Goal: Register for event/course: Sign up to attend an event or enroll in a course

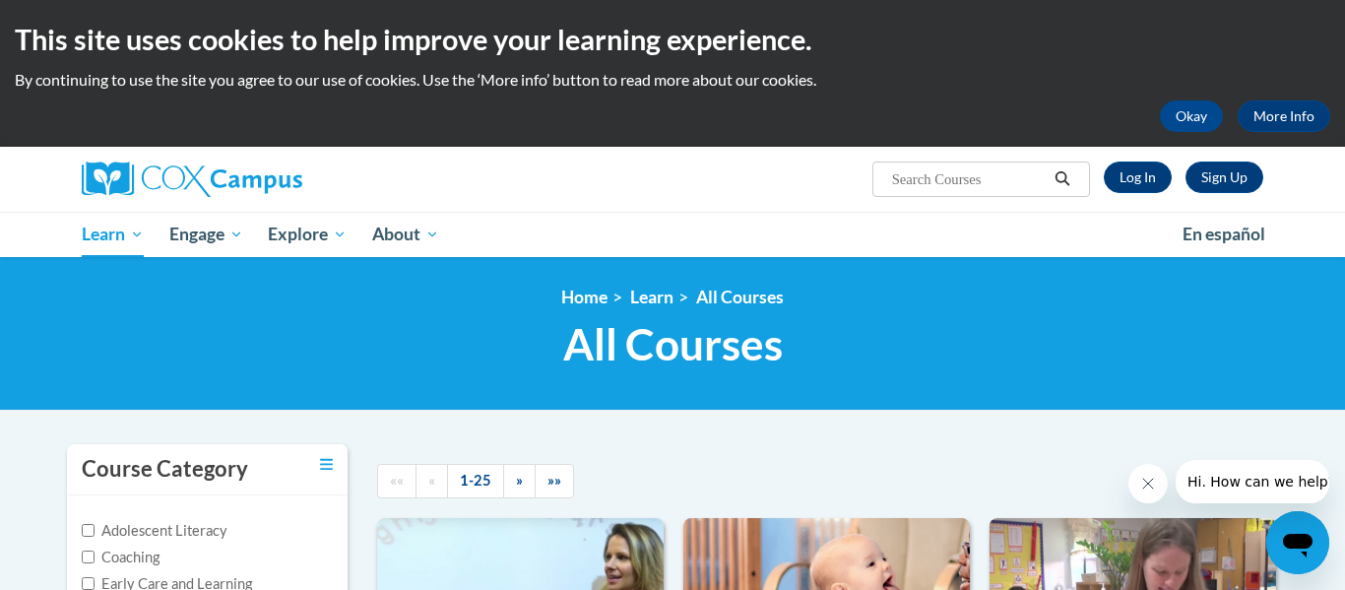
click at [927, 190] on input "Search..." at bounding box center [969, 179] width 158 height 24
paste input "Monitoring Children's Progress in Language & Literacy in the Early Years"
type input "Monitoring Children's Progress in Language & Literacy in the Early Years"
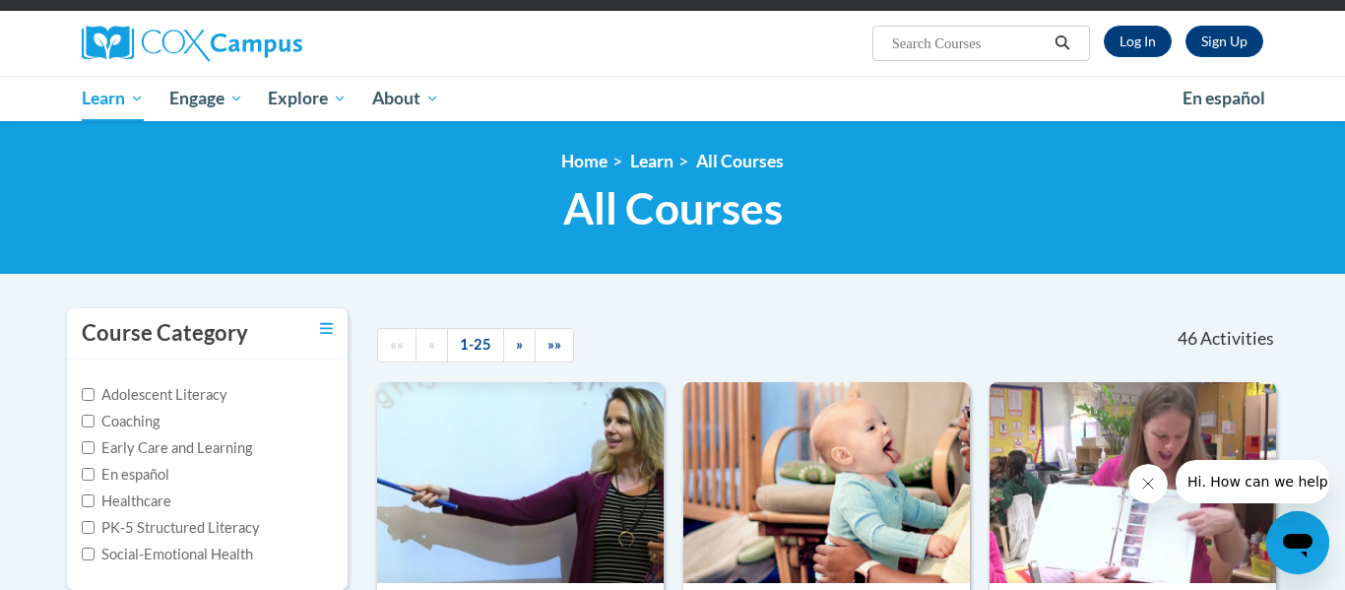
scroll to position [138, 0]
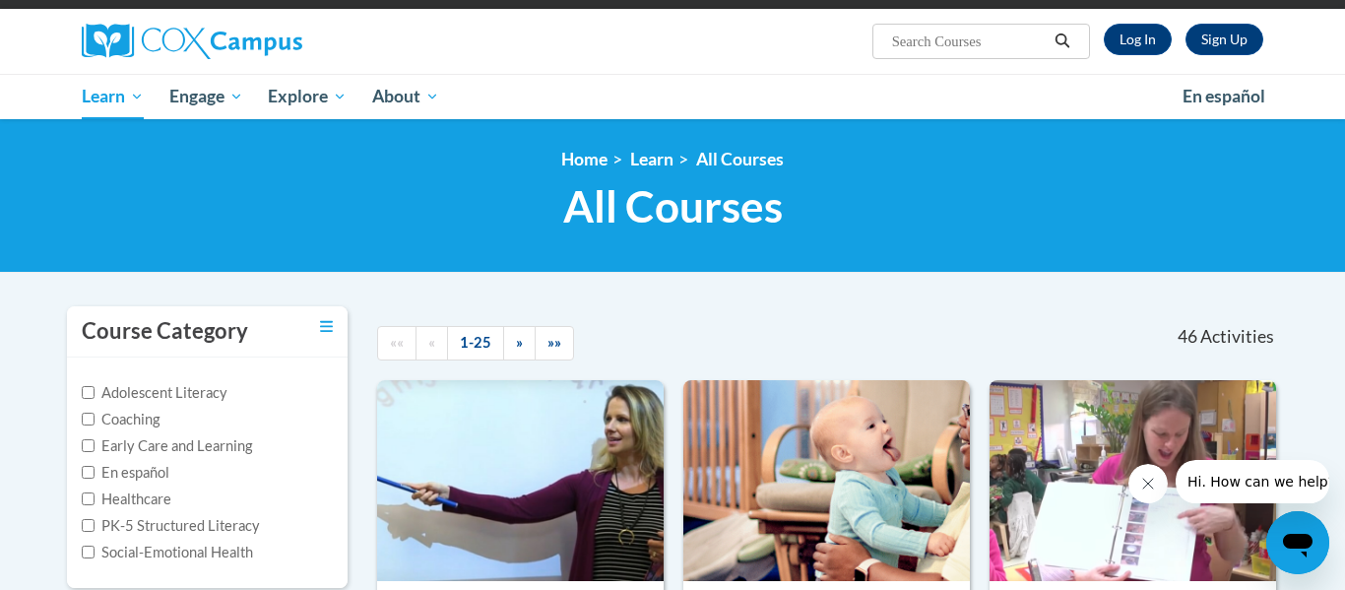
click at [942, 41] on input "Search..." at bounding box center [969, 42] width 158 height 24
type input "Transforming"
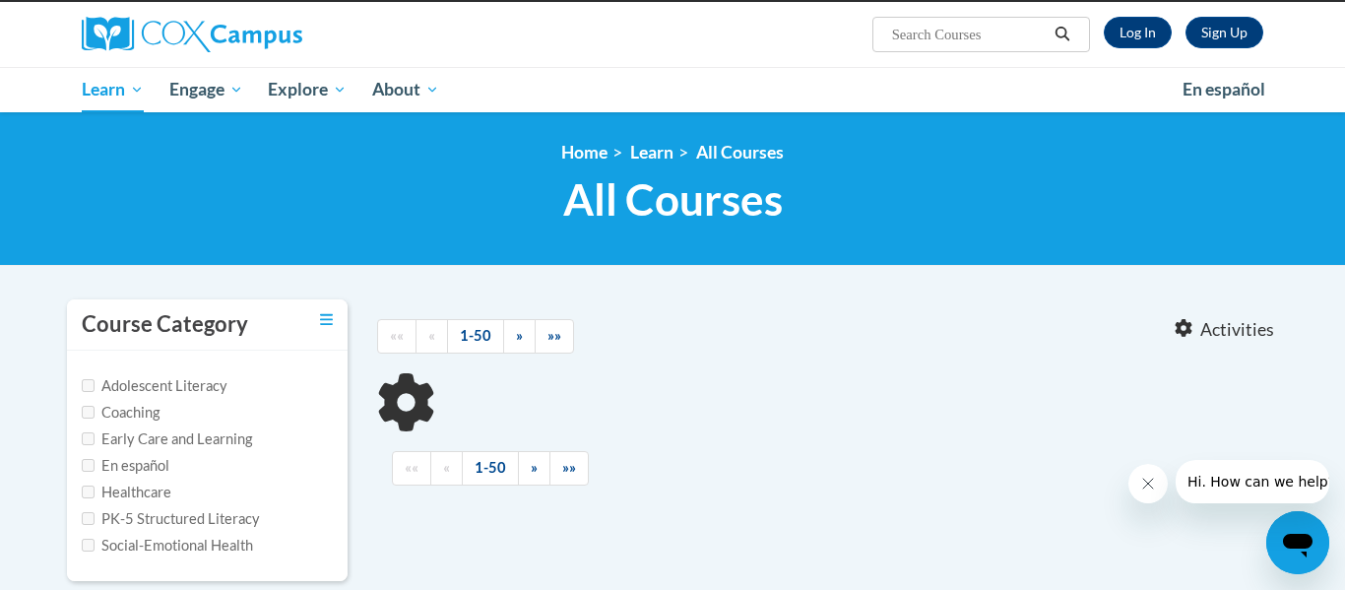
type input "Transforming"
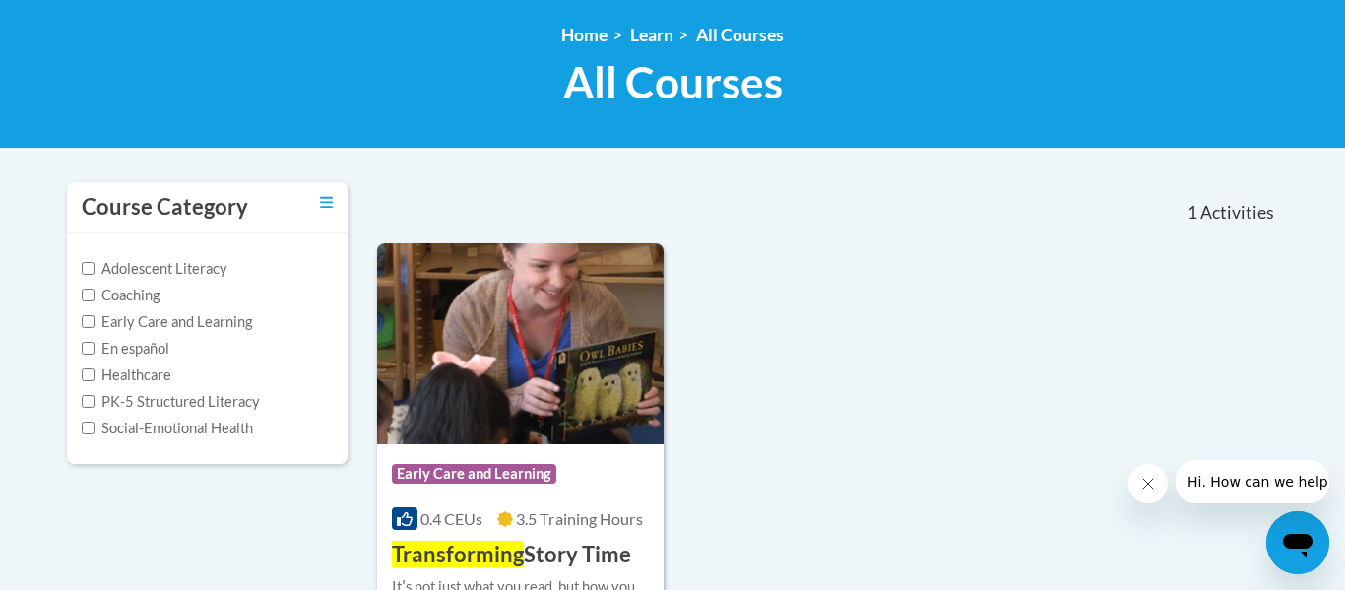
scroll to position [355, 0]
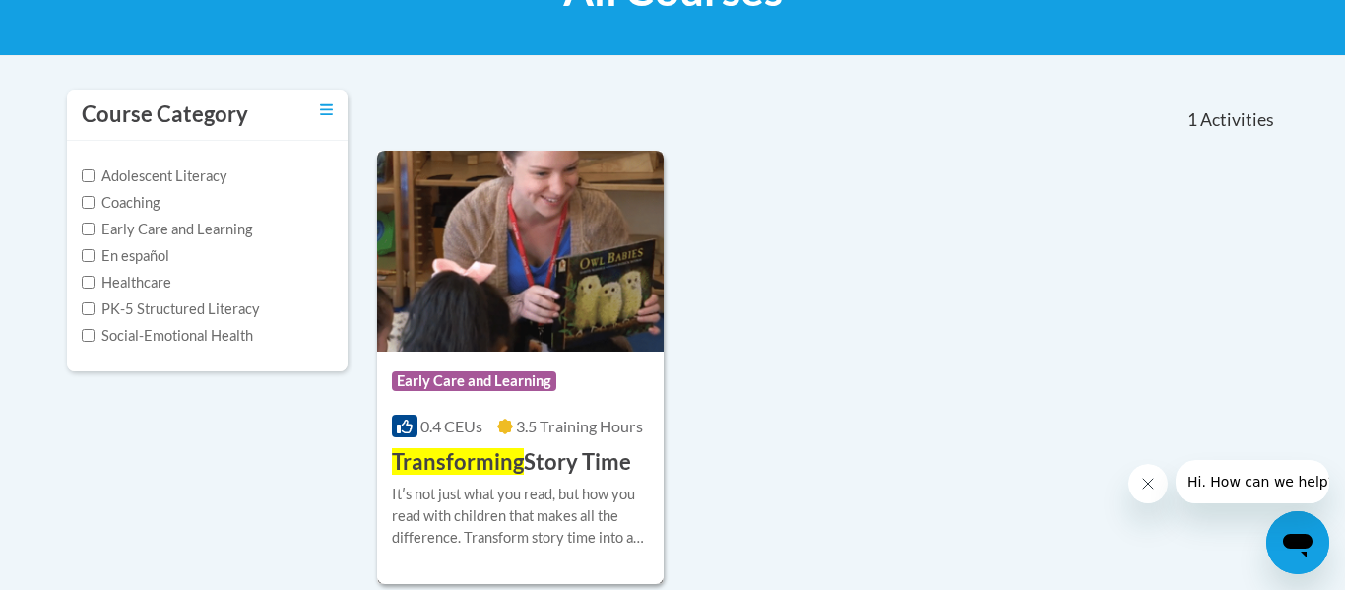
click at [585, 368] on div "Course Category: Early Care and Learning" at bounding box center [520, 383] width 257 height 44
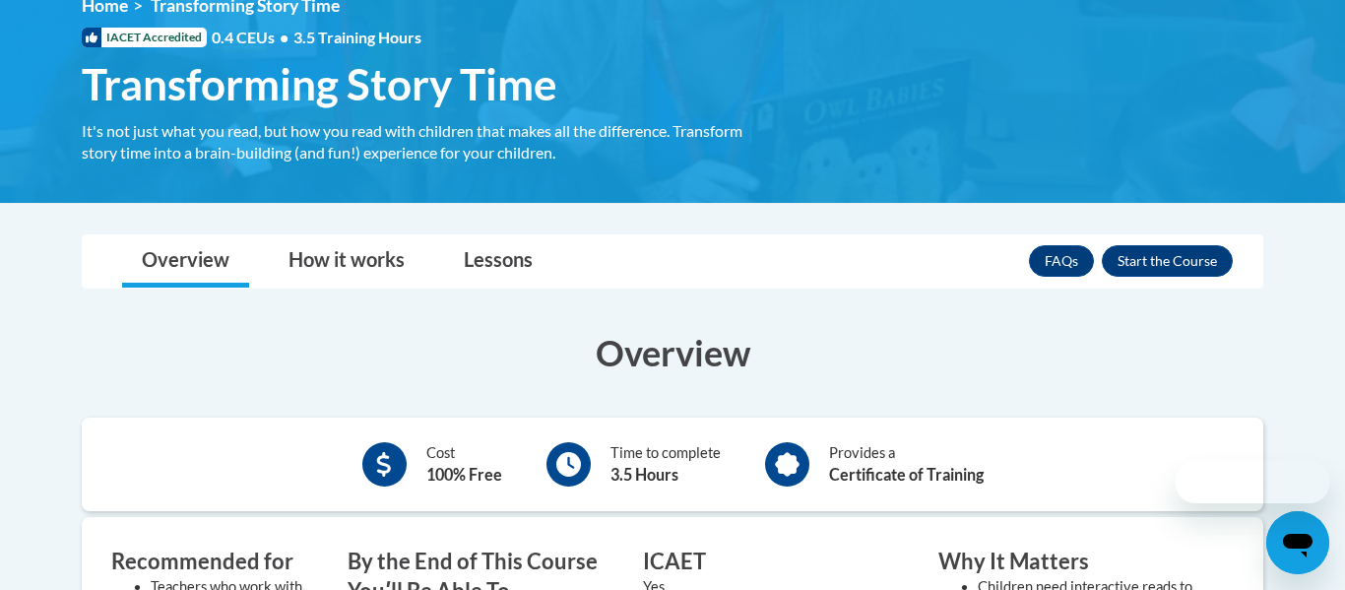
scroll to position [293, 0]
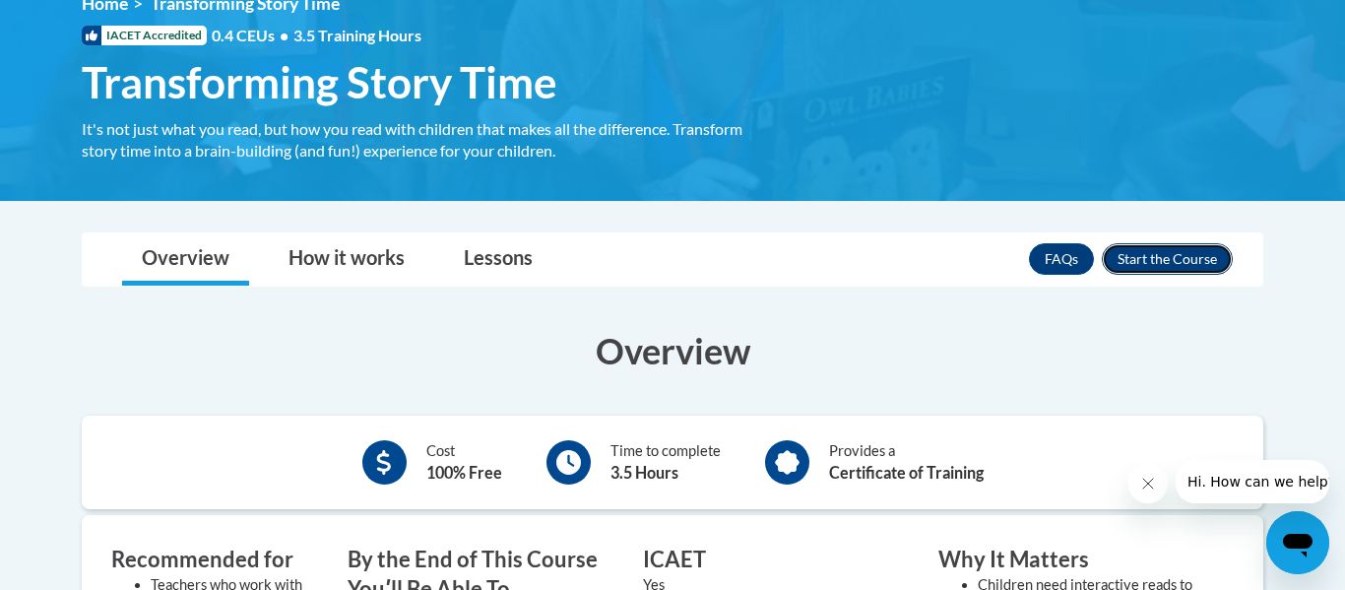
click at [1144, 251] on button "Enroll" at bounding box center [1167, 259] width 131 height 32
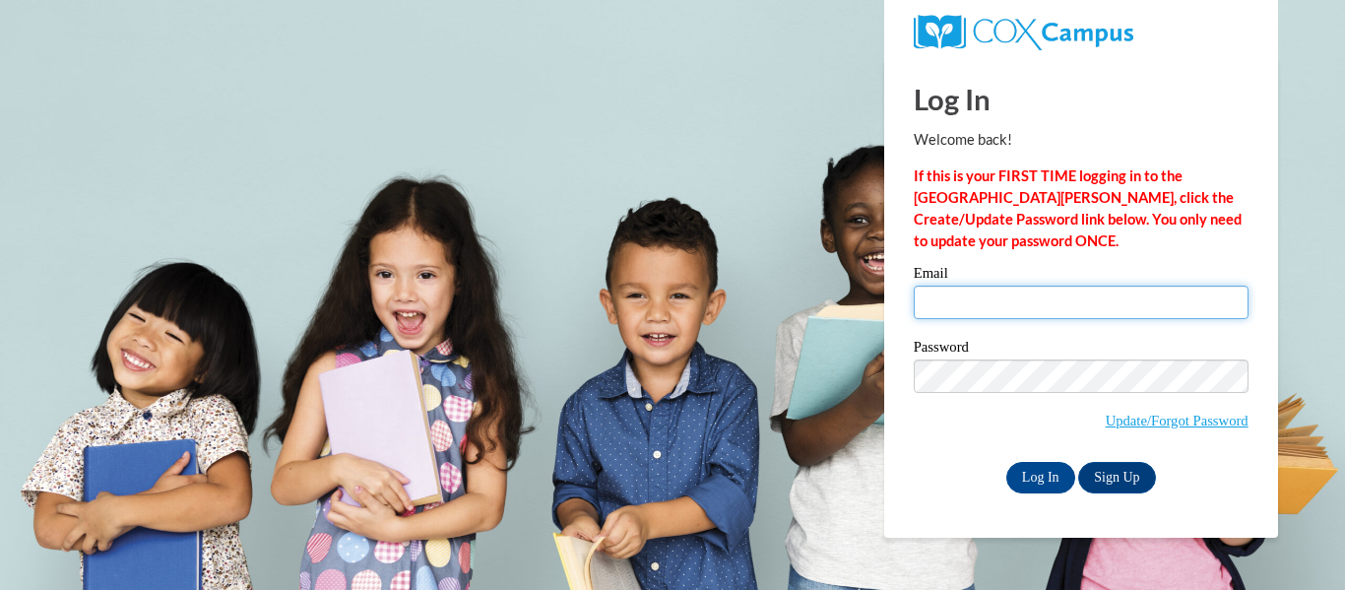
click at [961, 304] on input "Email" at bounding box center [1081, 302] width 335 height 33
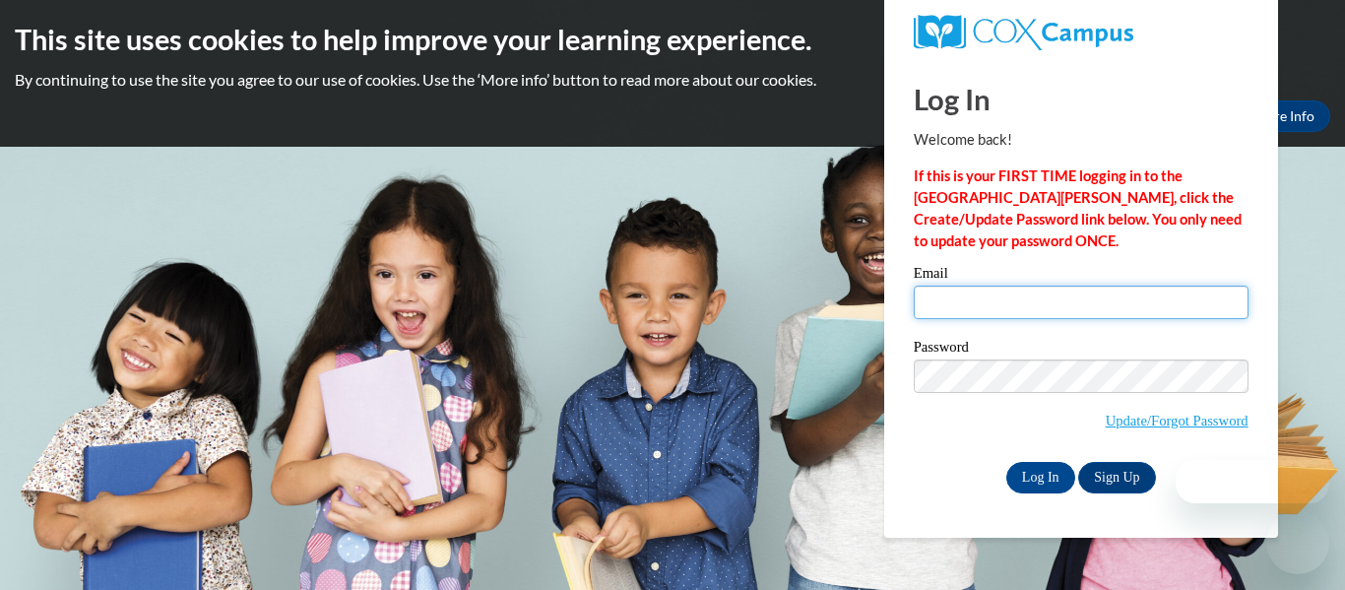
type input "brianah.parrott27@buckeyehillscc.net"
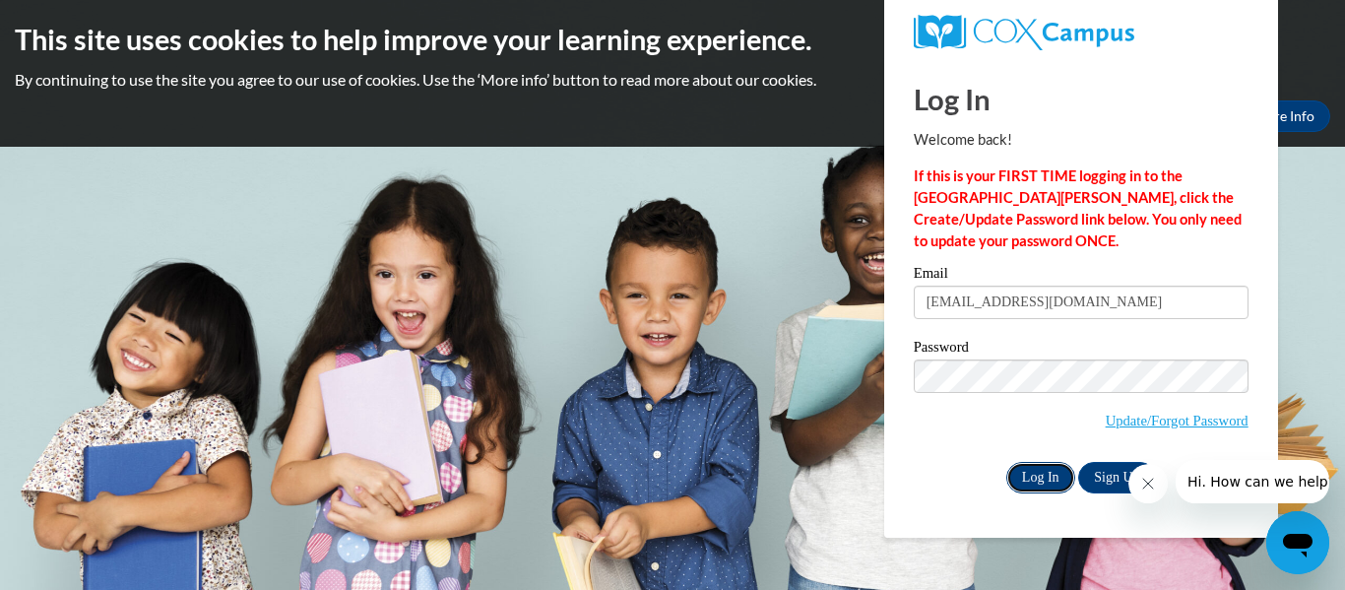
click at [1040, 465] on input "Log In" at bounding box center [1041, 478] width 69 height 32
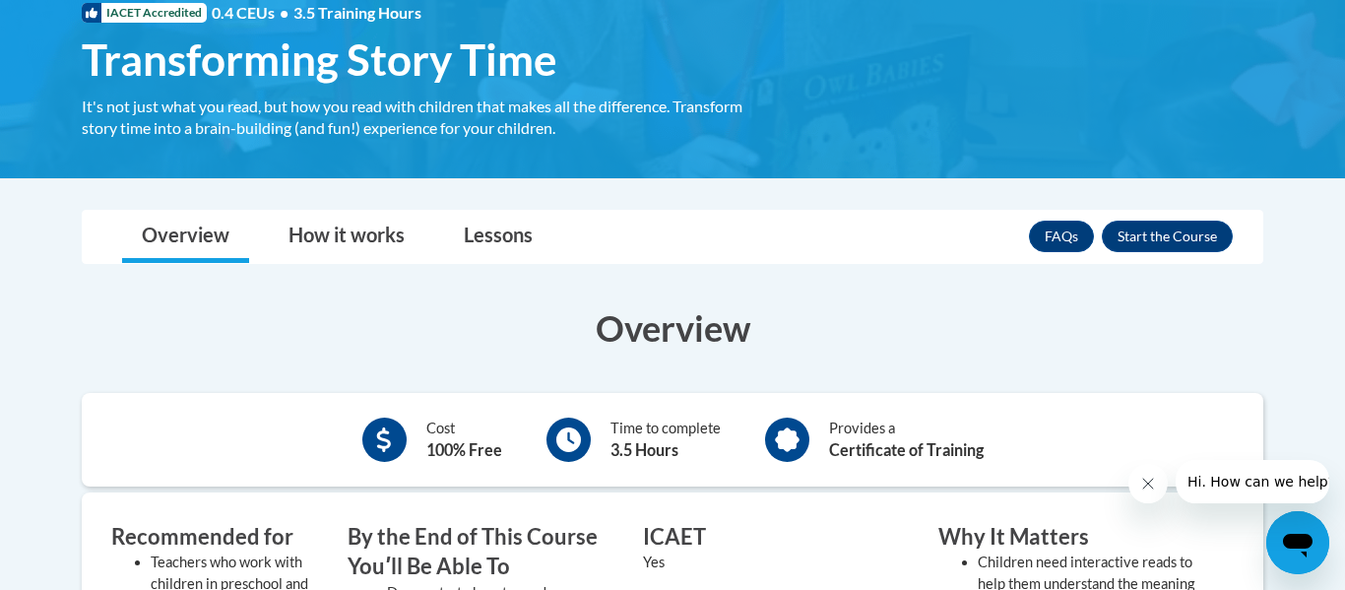
scroll to position [341, 0]
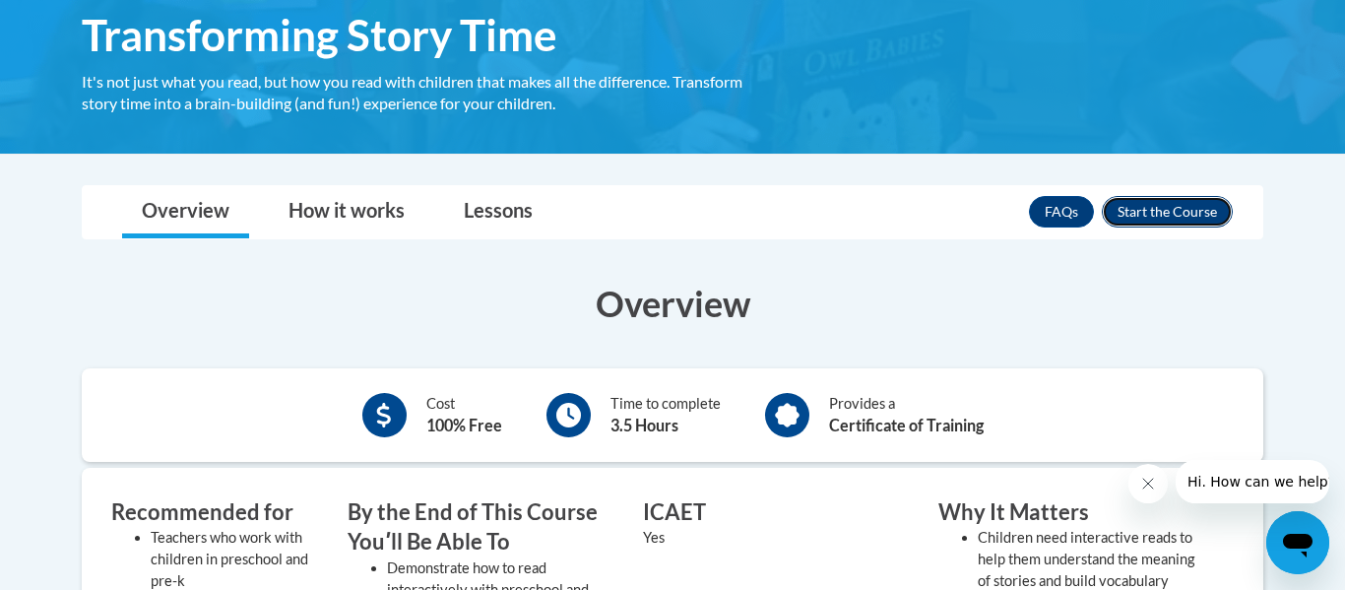
click at [1157, 210] on button "Enroll" at bounding box center [1167, 212] width 131 height 32
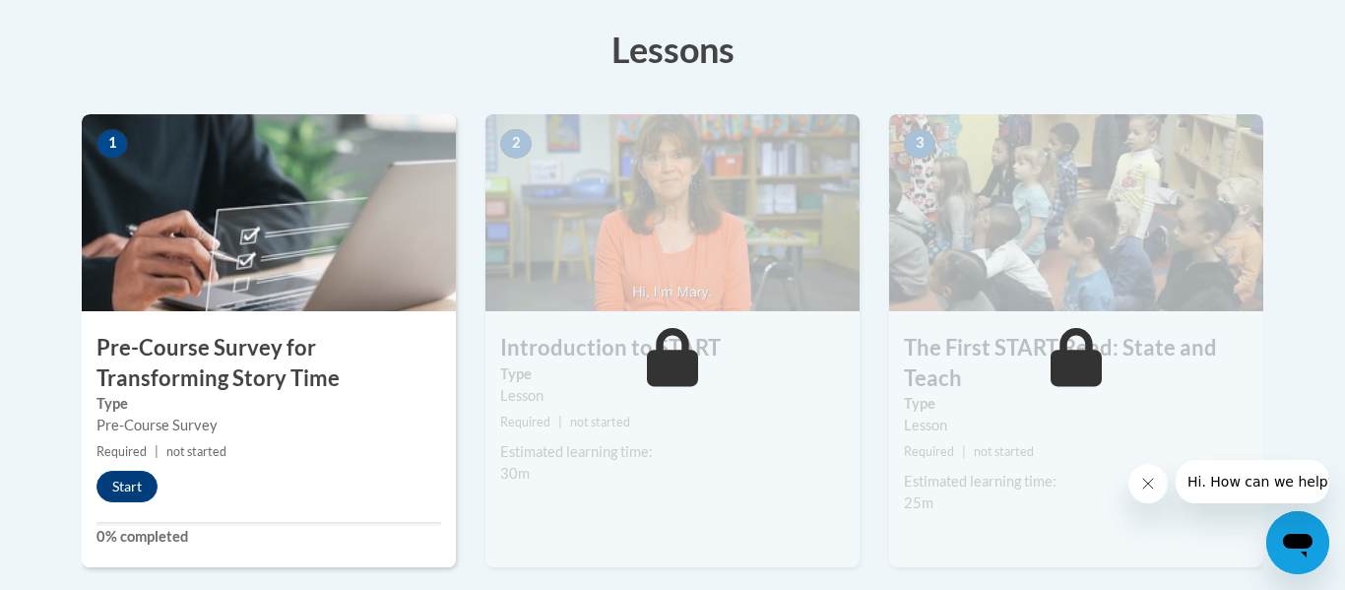
scroll to position [611, 0]
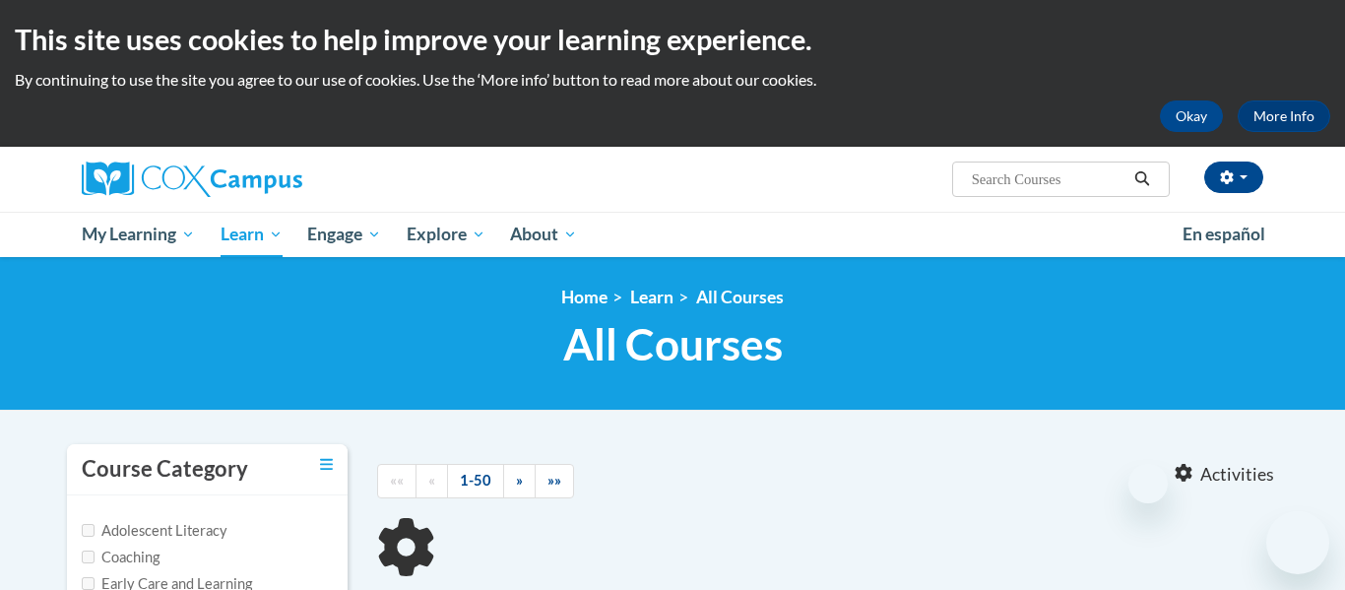
type input "Monitoring Children's Progress in Language"
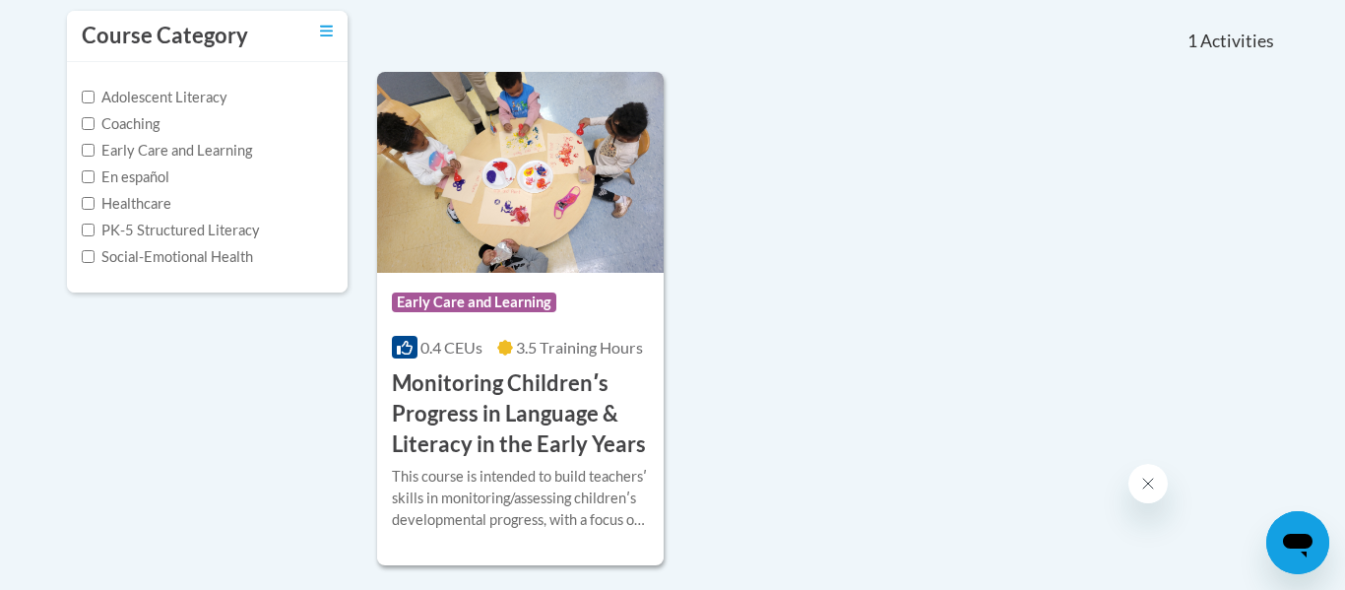
scroll to position [447, 0]
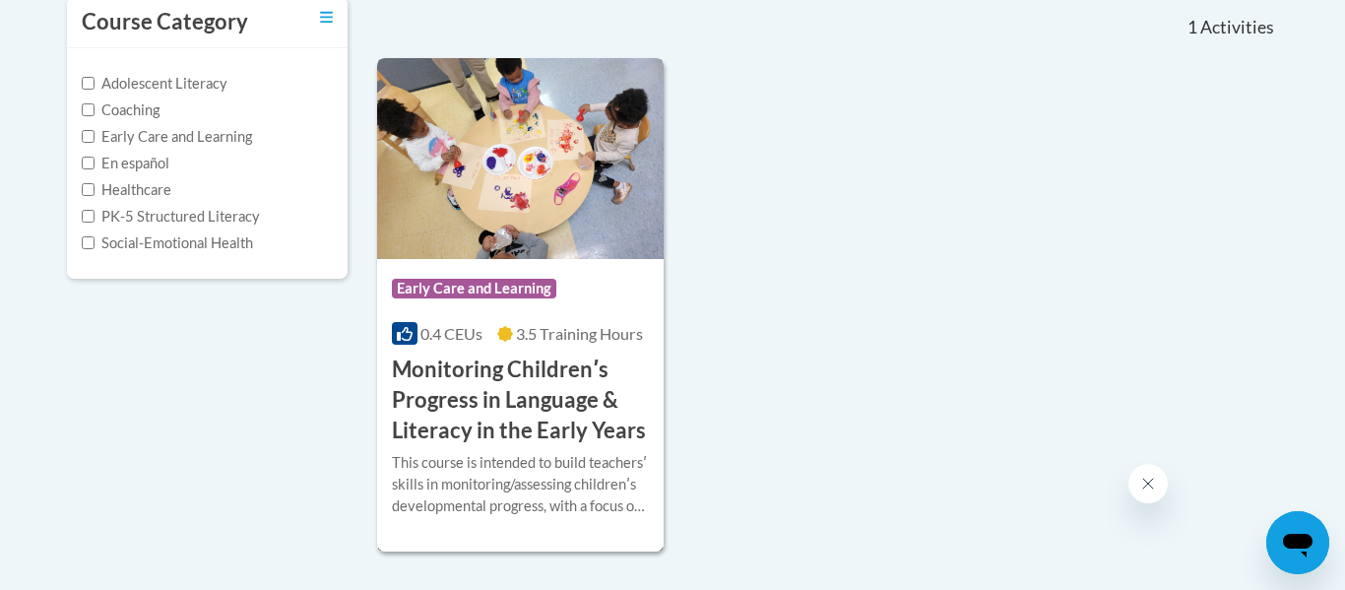
click at [551, 434] on h3 "Monitoring Childrenʹs Progress in Language & Literacy in the Early Years" at bounding box center [520, 400] width 257 height 91
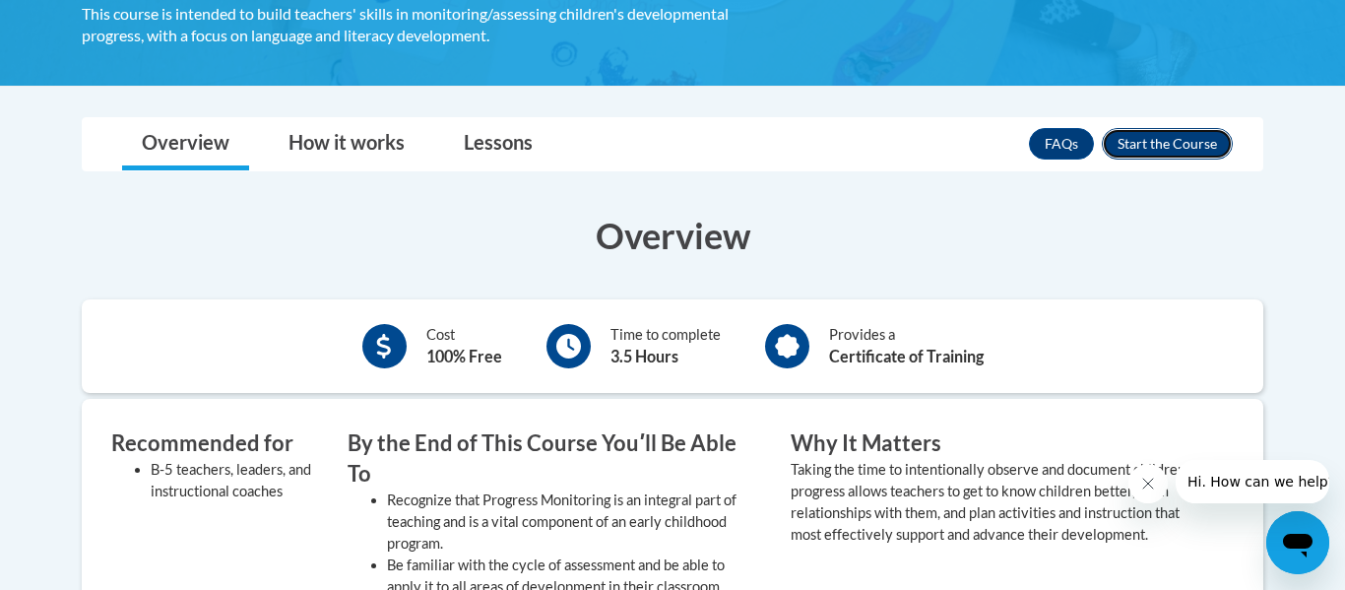
click at [1117, 148] on button "Enroll" at bounding box center [1167, 144] width 131 height 32
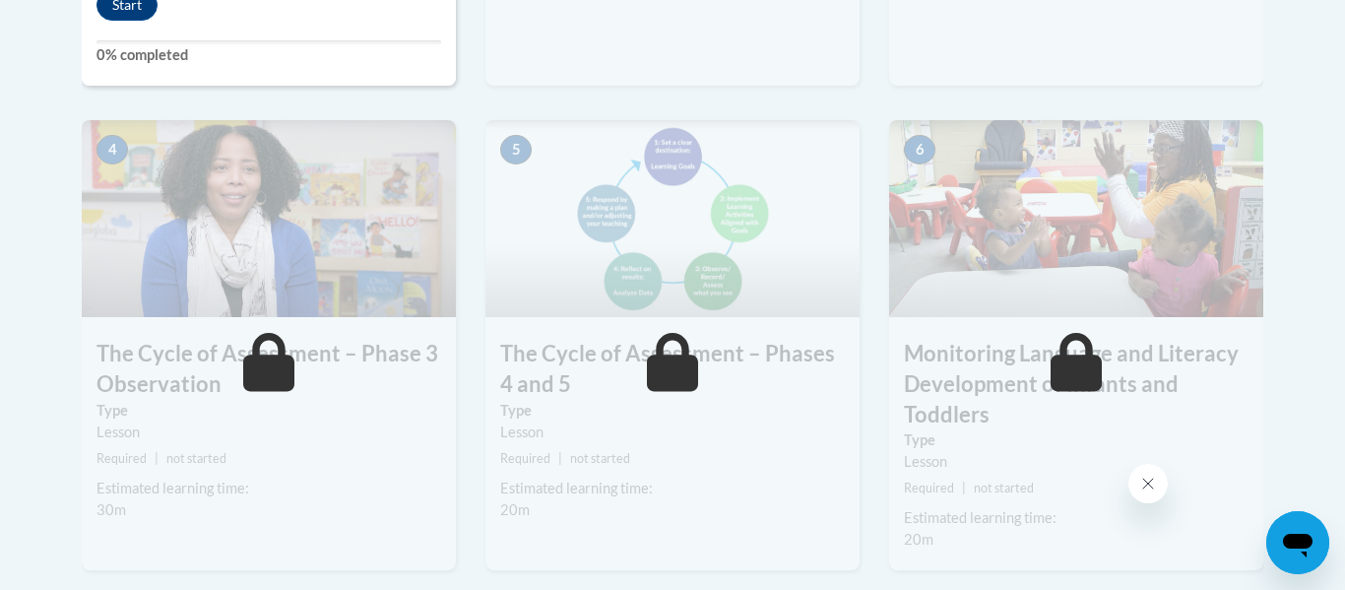
scroll to position [877, 0]
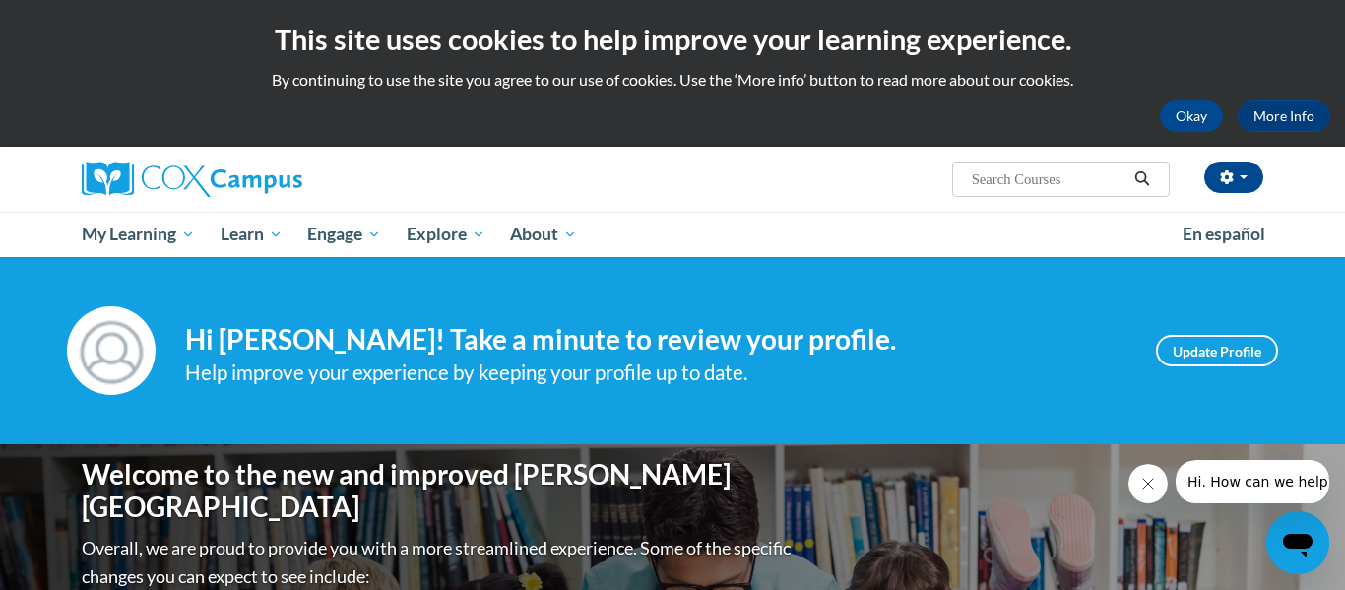
type input "An Ecosystem Approach to Developing the Foundation for Reading in the Early Yea…"
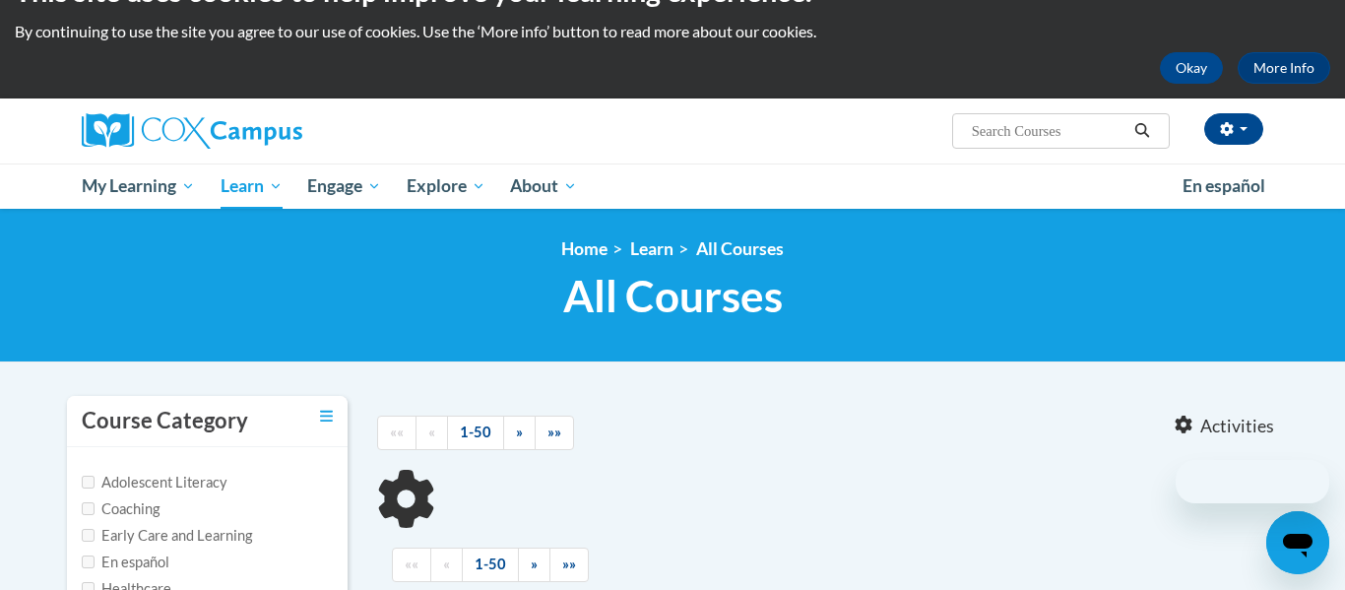
scroll to position [303, 0]
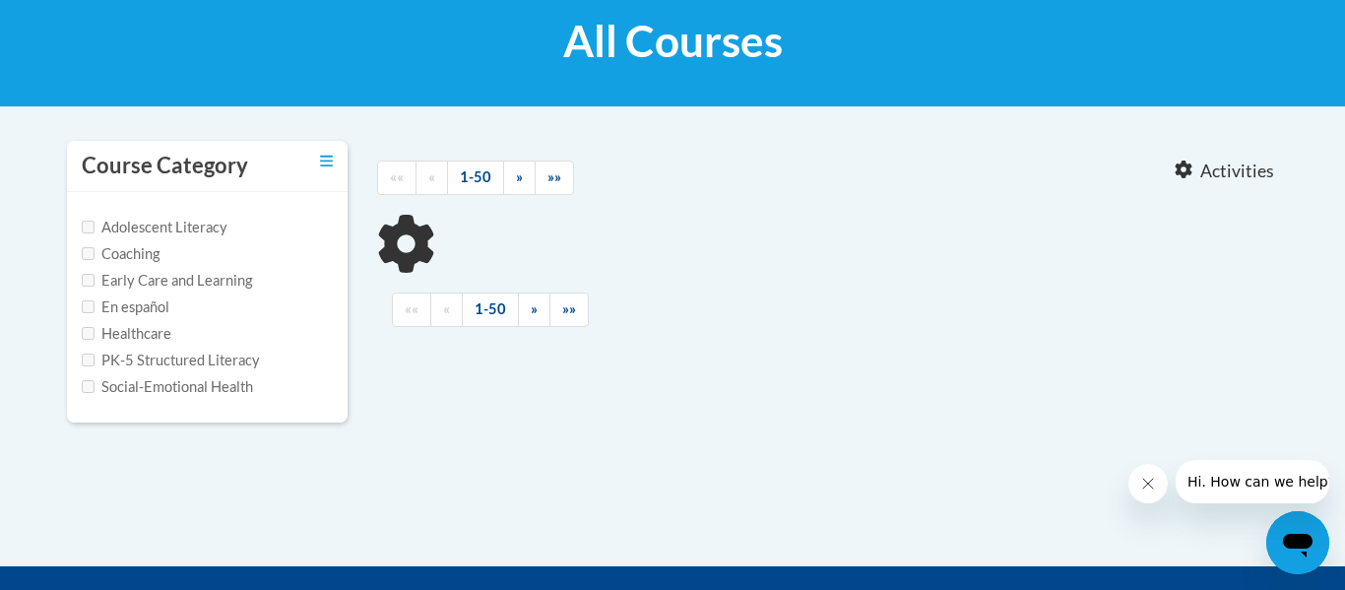
type input "An Ecosystem Approach to Developing the Foundation for Reading in the Early Yea…"
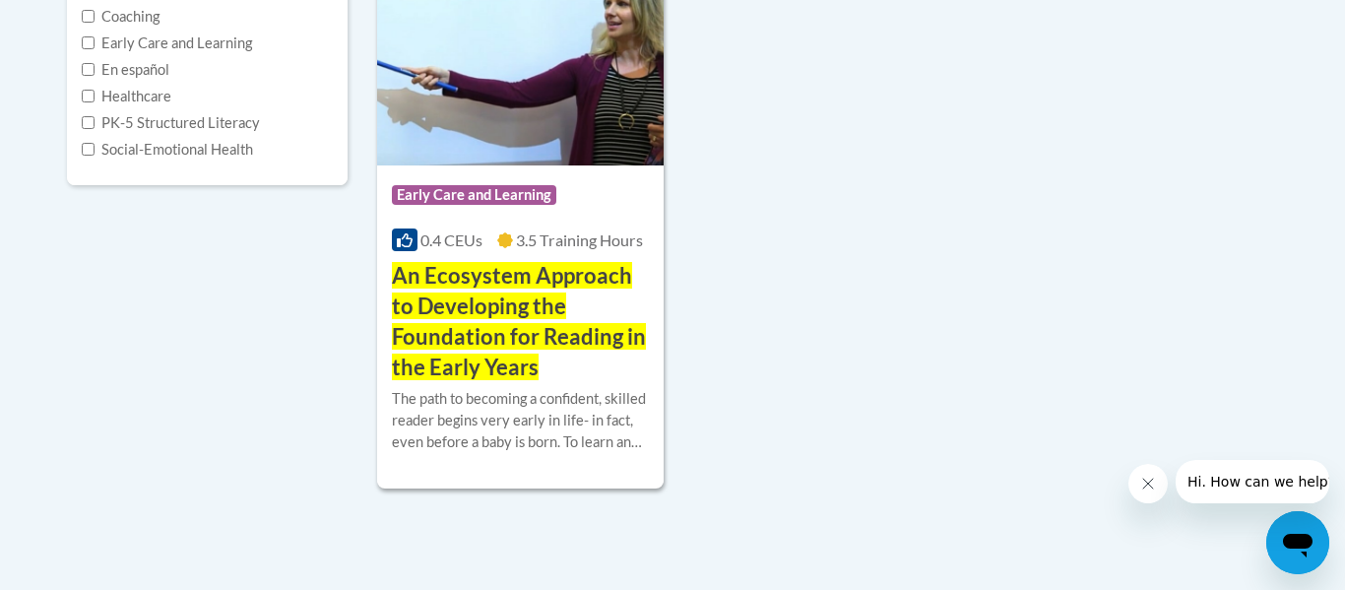
scroll to position [558, 0]
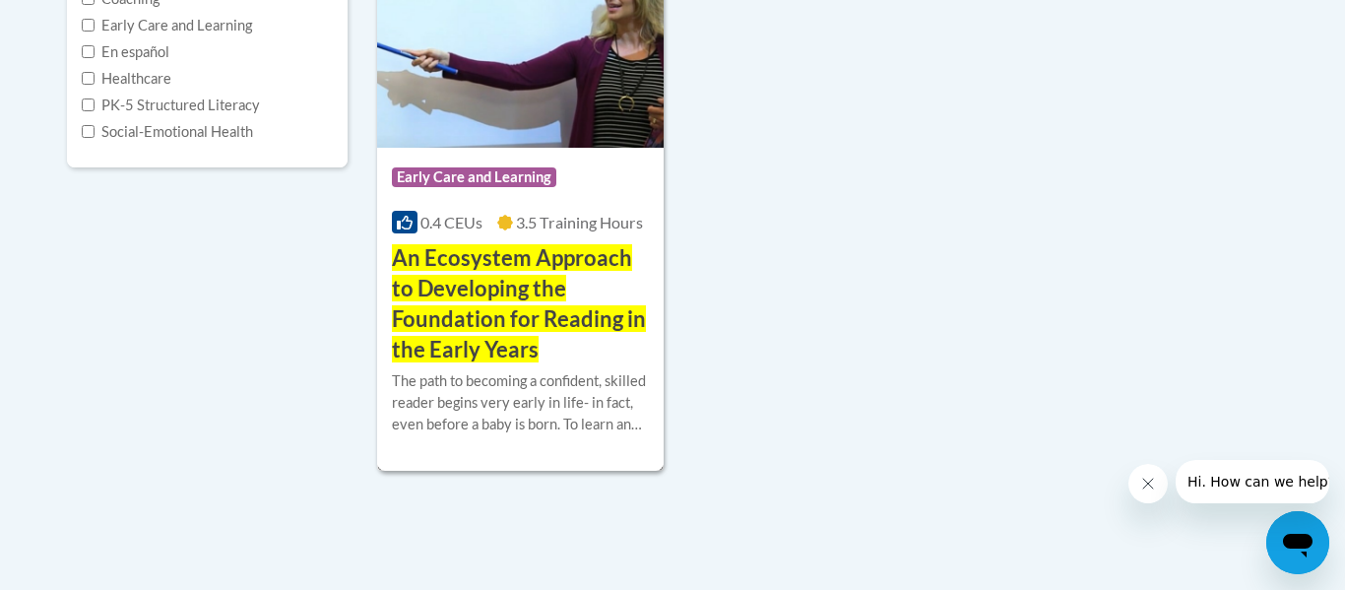
click at [517, 262] on span "An Ecosystem Approach to Developing the Foundation for Reading in the Early Yea…" at bounding box center [519, 302] width 254 height 117
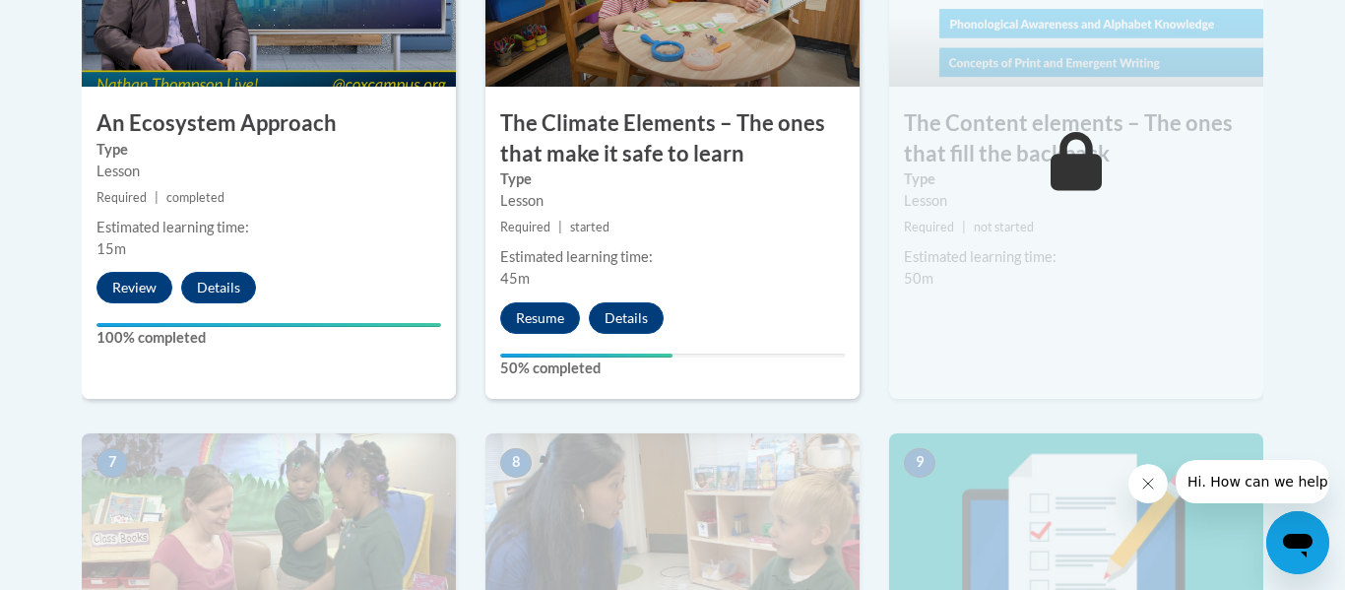
scroll to position [1364, 0]
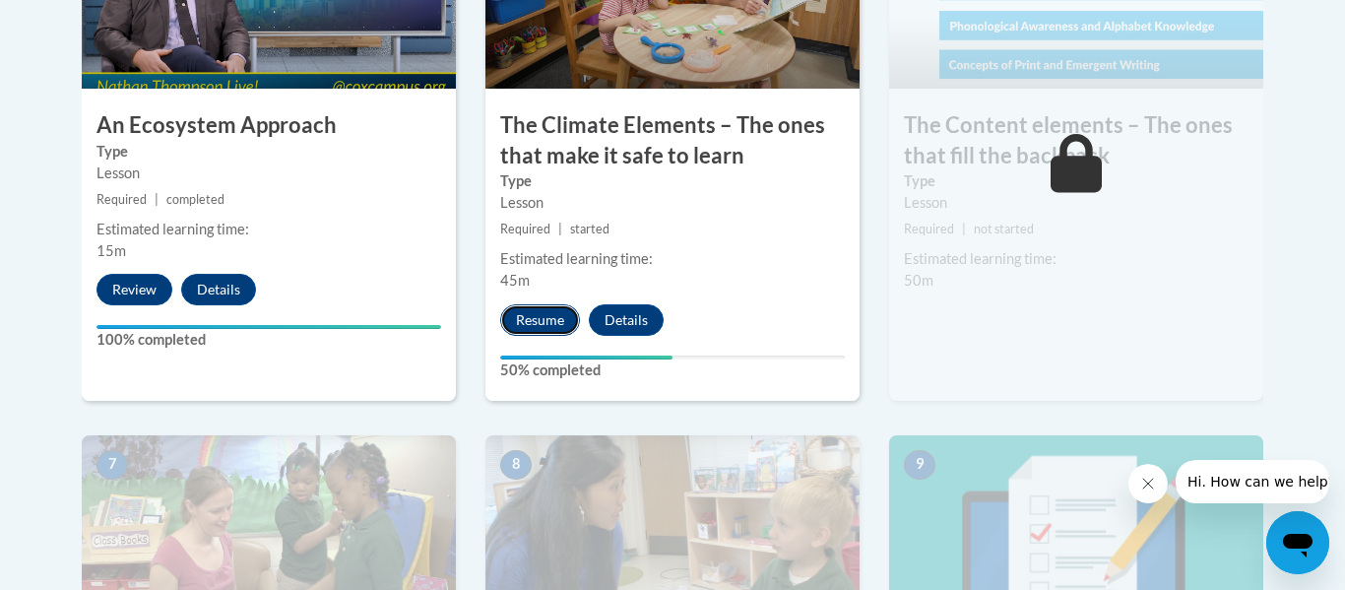
click at [516, 319] on button "Resume" at bounding box center [540, 320] width 80 height 32
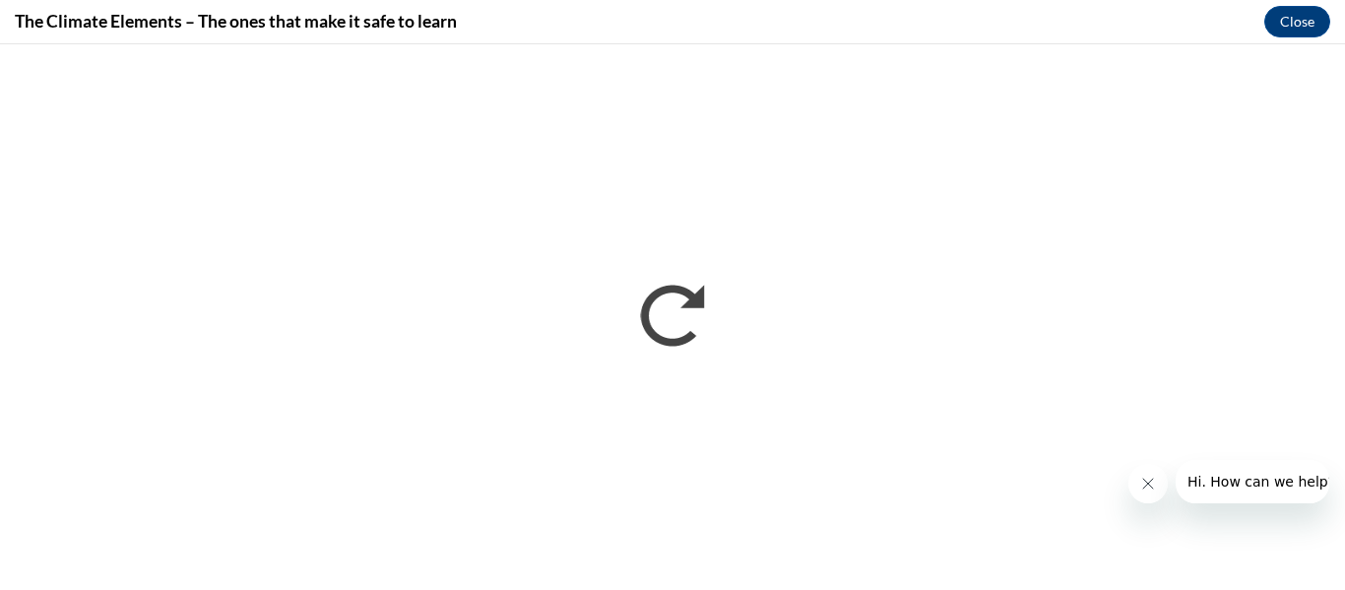
scroll to position [0, 0]
click at [1147, 491] on button "Close message from company" at bounding box center [1148, 483] width 39 height 39
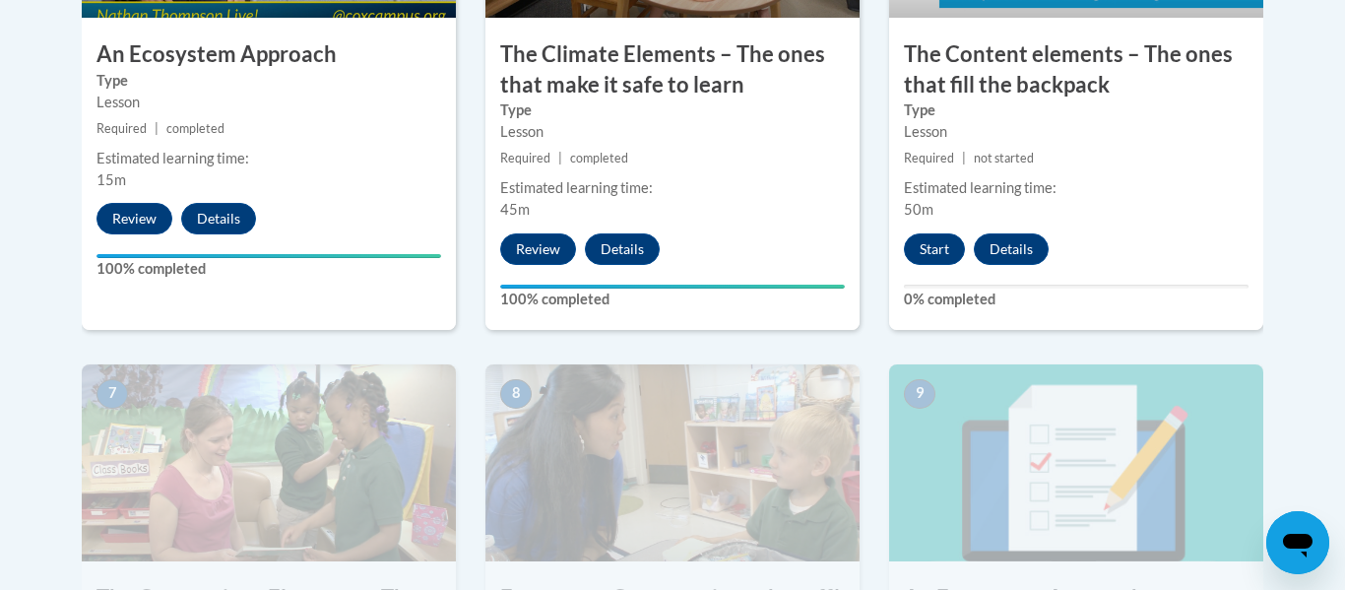
scroll to position [1413, 0]
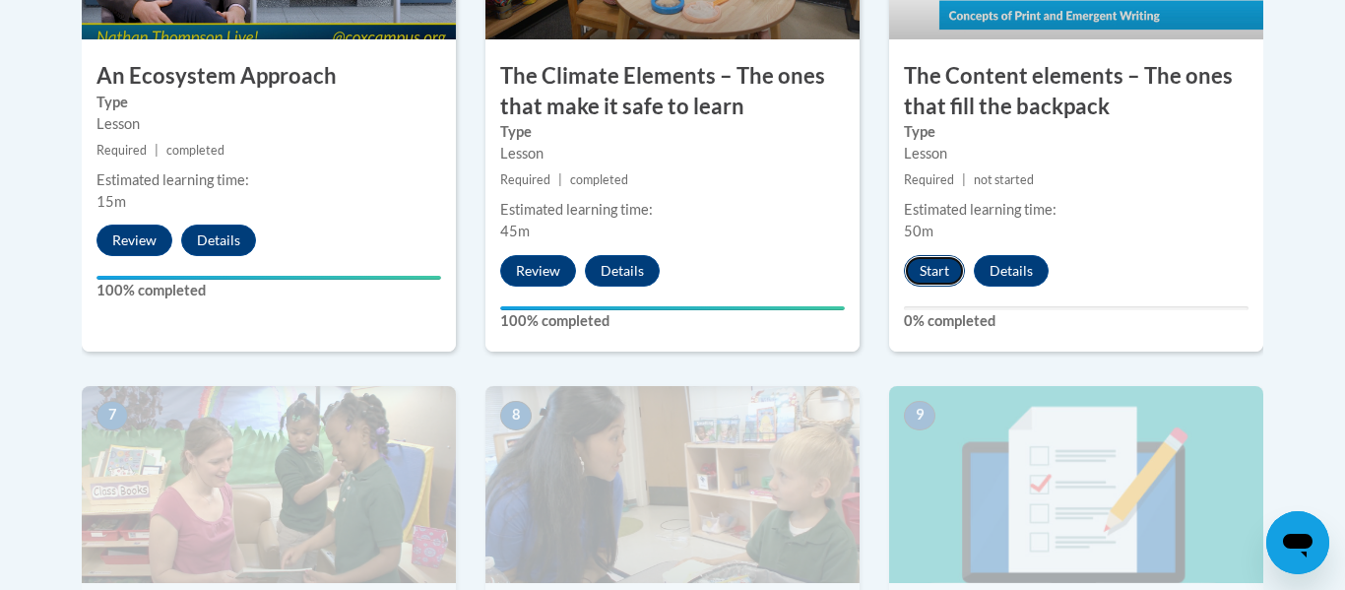
click at [936, 274] on button "Start" at bounding box center [934, 271] width 61 height 32
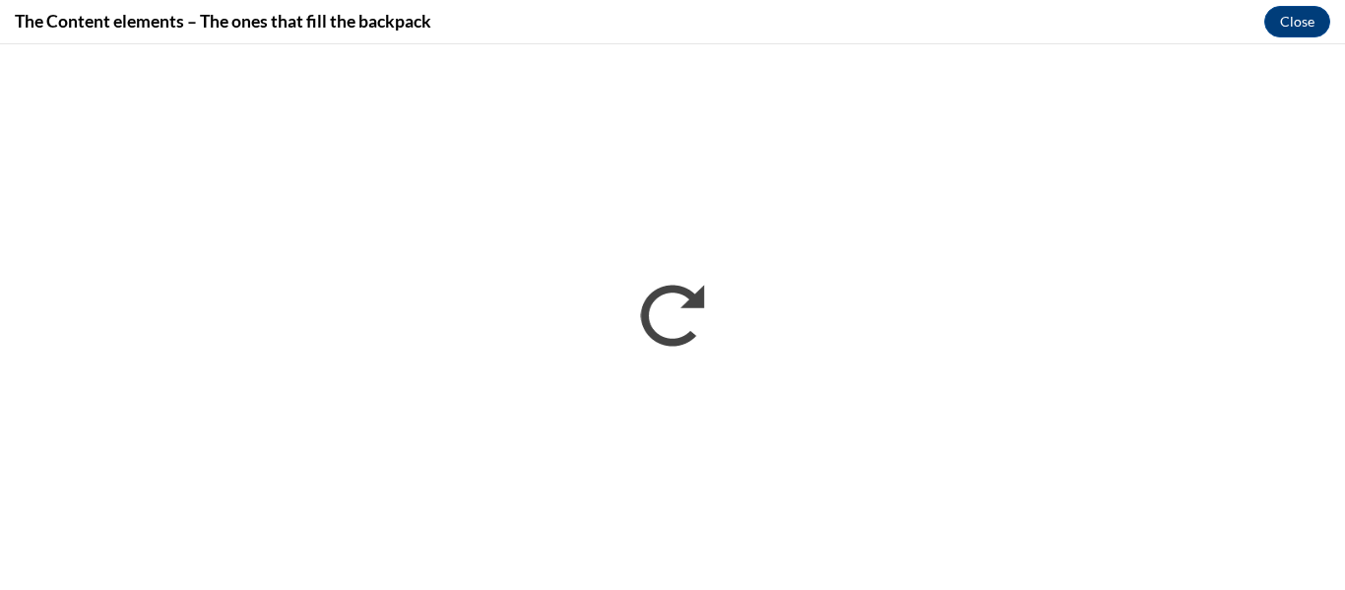
scroll to position [0, 0]
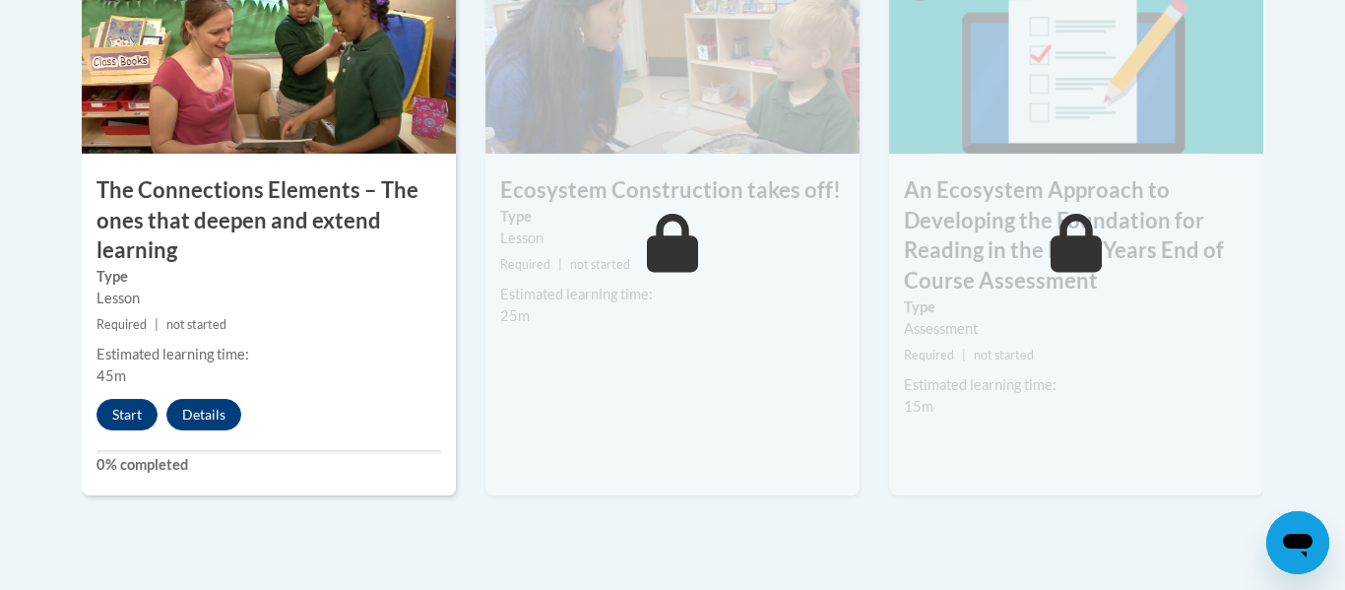
scroll to position [1848, 0]
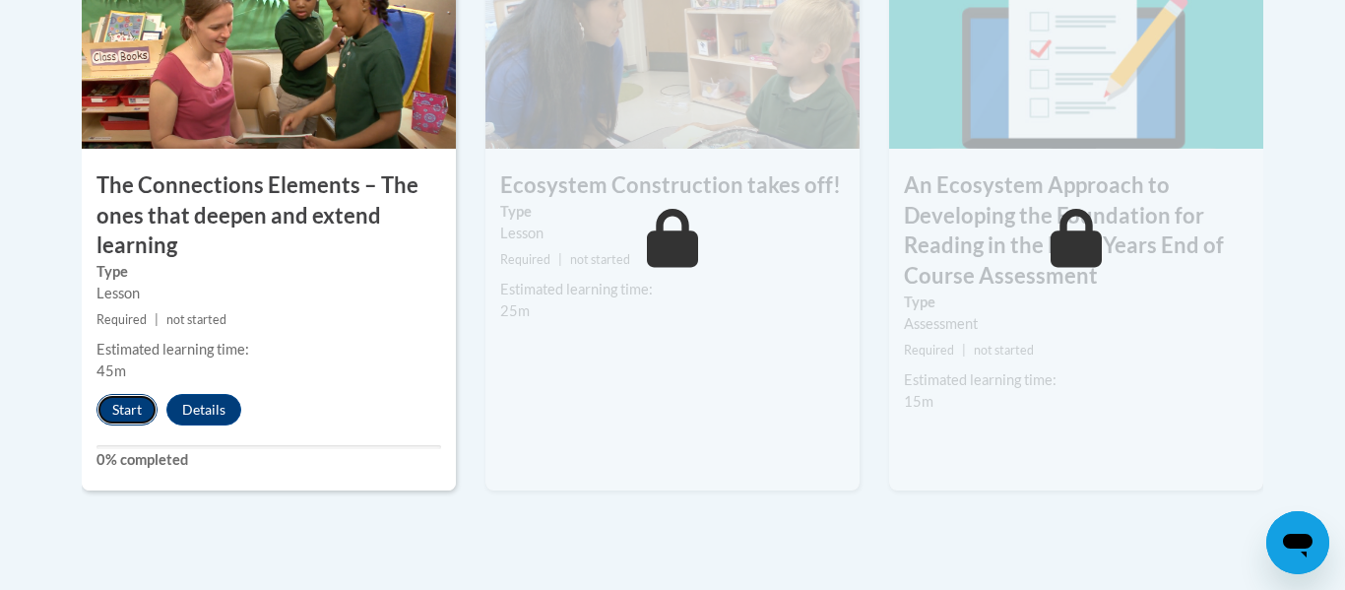
click at [118, 404] on button "Start" at bounding box center [127, 410] width 61 height 32
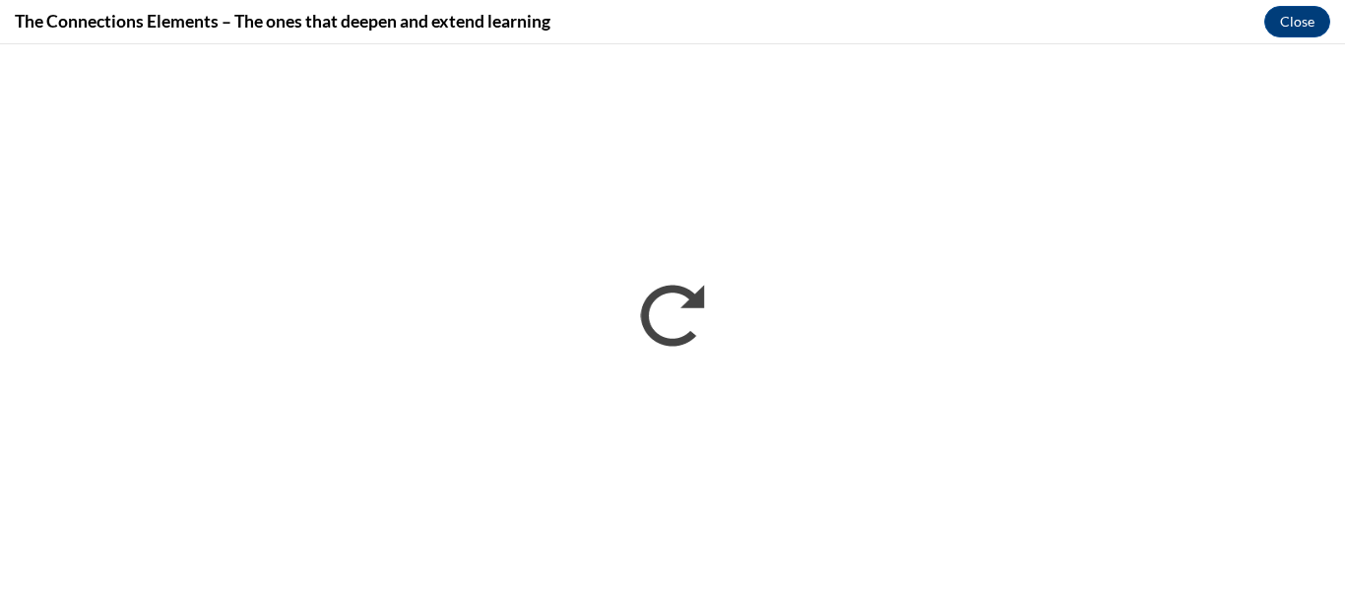
scroll to position [0, 0]
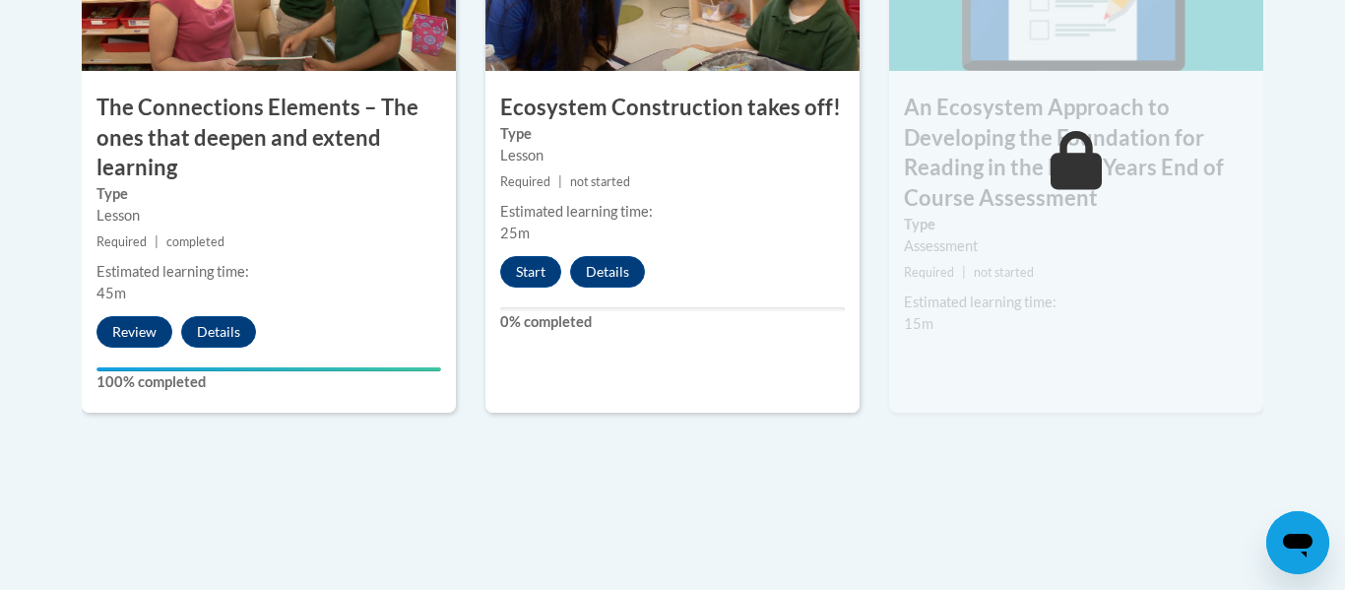
scroll to position [1921, 0]
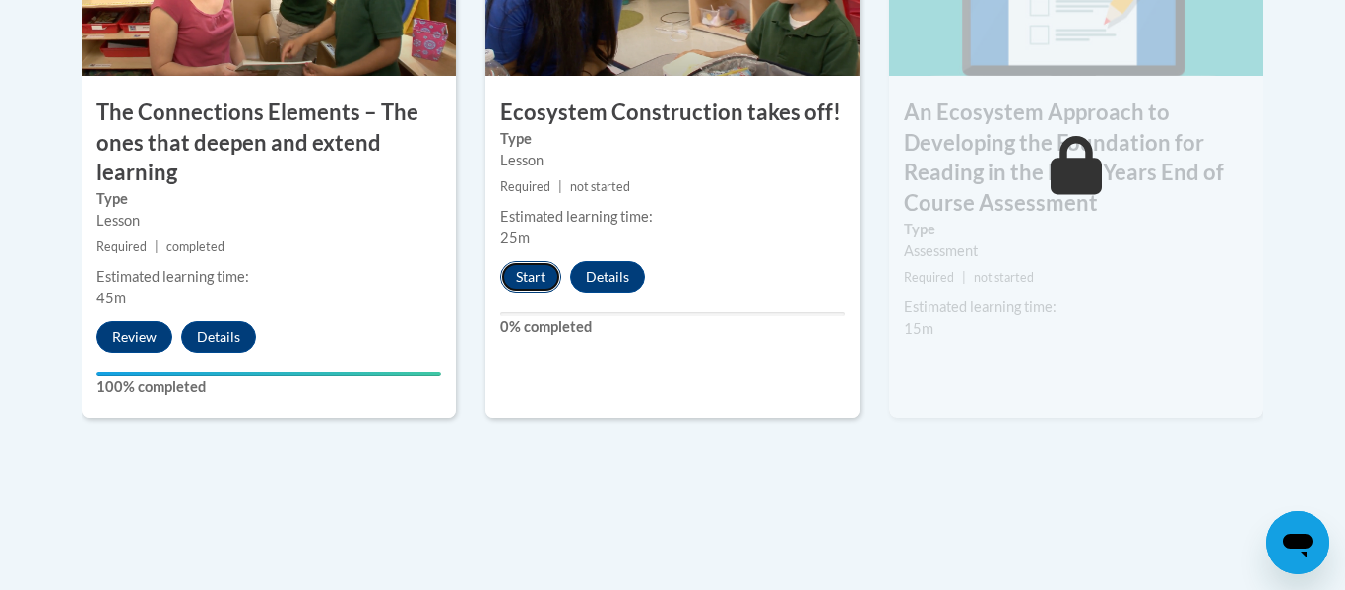
click at [545, 276] on button "Start" at bounding box center [530, 277] width 61 height 32
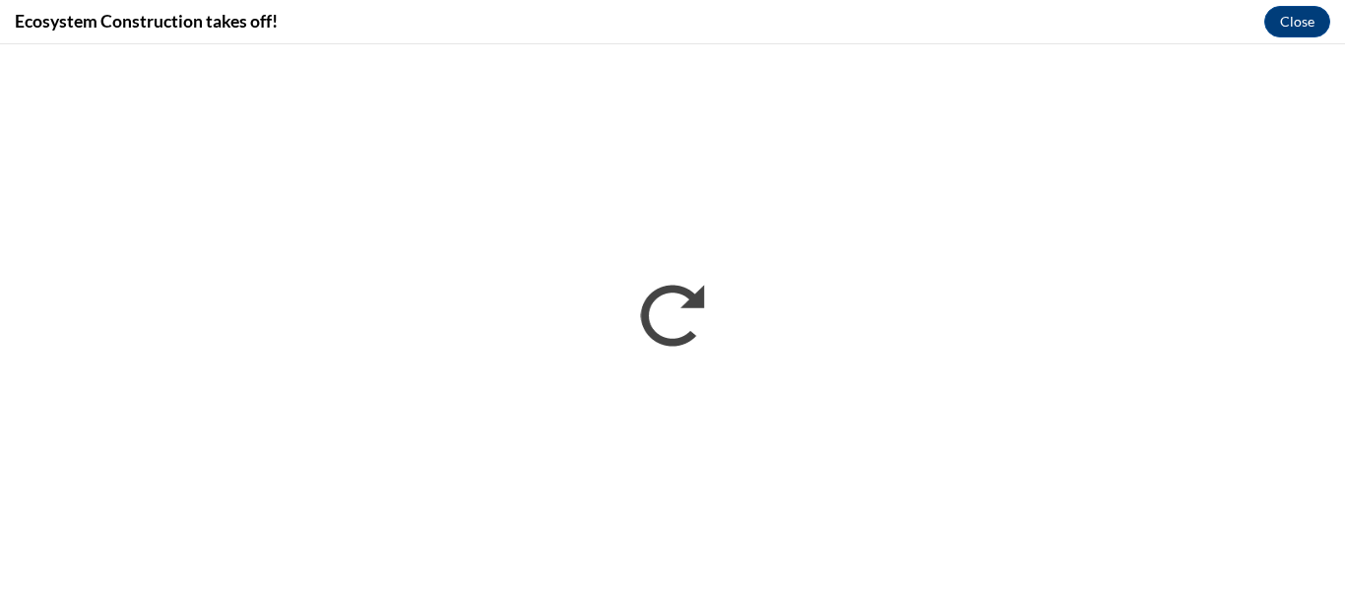
scroll to position [0, 0]
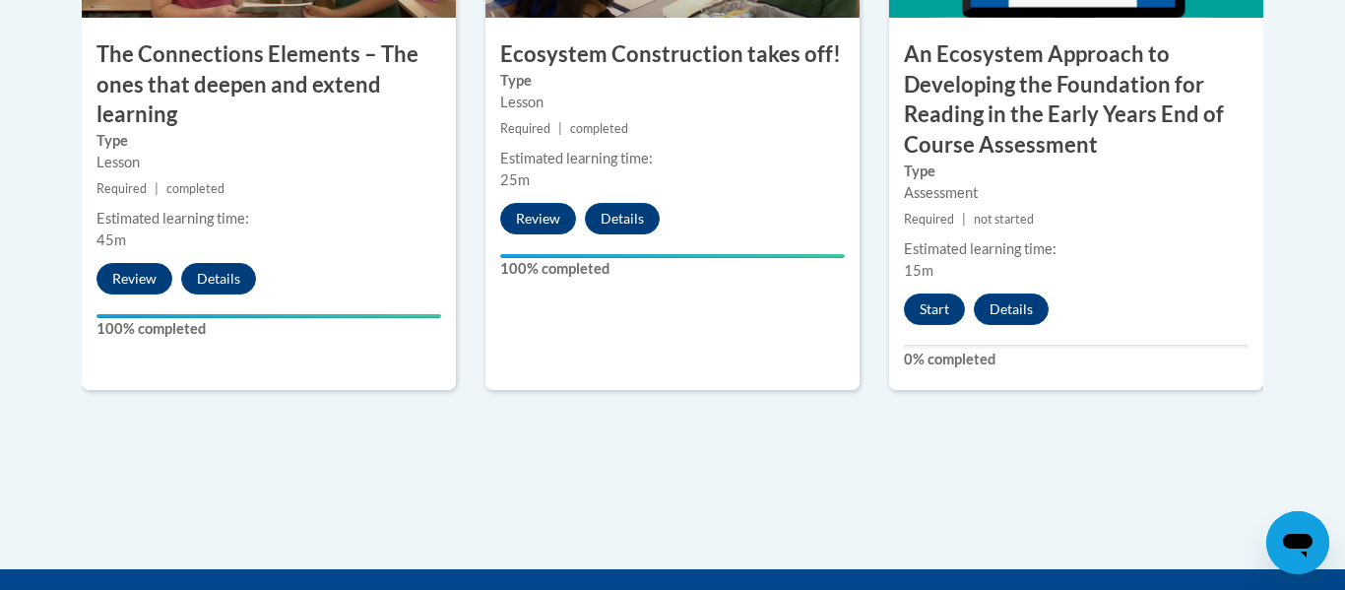
scroll to position [1978, 0]
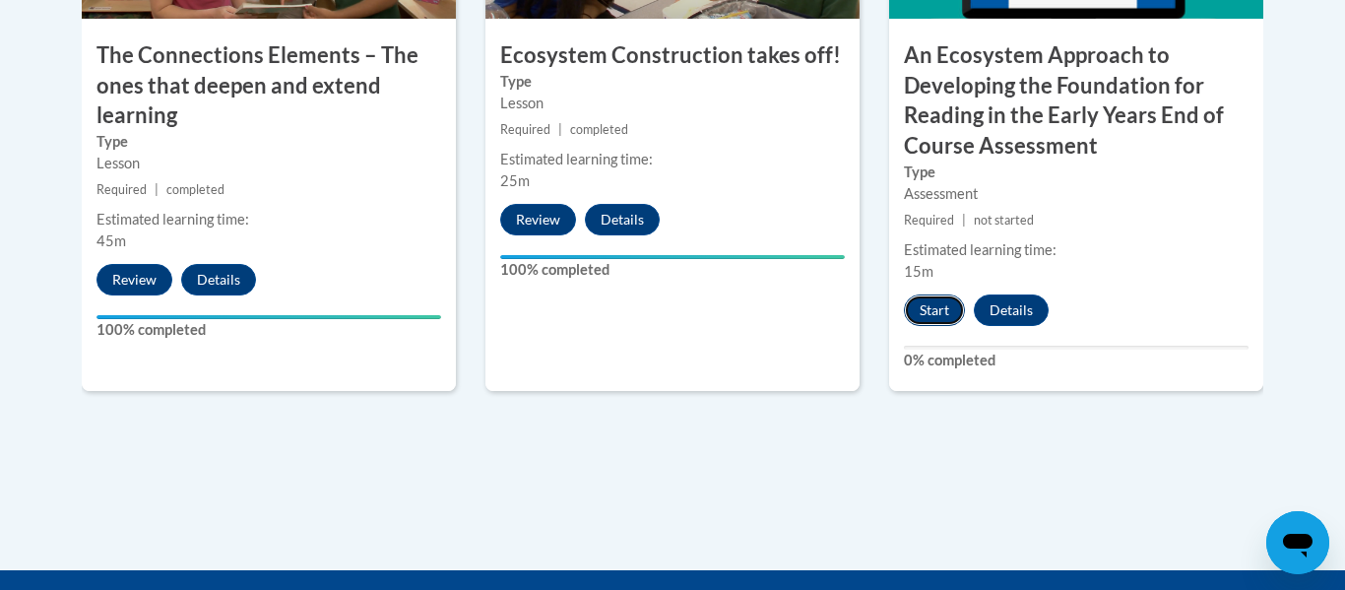
click at [944, 299] on button "Start" at bounding box center [934, 310] width 61 height 32
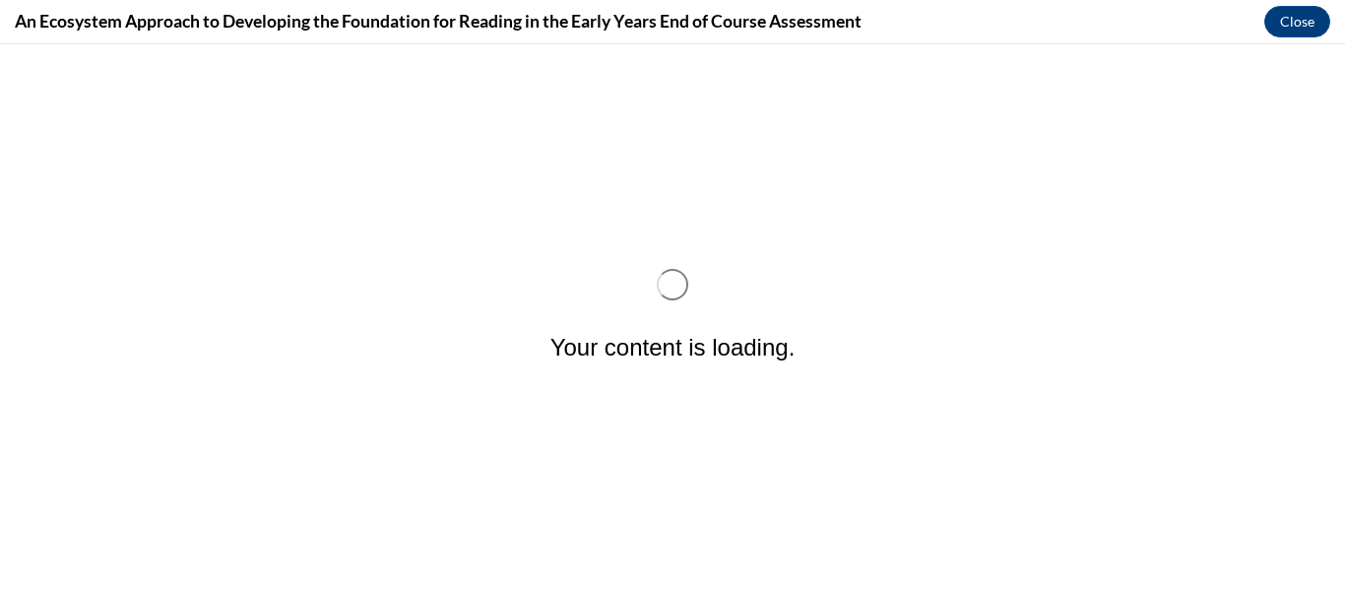
scroll to position [0, 0]
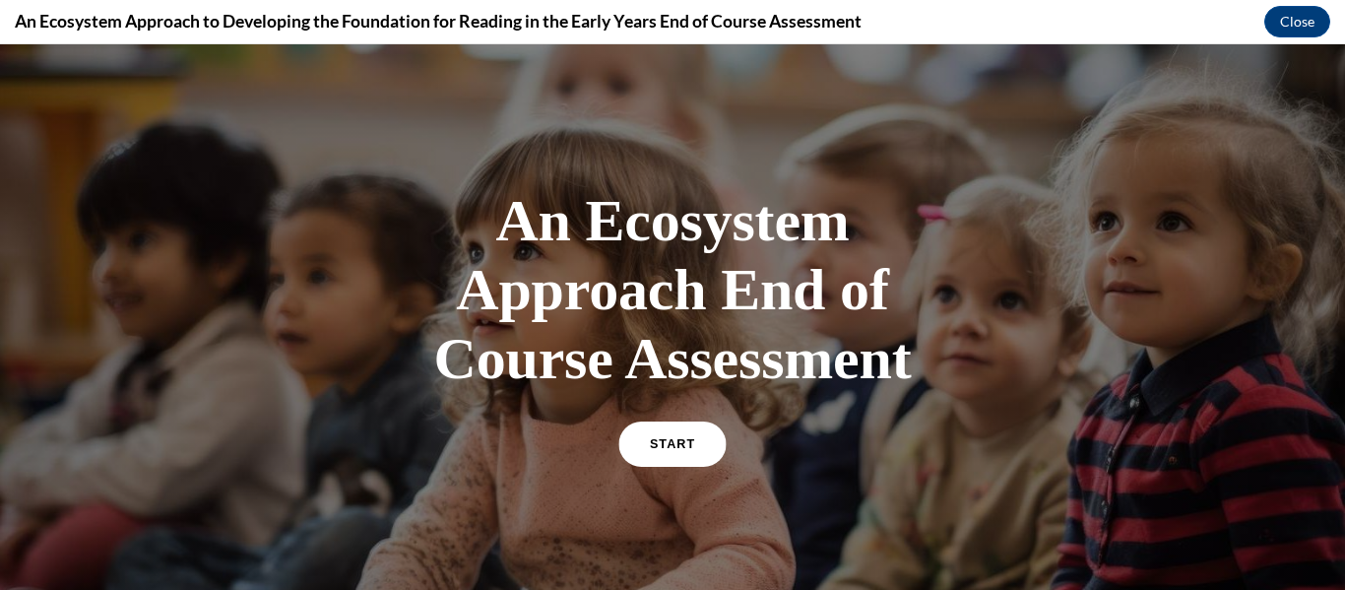
click at [665, 451] on link "START" at bounding box center [672, 444] width 107 height 45
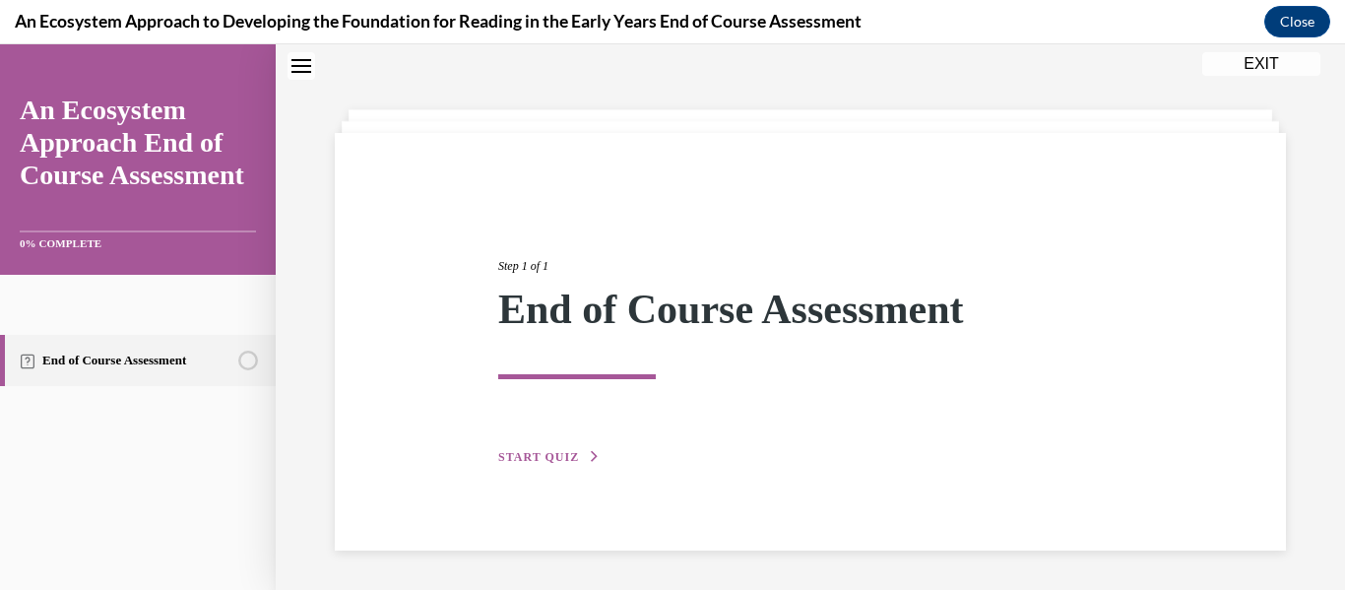
scroll to position [61, 0]
click at [581, 444] on div "Step 1 of 1 End of Course Assessment START QUIZ" at bounding box center [811, 341] width 654 height 256
click at [578, 465] on button "START QUIZ" at bounding box center [549, 458] width 102 height 18
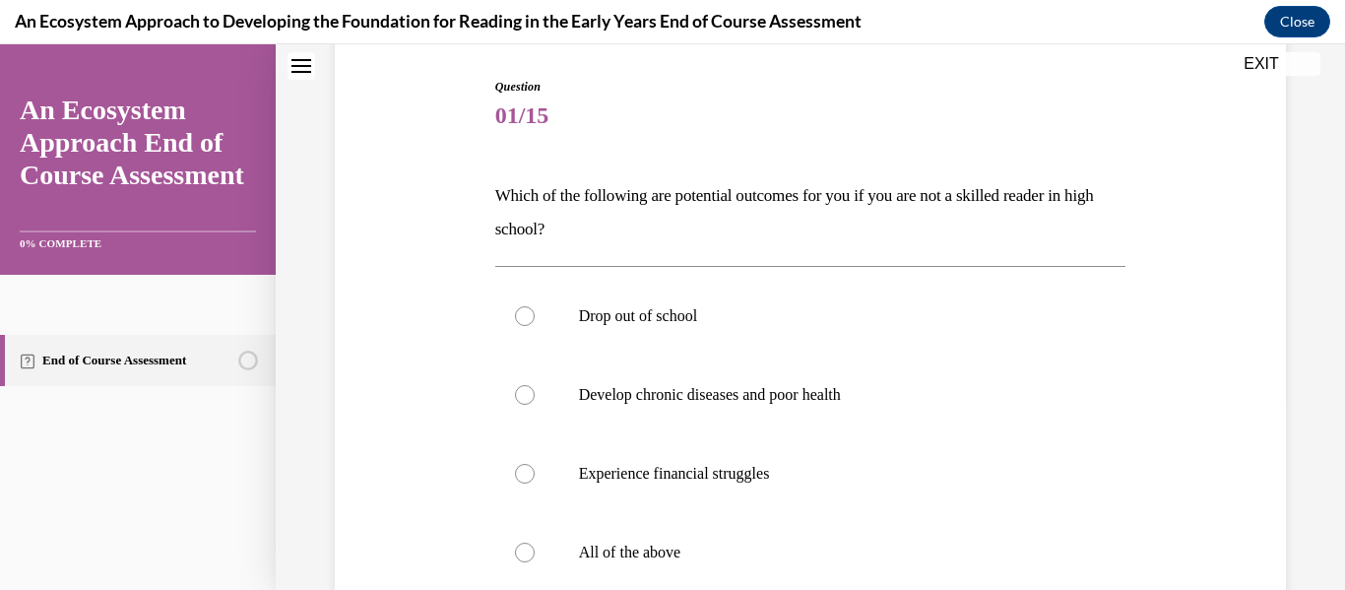
scroll to position [226, 0]
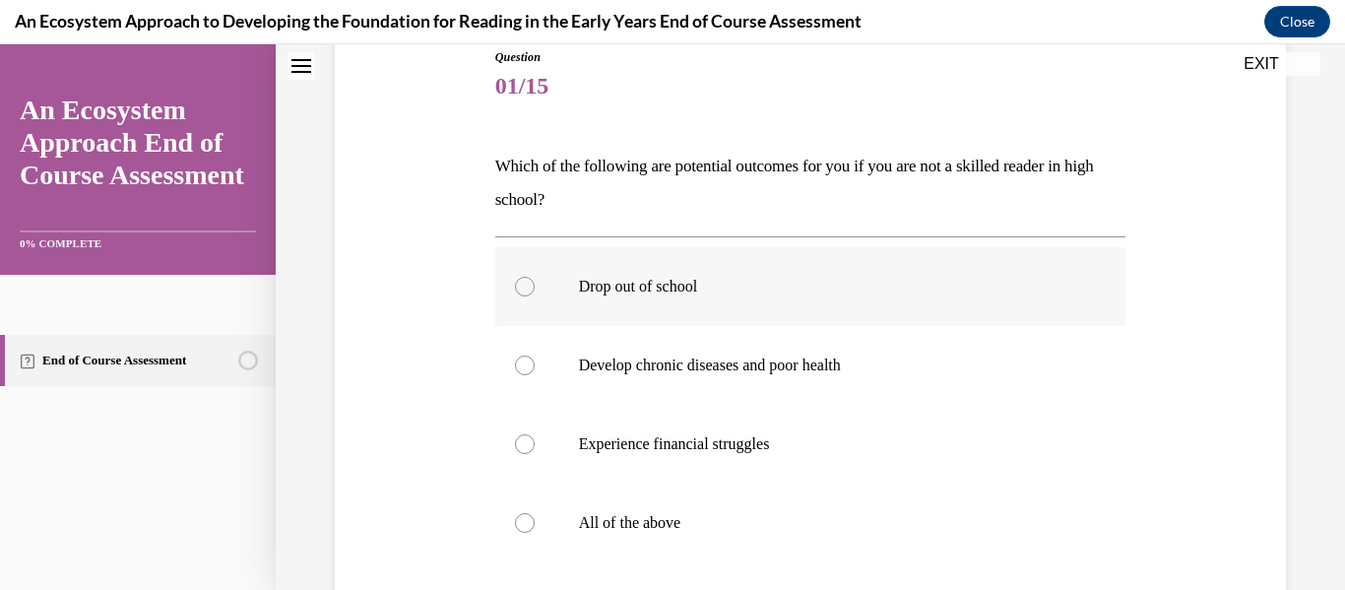
click at [821, 292] on p "Drop out of school" at bounding box center [828, 287] width 498 height 20
click at [535, 292] on input "Drop out of school" at bounding box center [525, 287] width 20 height 20
radio input "true"
click at [797, 445] on p "Experience financial struggles" at bounding box center [828, 444] width 498 height 20
click at [535, 445] on input "Experience financial struggles" at bounding box center [525, 444] width 20 height 20
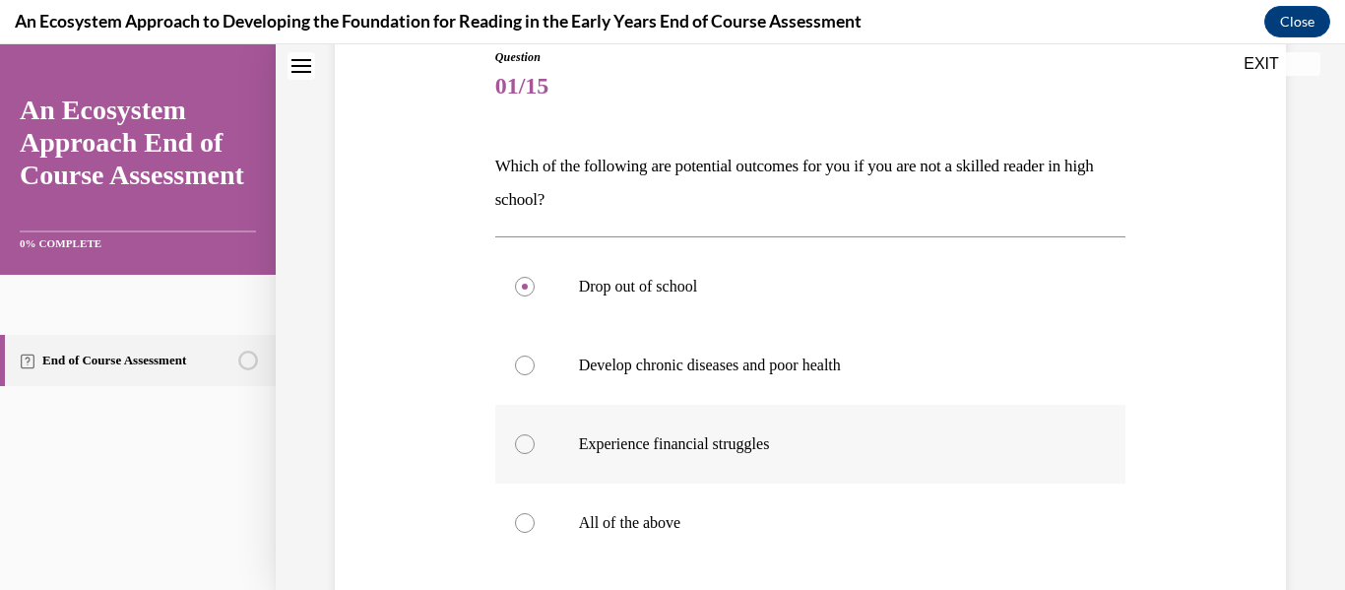
radio input "true"
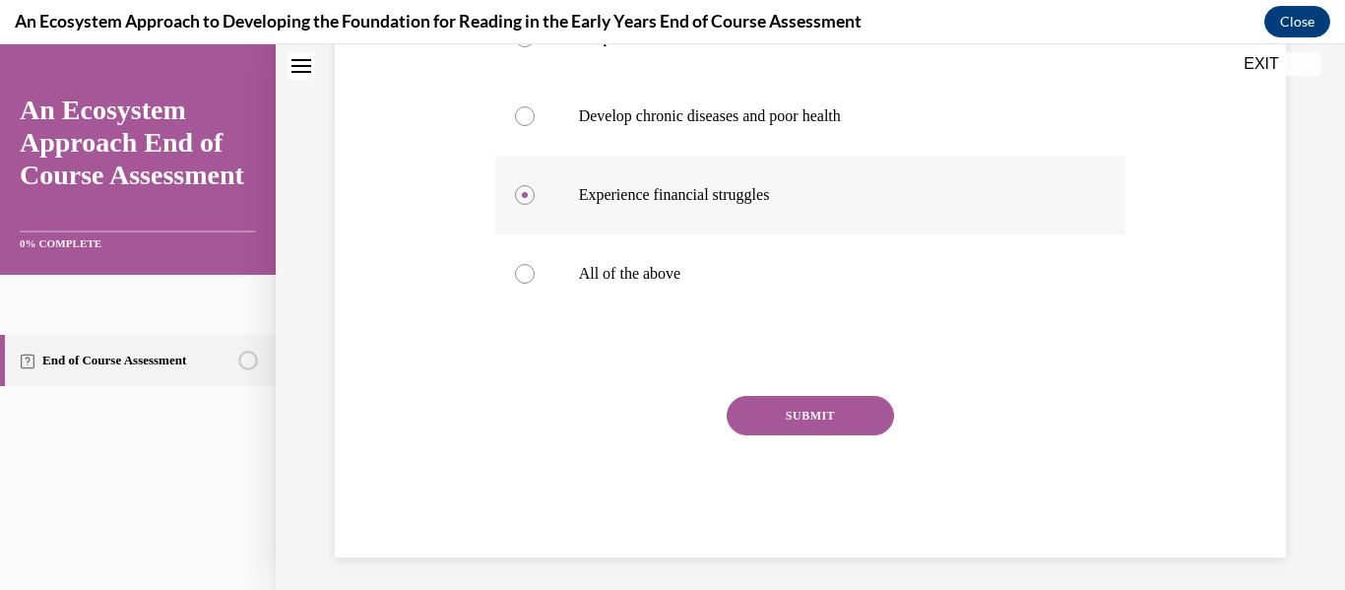
scroll to position [482, 0]
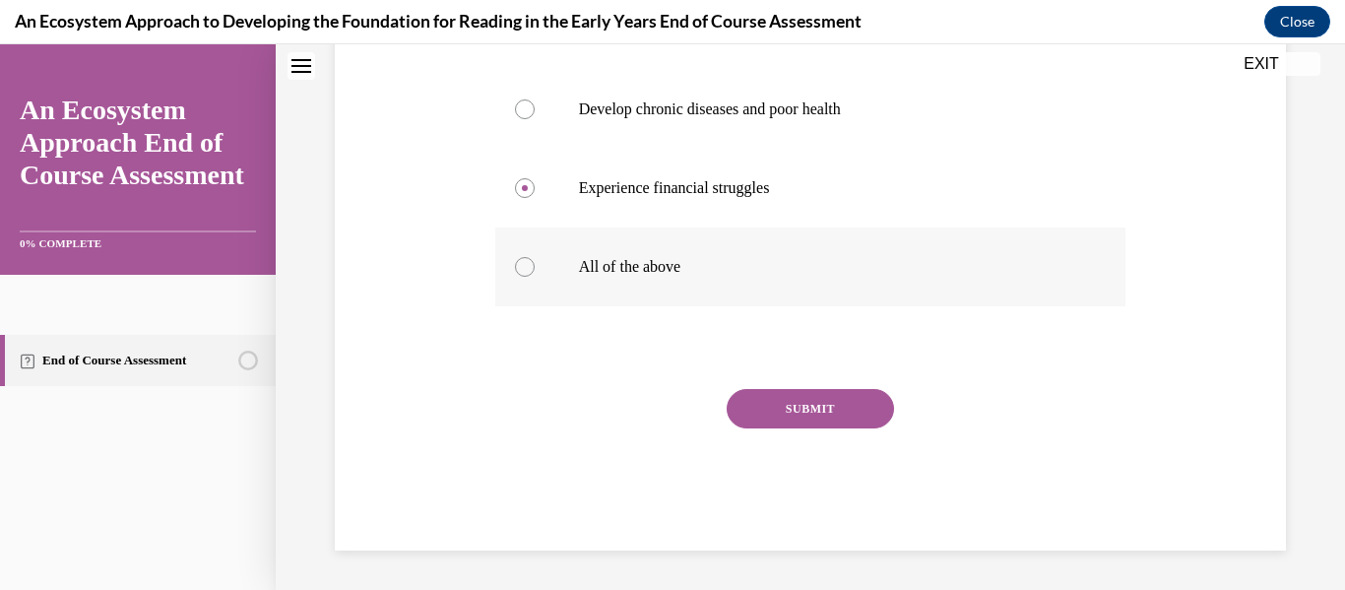
click at [740, 297] on label "All of the above" at bounding box center [810, 267] width 631 height 79
click at [535, 277] on input "All of the above" at bounding box center [525, 267] width 20 height 20
radio input "true"
click at [788, 418] on button "SUBMIT" at bounding box center [810, 408] width 167 height 39
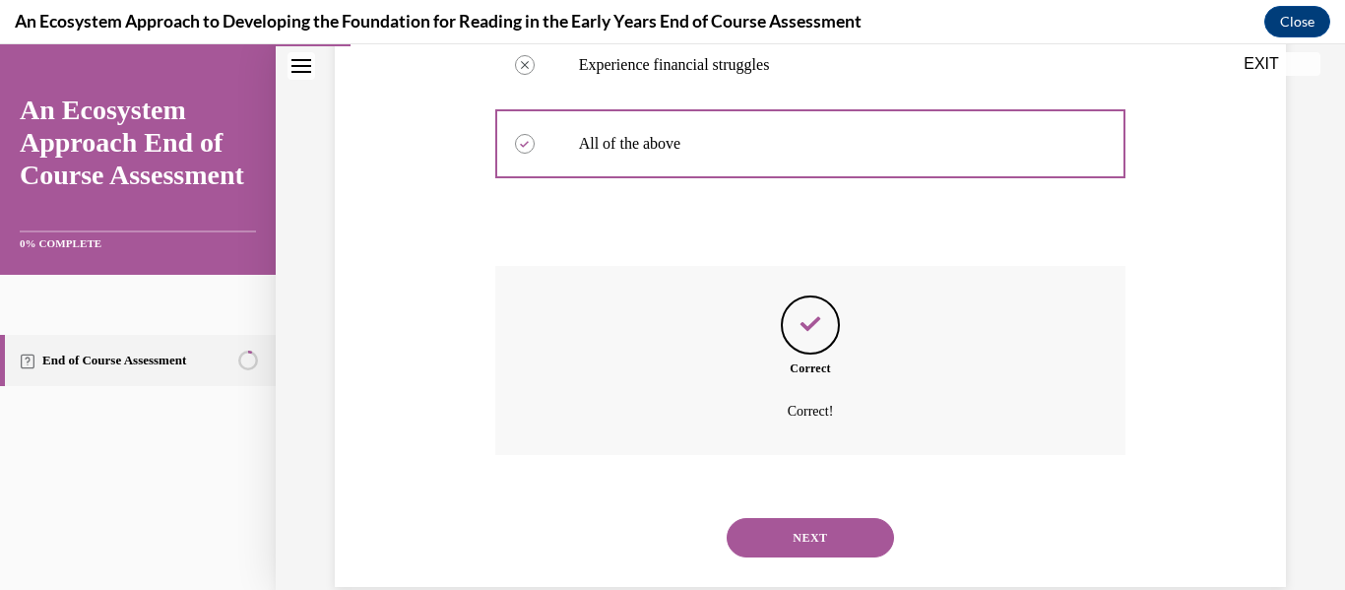
scroll to position [641, 0]
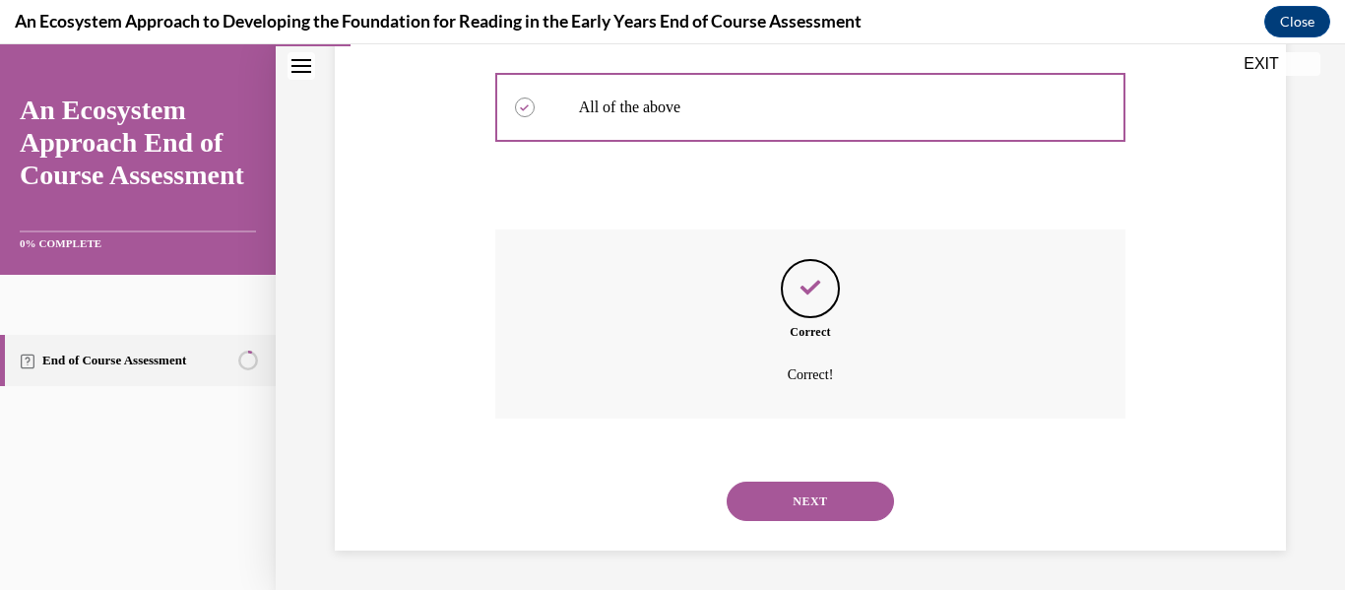
click at [814, 501] on button "NEXT" at bounding box center [810, 501] width 167 height 39
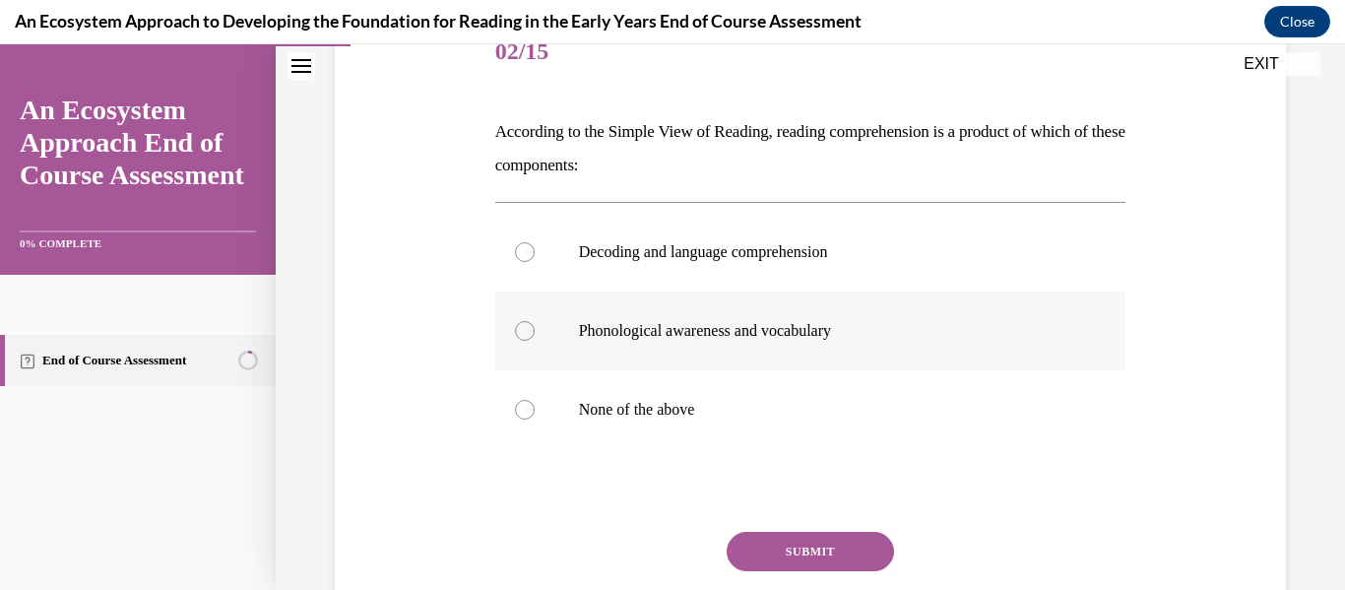
scroll to position [267, 0]
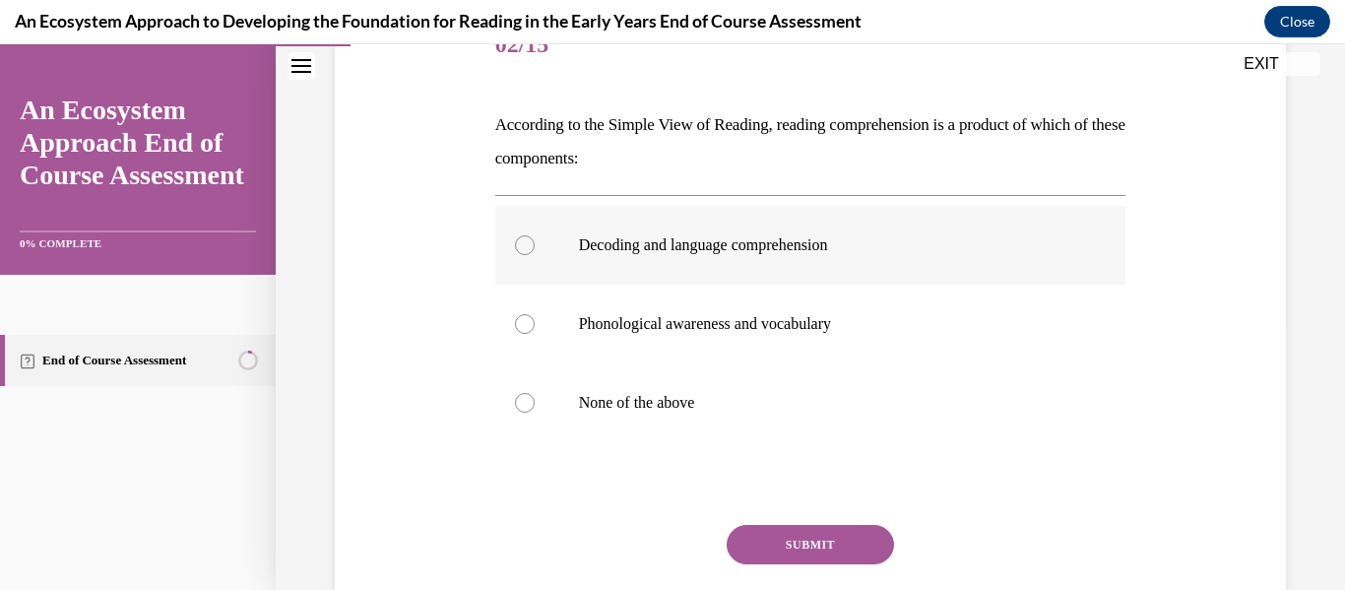
click at [687, 276] on label "Decoding and language comprehension" at bounding box center [810, 245] width 631 height 79
click at [535, 255] on input "Decoding and language comprehension" at bounding box center [525, 245] width 20 height 20
radio input "true"
click at [781, 554] on button "SUBMIT" at bounding box center [810, 544] width 167 height 39
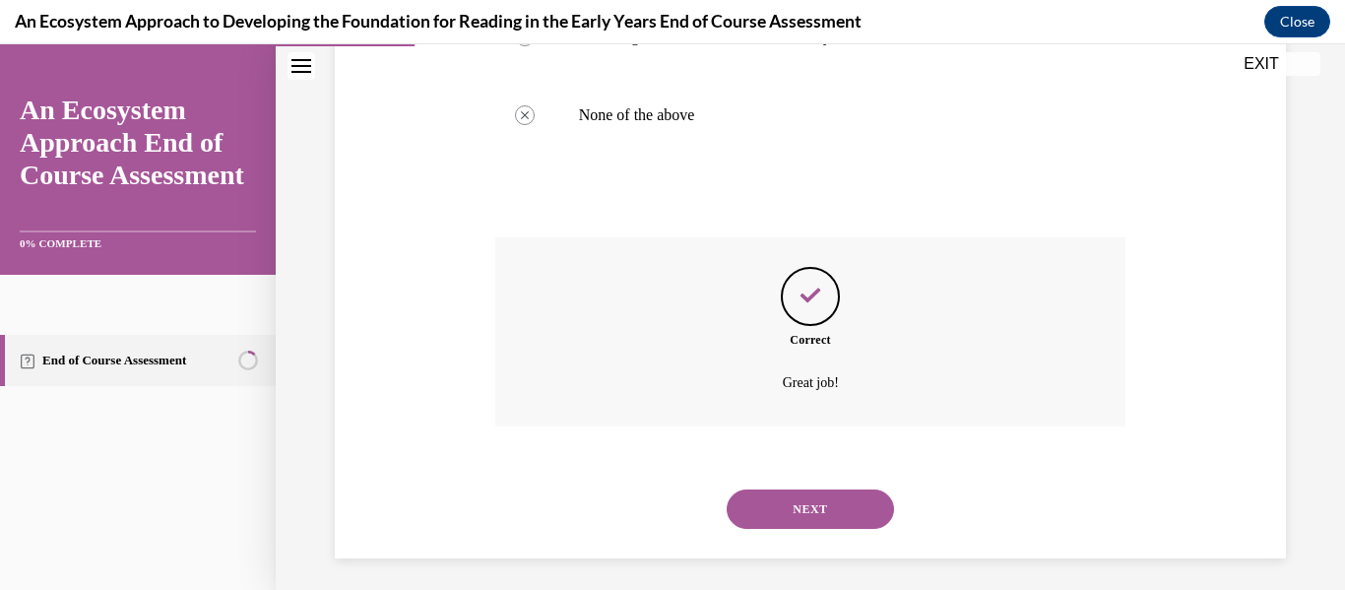
scroll to position [562, 0]
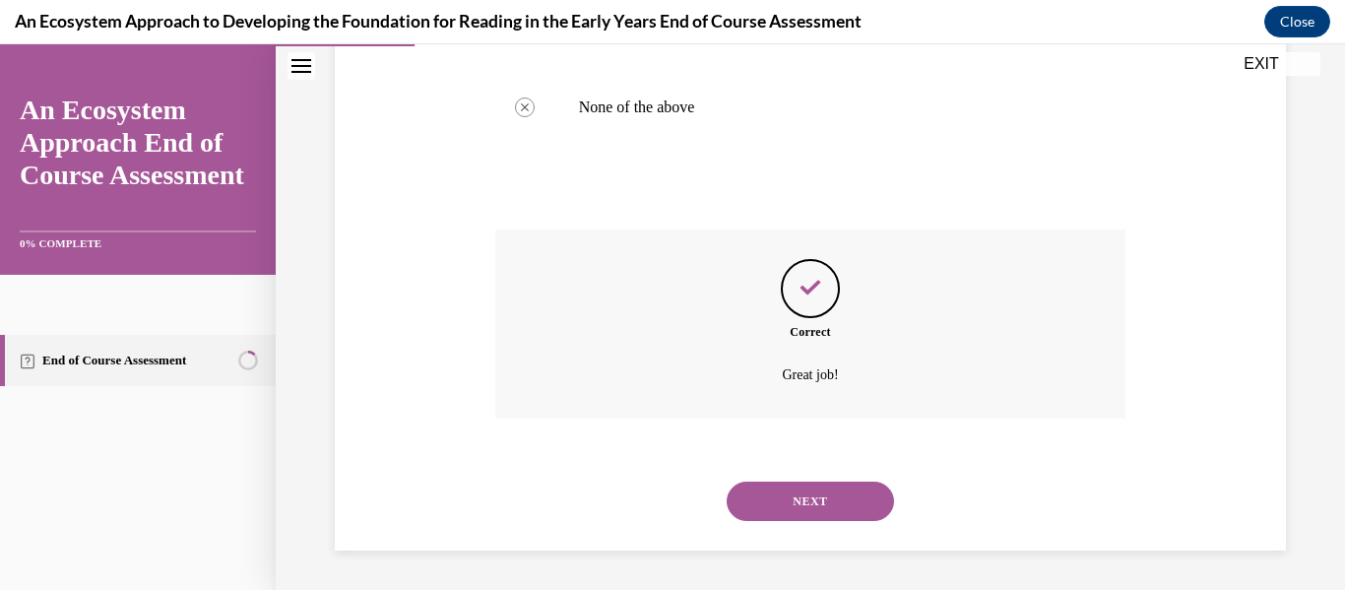
click at [803, 496] on button "NEXT" at bounding box center [810, 501] width 167 height 39
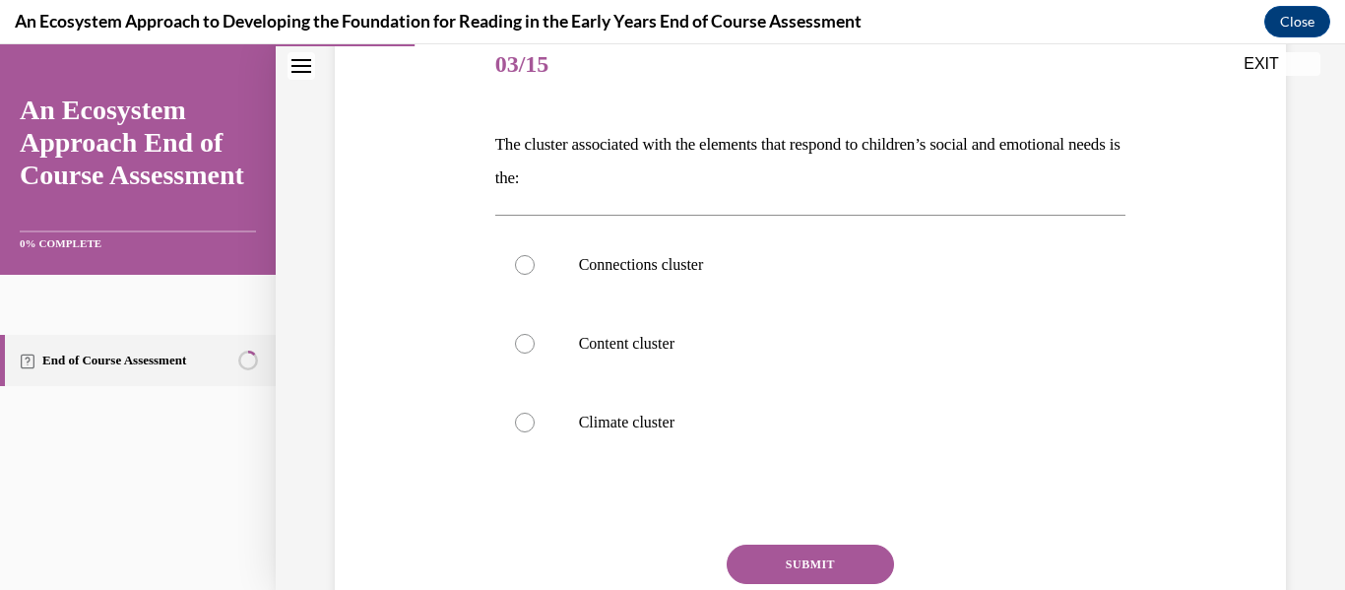
scroll to position [248, 0]
click at [798, 292] on label "Connections cluster" at bounding box center [810, 264] width 631 height 79
click at [535, 274] on input "Connections cluster" at bounding box center [525, 264] width 20 height 20
radio input "true"
click at [804, 562] on button "SUBMIT" at bounding box center [810, 563] width 167 height 39
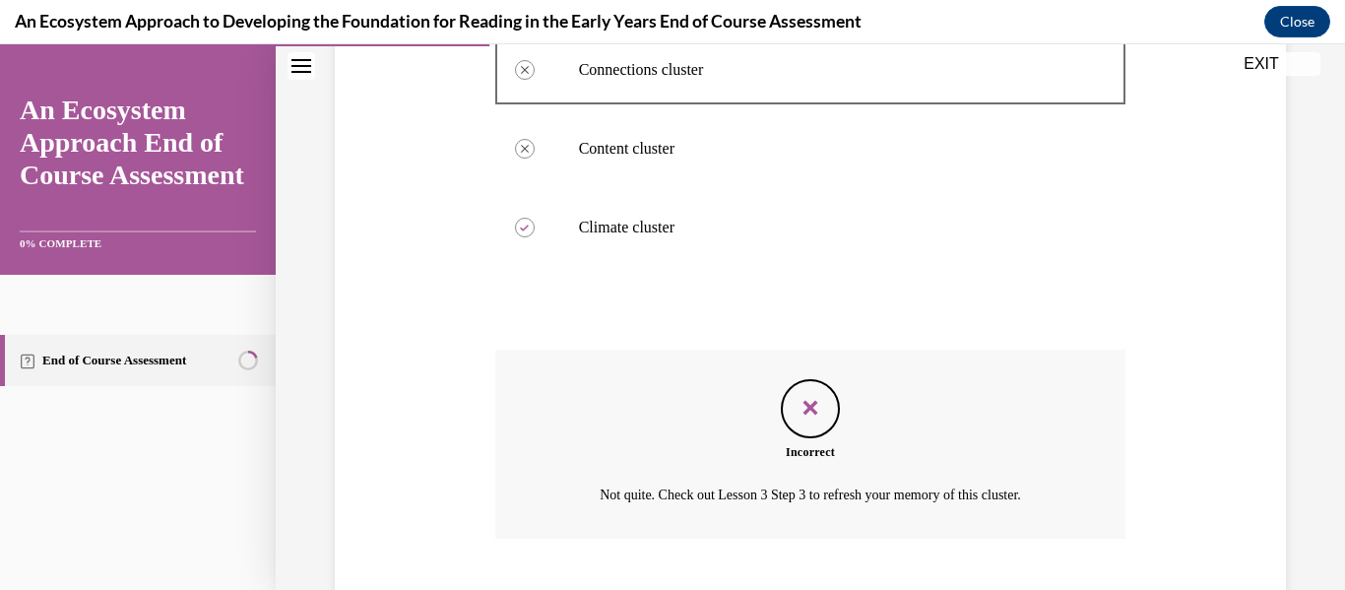
scroll to position [562, 0]
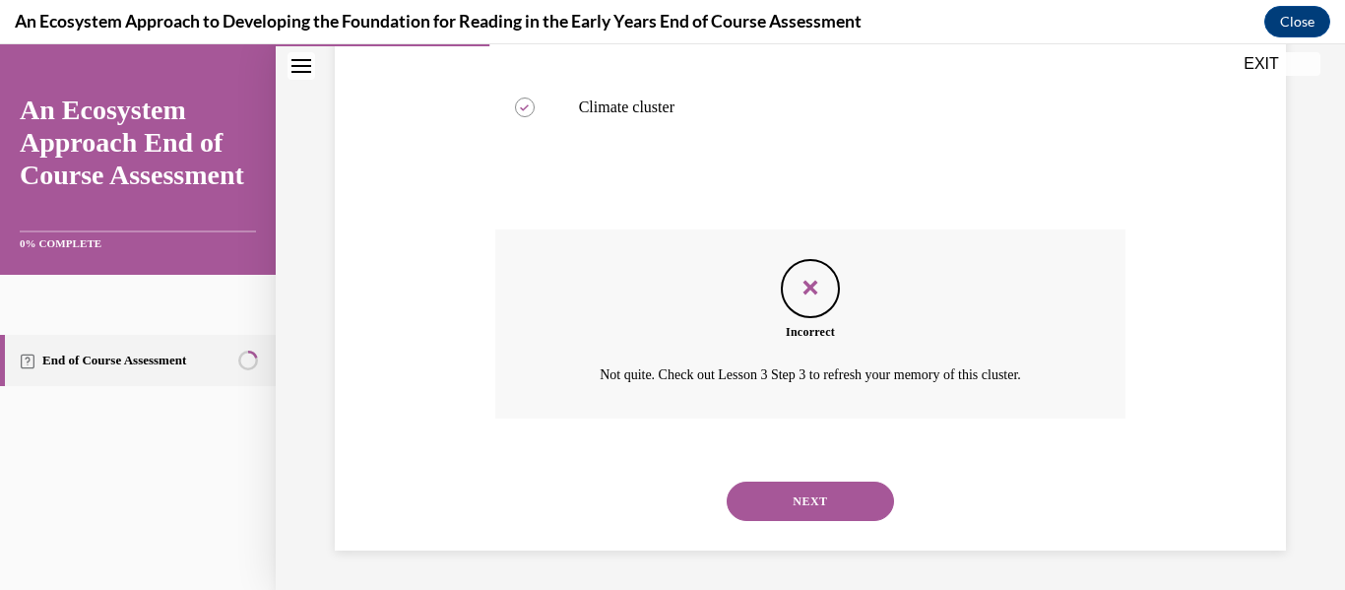
click at [802, 500] on button "NEXT" at bounding box center [810, 501] width 167 height 39
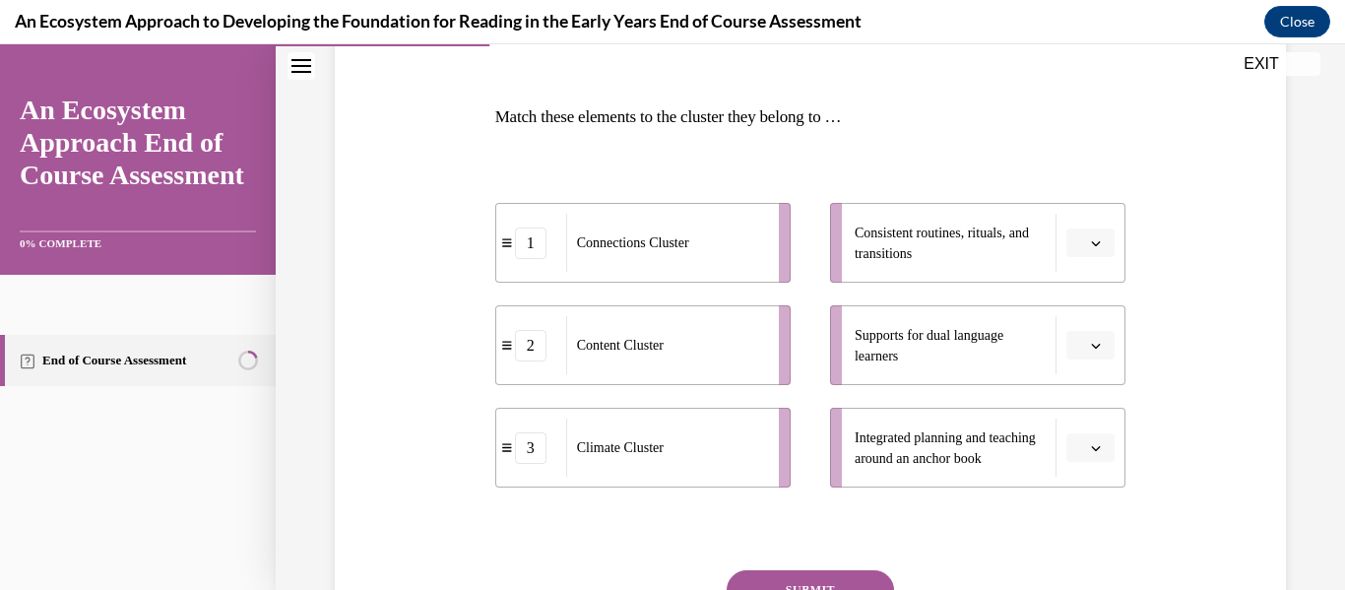
scroll to position [278, 0]
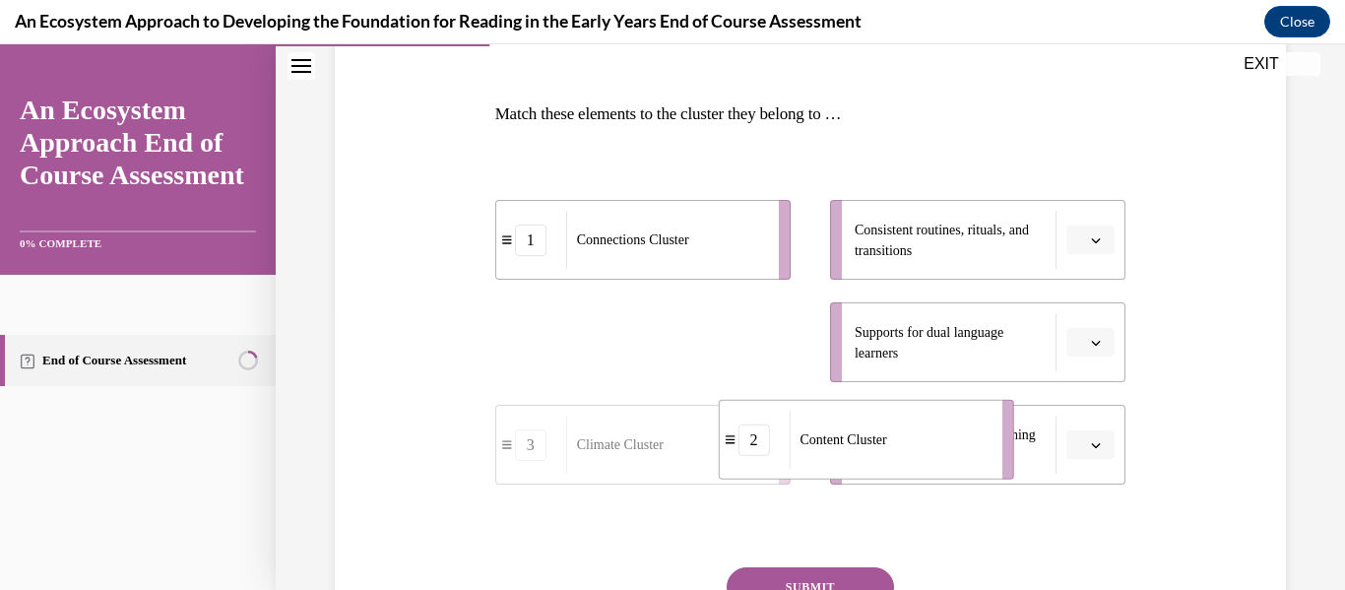
drag, startPoint x: 736, startPoint y: 368, endPoint x: 963, endPoint y: 470, distance: 249.1
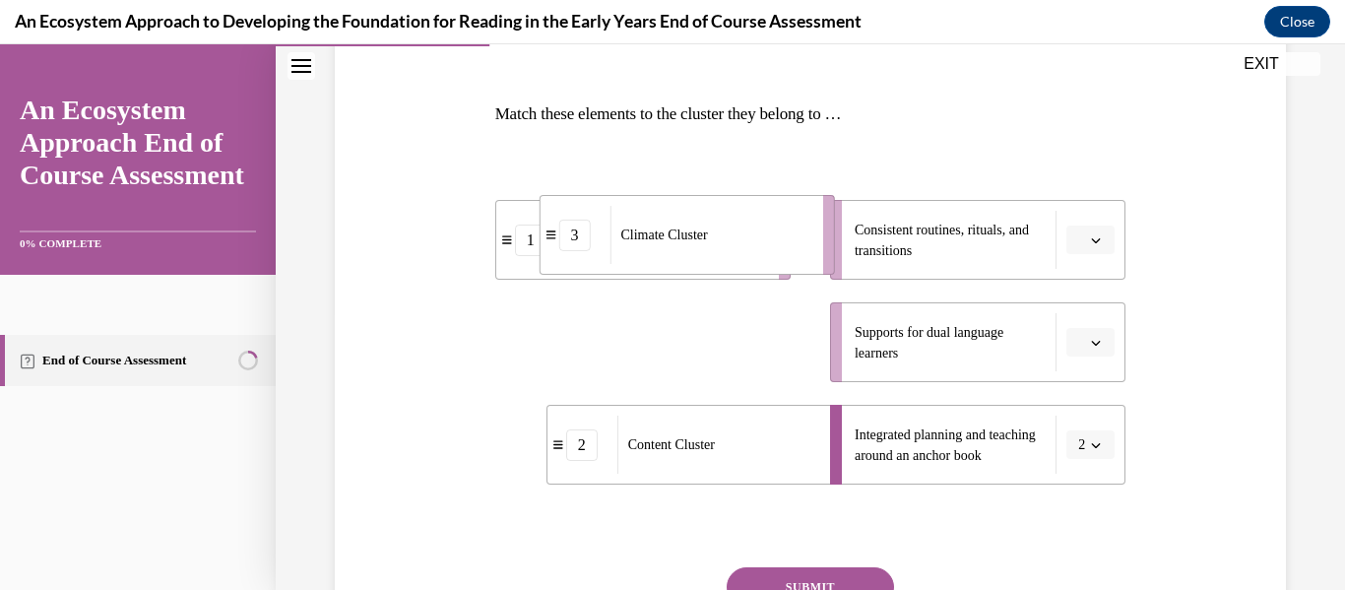
drag, startPoint x: 718, startPoint y: 375, endPoint x: 762, endPoint y: 268, distance: 116.1
click at [762, 268] on li "3 Climate Cluster" at bounding box center [686, 235] width 295 height 80
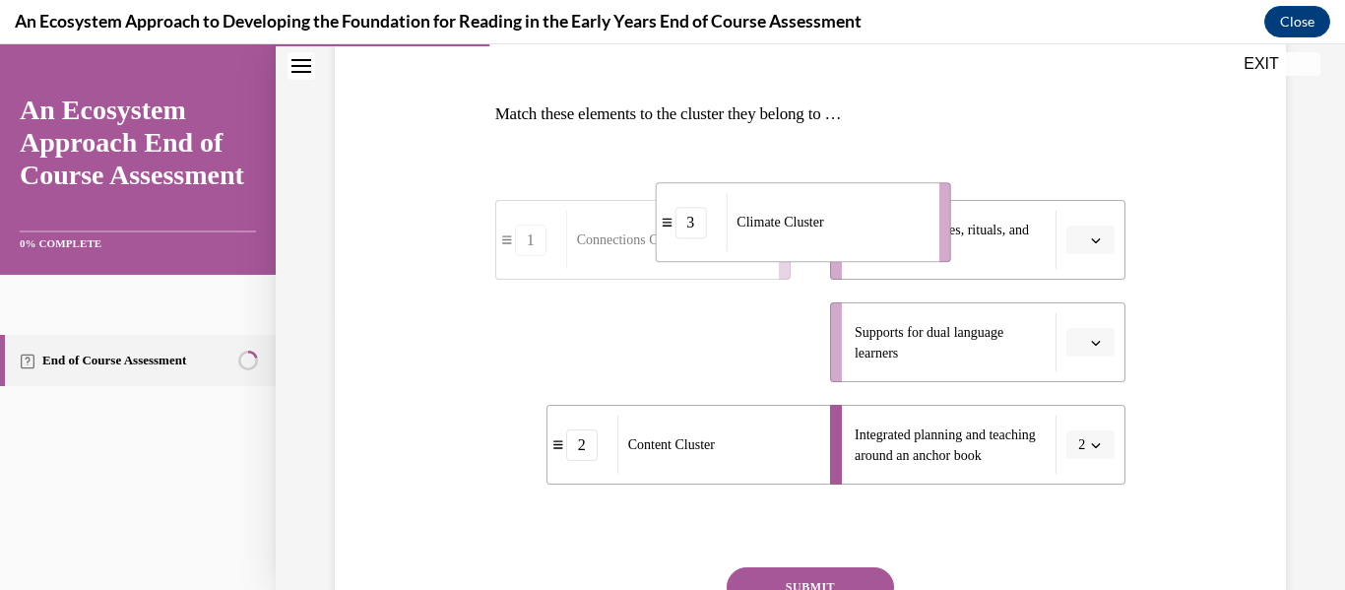
drag, startPoint x: 747, startPoint y: 327, endPoint x: 906, endPoint y: 206, distance: 200.3
click at [906, 206] on div "Climate Cluster" at bounding box center [826, 222] width 200 height 58
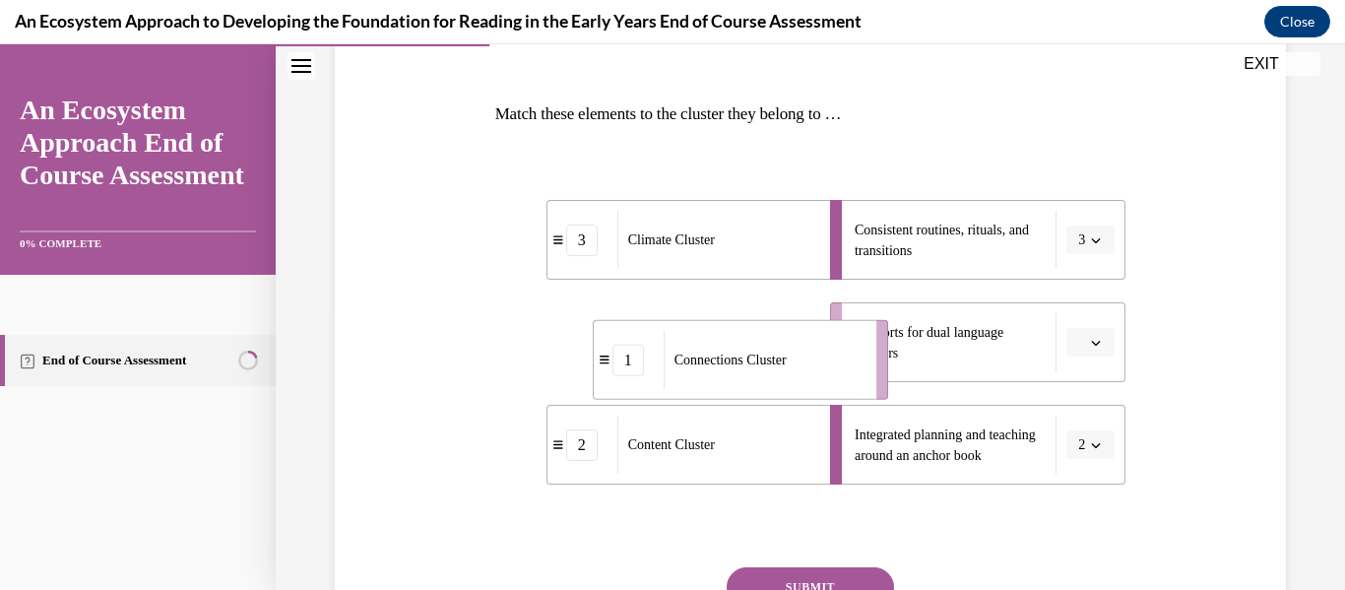
drag, startPoint x: 704, startPoint y: 346, endPoint x: 805, endPoint y: 362, distance: 101.8
click at [805, 362] on div "Connections Cluster" at bounding box center [764, 360] width 200 height 58
click at [829, 567] on button "SUBMIT" at bounding box center [810, 586] width 167 height 39
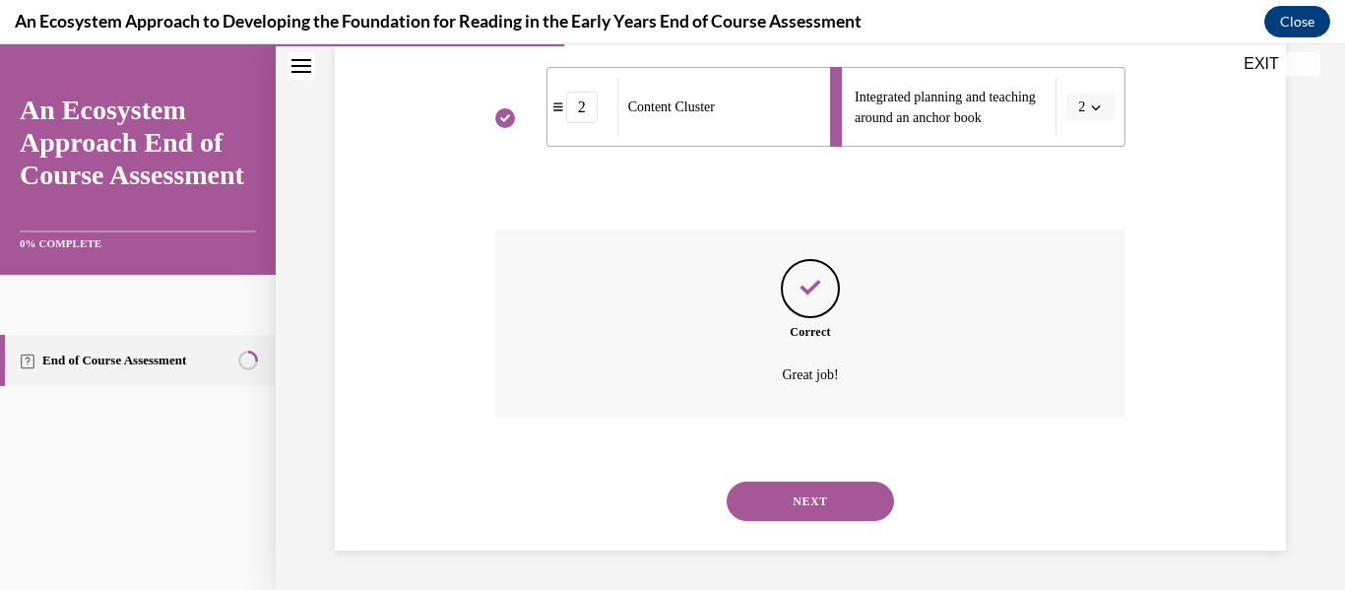
scroll to position [581, 0]
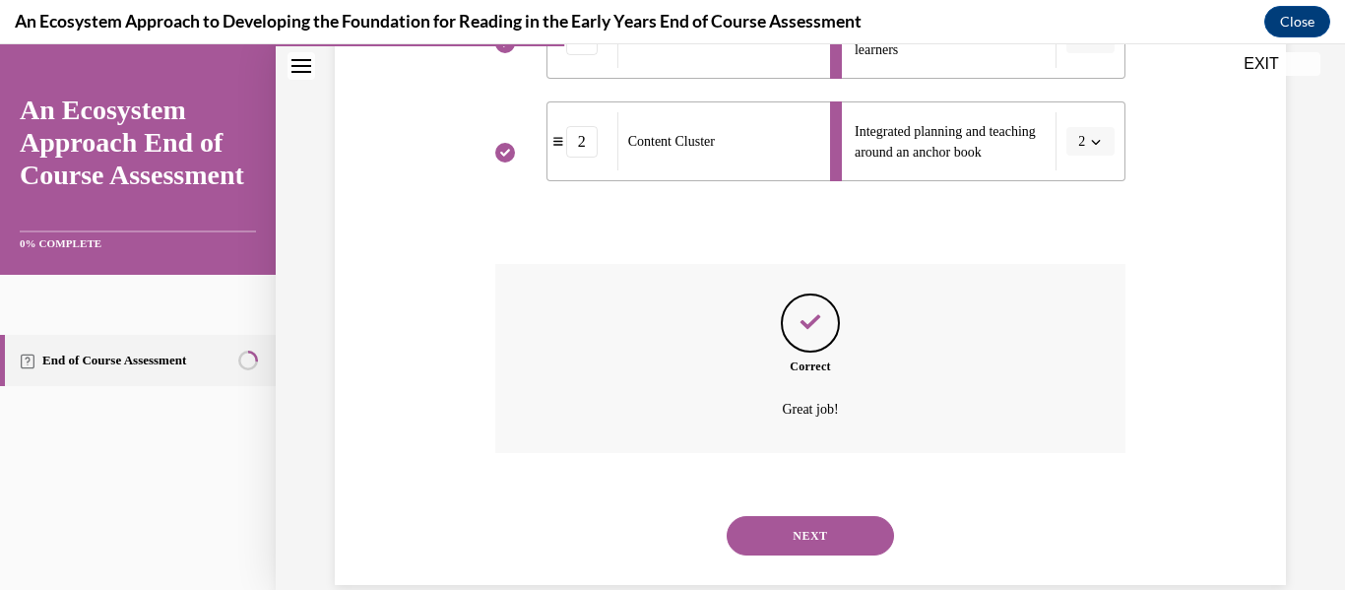
click at [837, 536] on button "NEXT" at bounding box center [810, 535] width 167 height 39
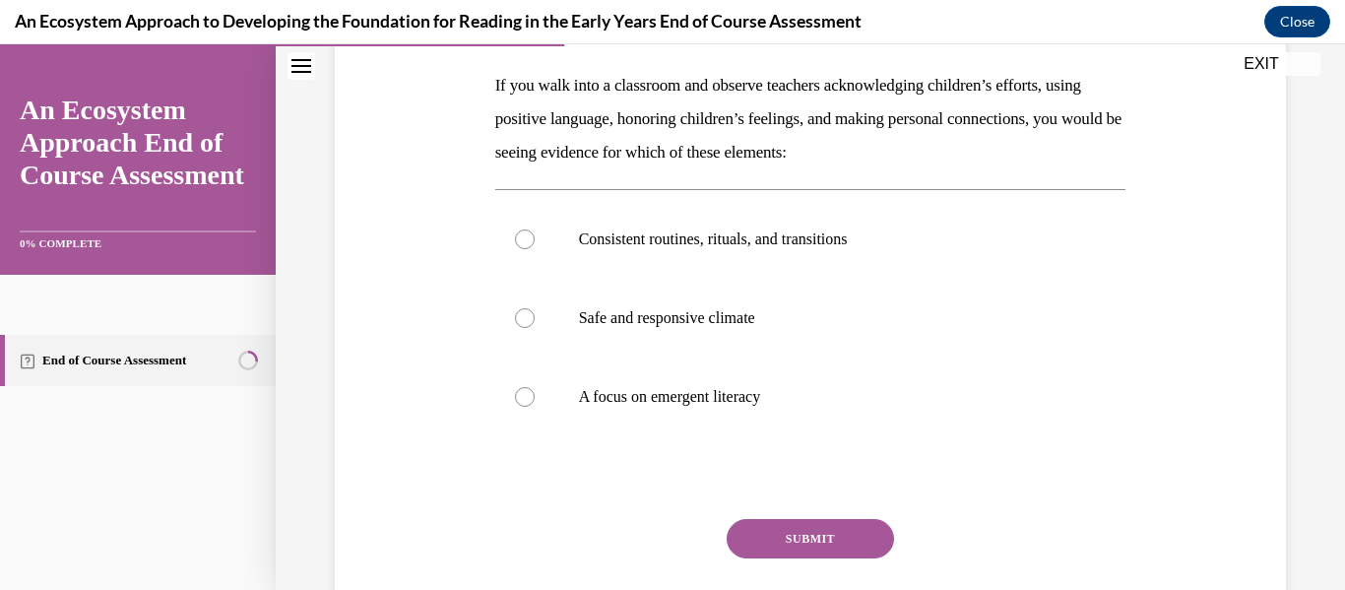
scroll to position [314, 0]
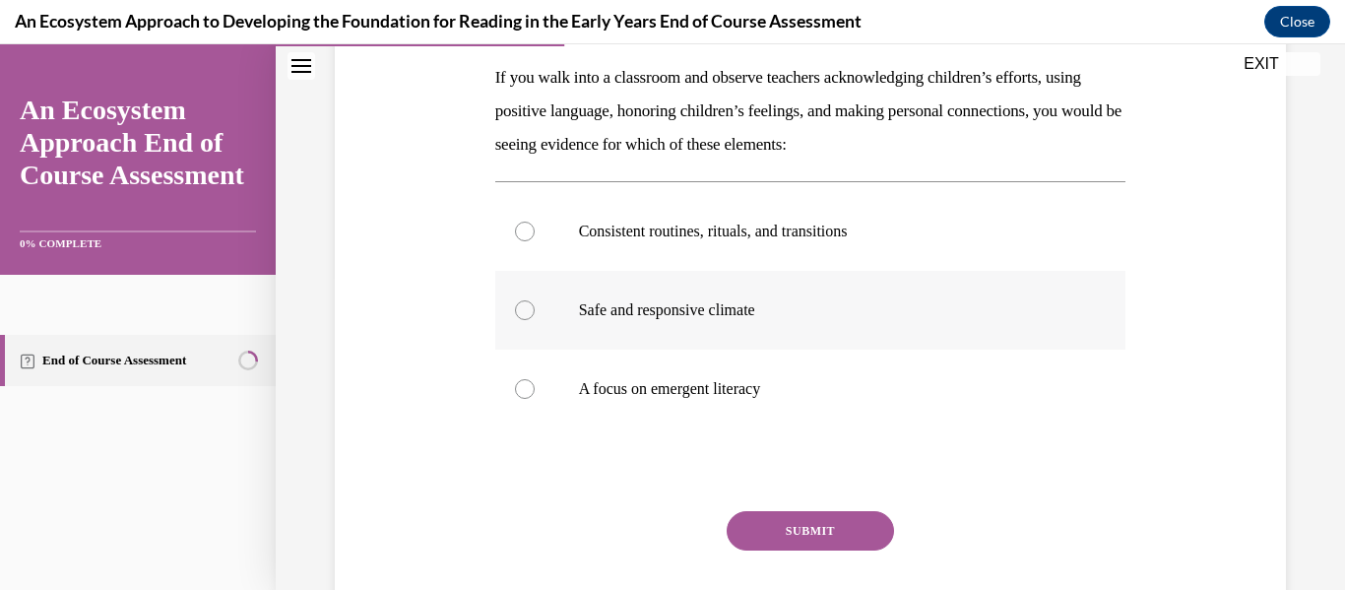
click at [800, 295] on label "Safe and responsive climate" at bounding box center [810, 310] width 631 height 79
click at [535, 300] on input "Safe and responsive climate" at bounding box center [525, 310] width 20 height 20
radio input "true"
click at [812, 529] on button "SUBMIT" at bounding box center [810, 530] width 167 height 39
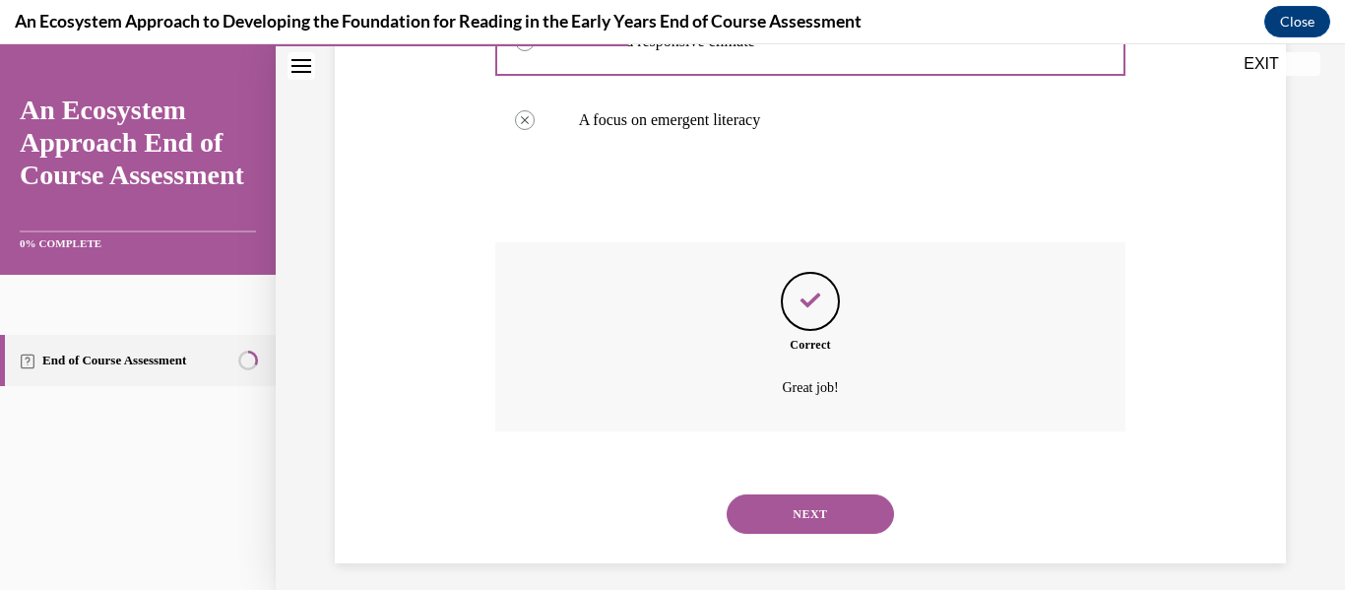
scroll to position [596, 0]
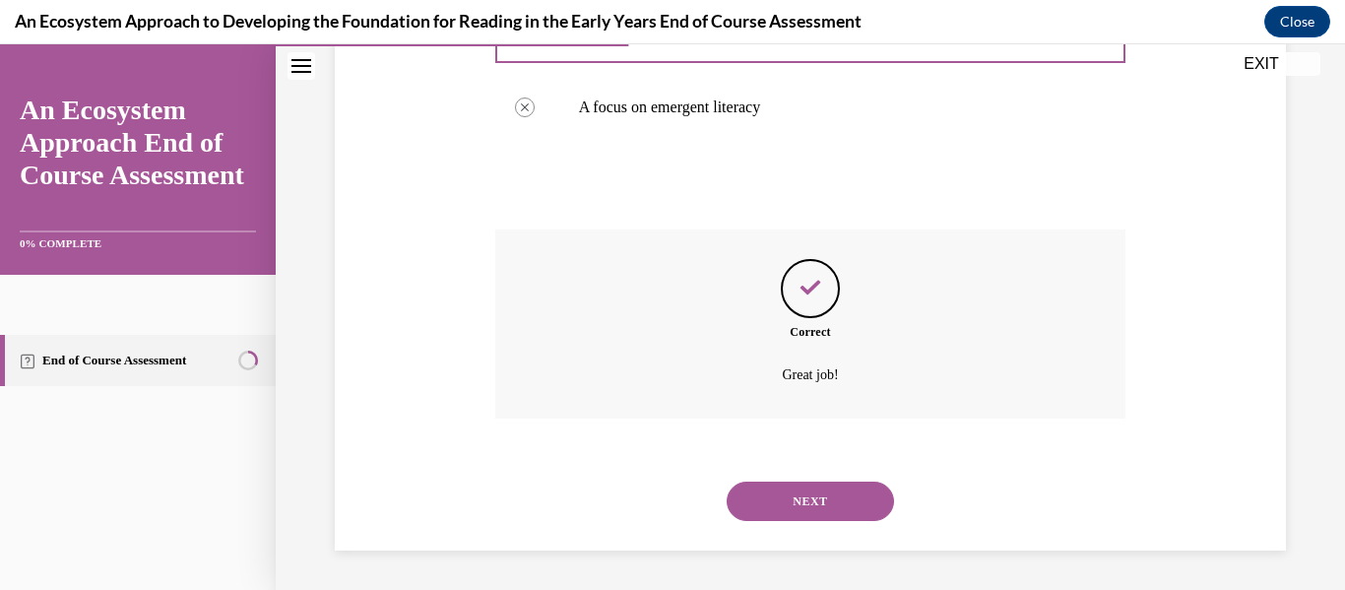
click at [813, 517] on button "NEXT" at bounding box center [810, 501] width 167 height 39
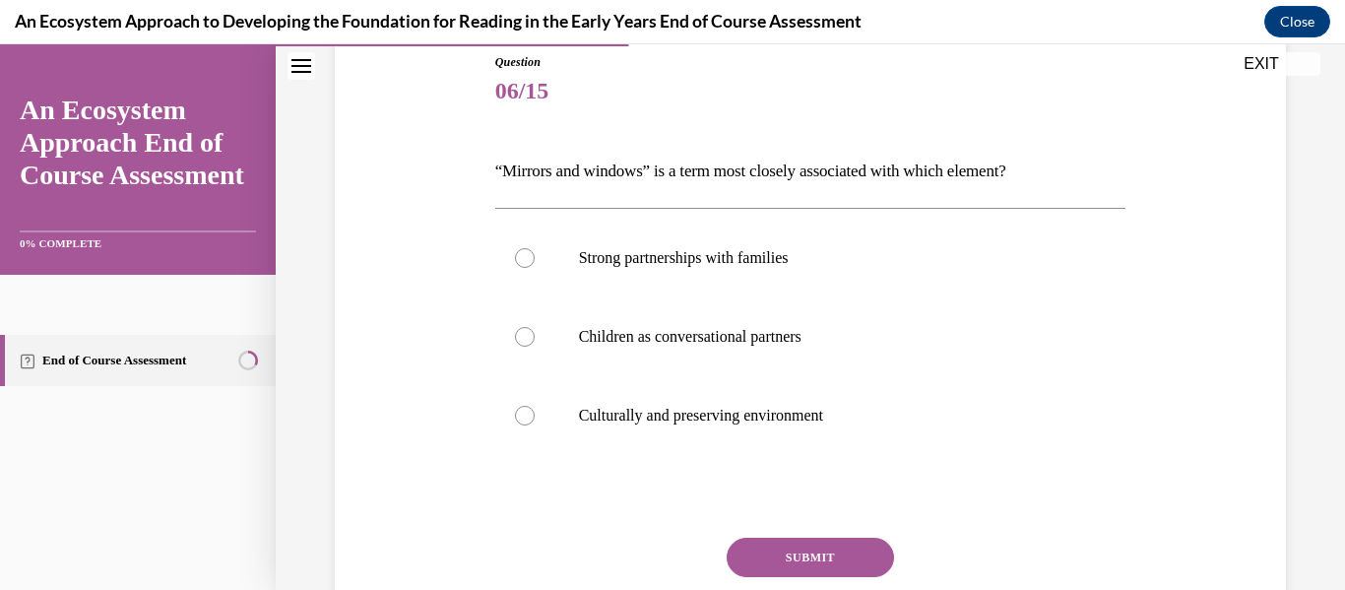
scroll to position [229, 0]
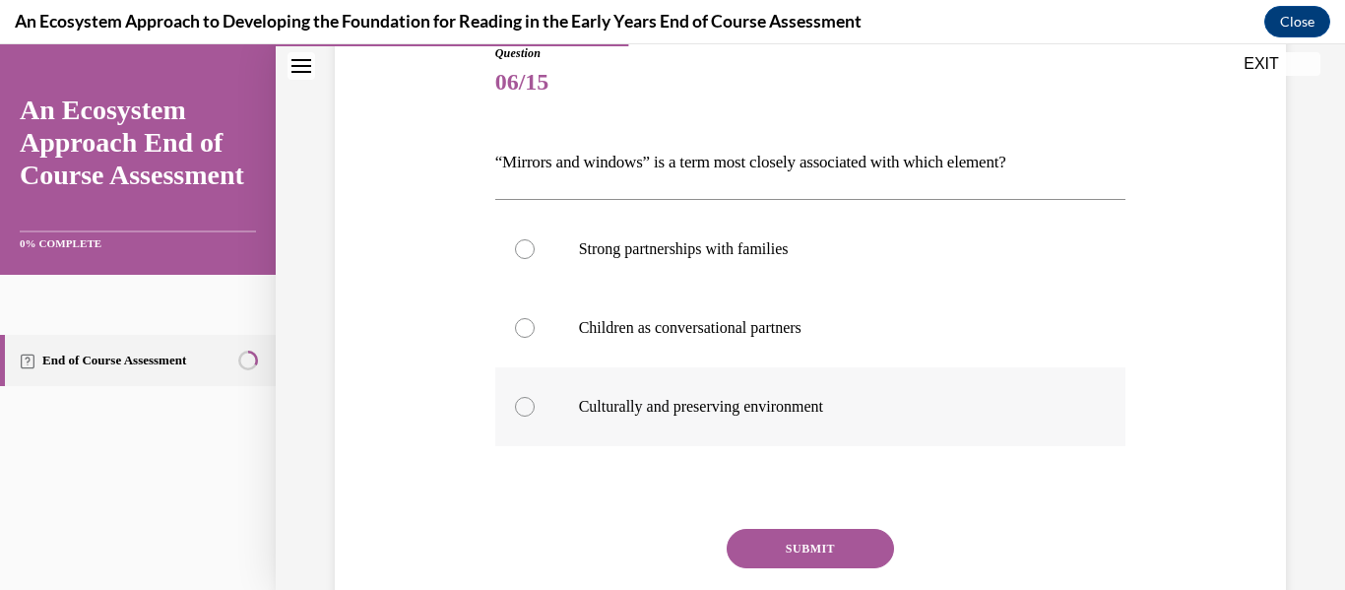
click at [813, 422] on label "Culturally and preserving environment" at bounding box center [810, 406] width 631 height 79
click at [535, 417] on input "Culturally and preserving environment" at bounding box center [525, 407] width 20 height 20
radio input "true"
click at [810, 533] on button "SUBMIT" at bounding box center [810, 548] width 167 height 39
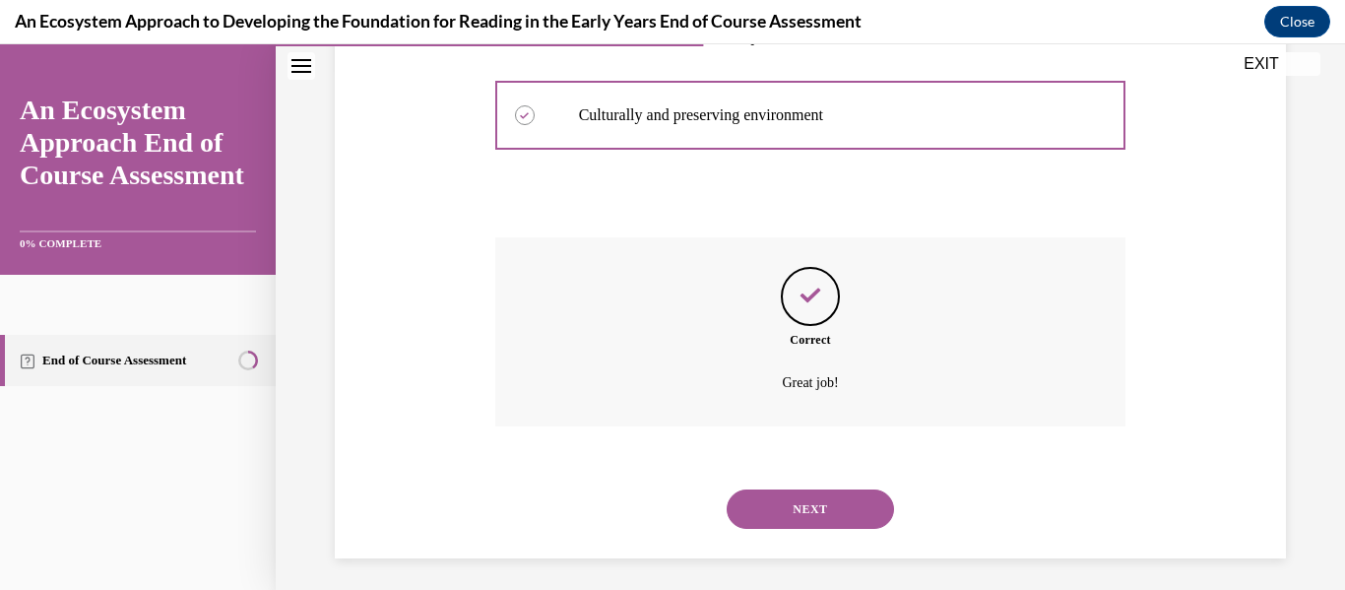
scroll to position [529, 0]
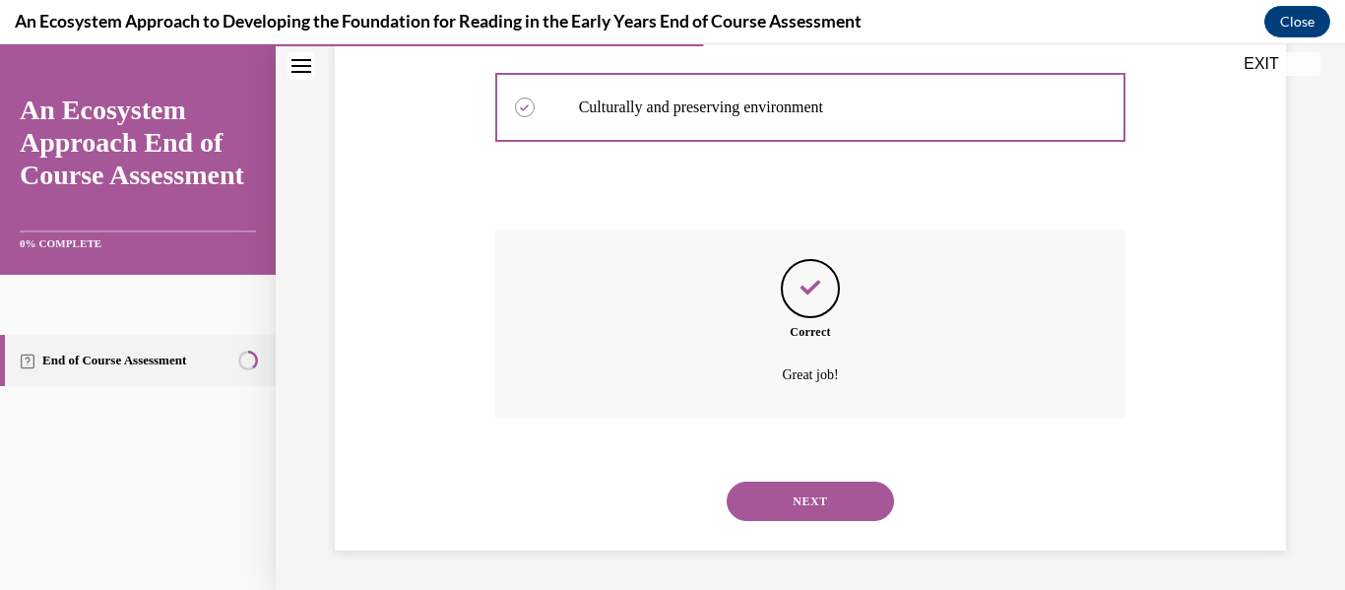
click at [819, 495] on button "NEXT" at bounding box center [810, 501] width 167 height 39
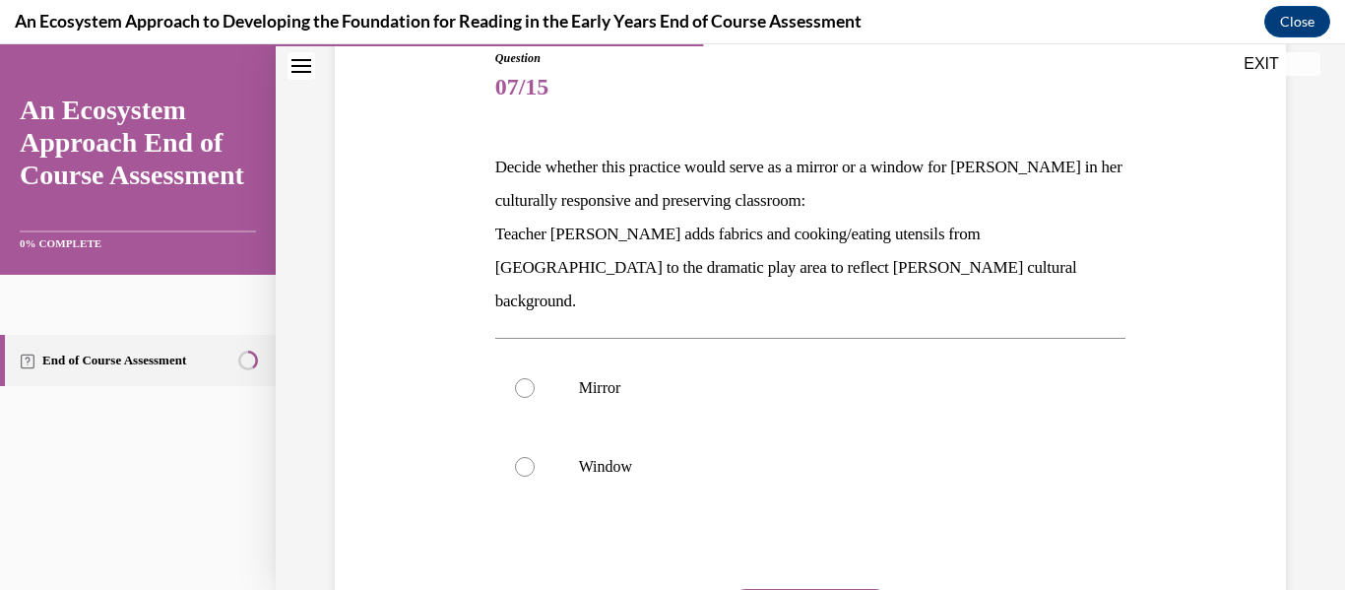
scroll to position [232, 0]
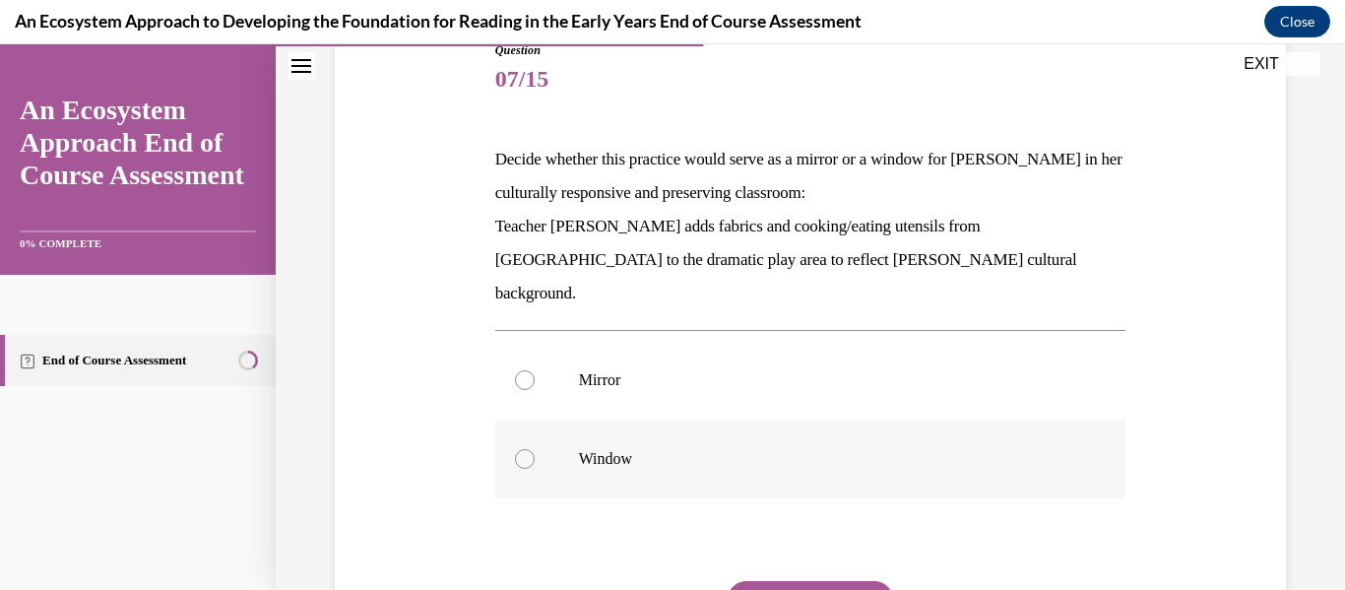
click at [780, 439] on label "Window" at bounding box center [810, 459] width 631 height 79
click at [535, 449] on input "Window" at bounding box center [525, 459] width 20 height 20
radio input "true"
click at [795, 581] on button "SUBMIT" at bounding box center [810, 600] width 167 height 39
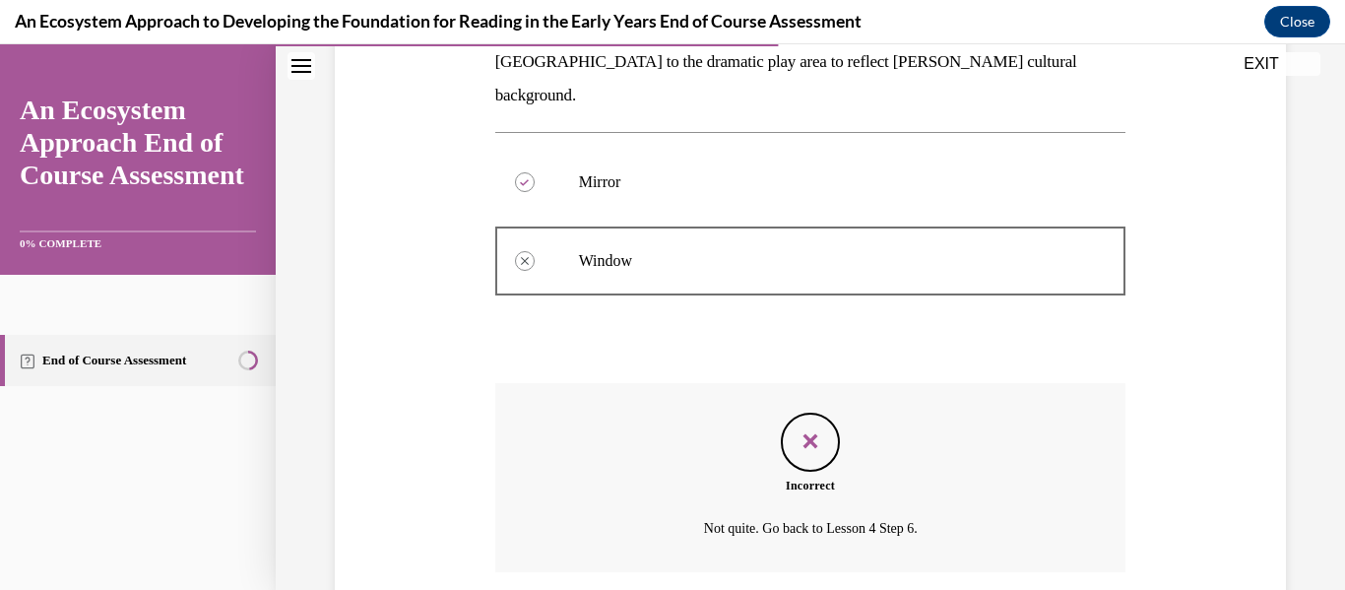
scroll to position [551, 0]
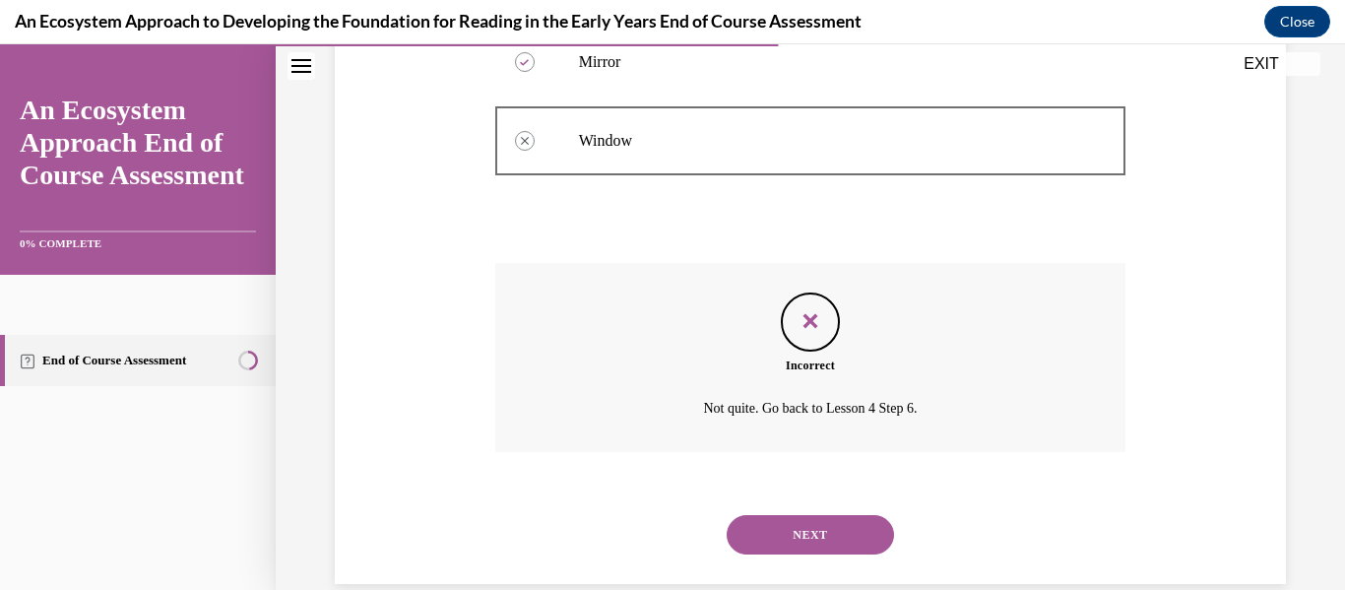
click at [796, 515] on button "NEXT" at bounding box center [810, 534] width 167 height 39
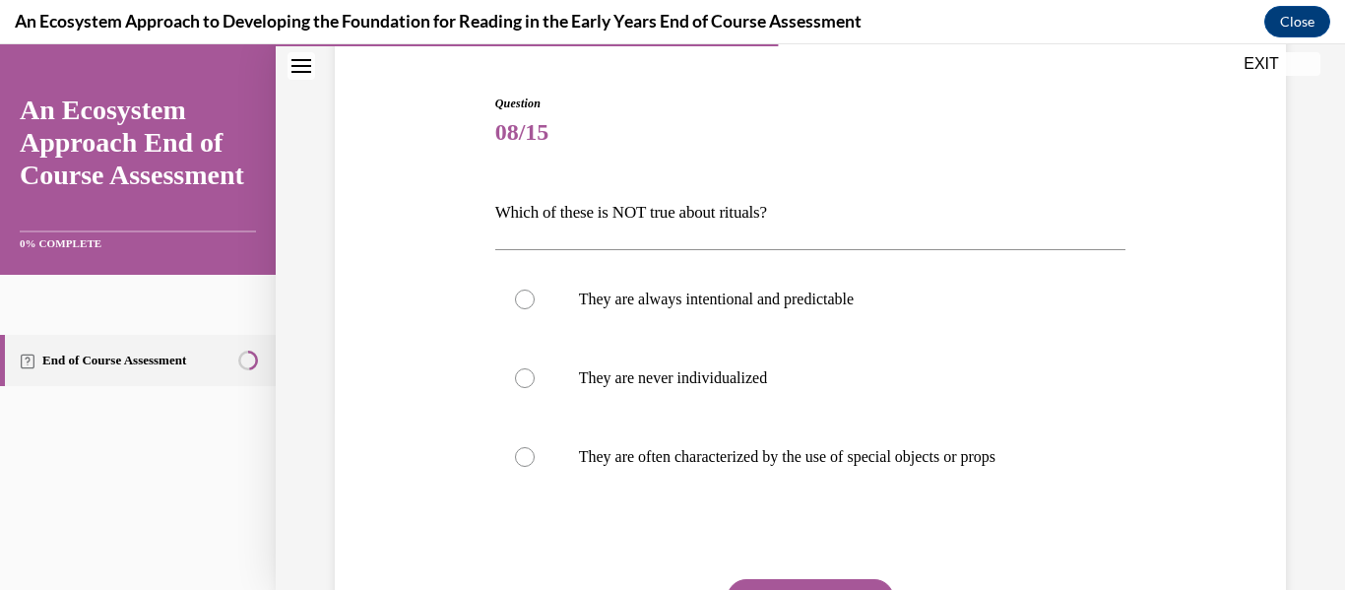
scroll to position [181, 0]
click at [726, 390] on label "They are never individualized" at bounding box center [810, 376] width 631 height 79
click at [535, 386] on input "They are never individualized" at bounding box center [525, 376] width 20 height 20
radio input "true"
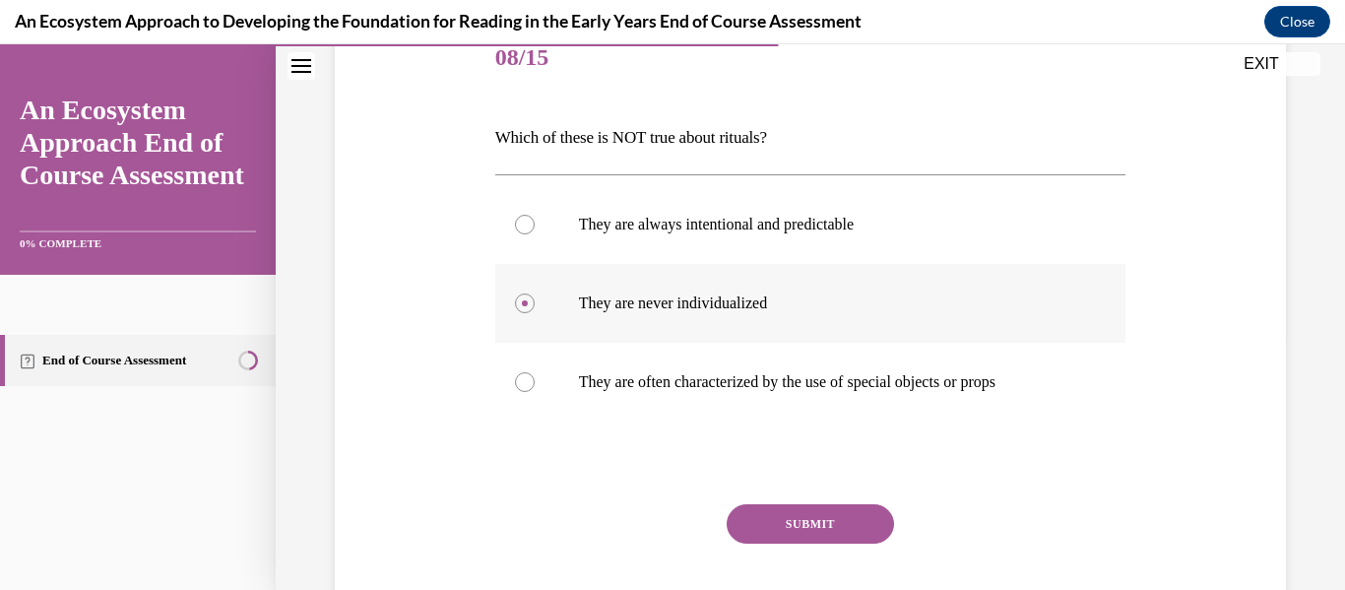
scroll to position [268, 0]
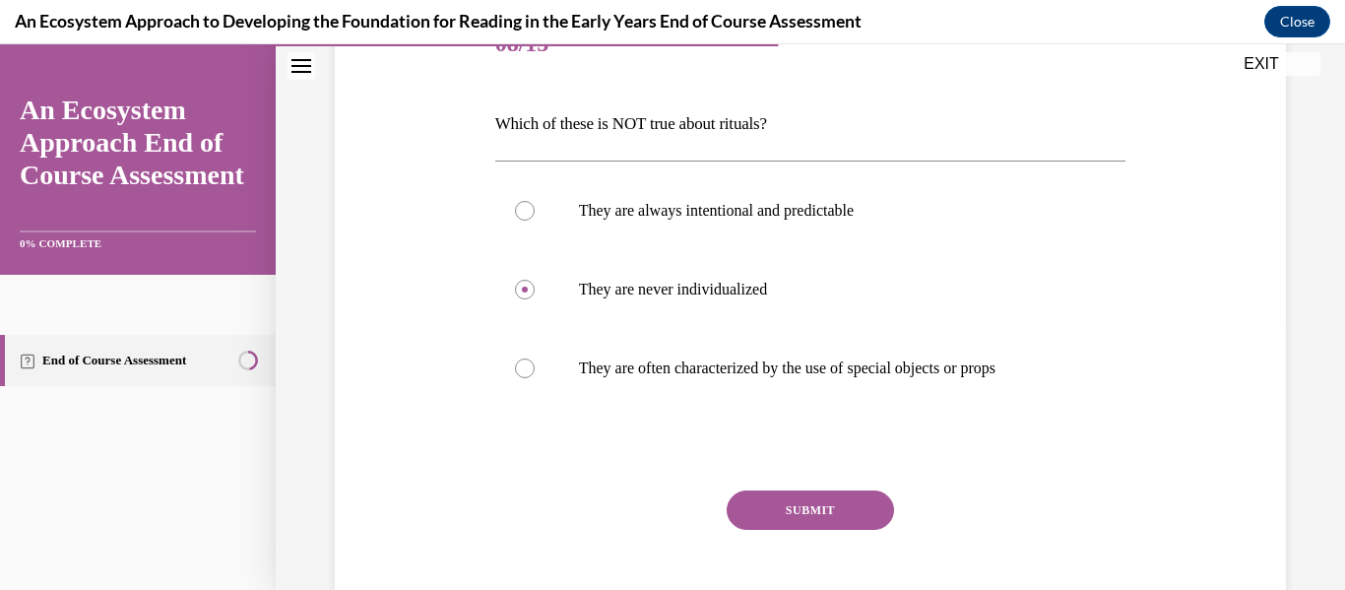
click at [796, 504] on button "SUBMIT" at bounding box center [810, 509] width 167 height 39
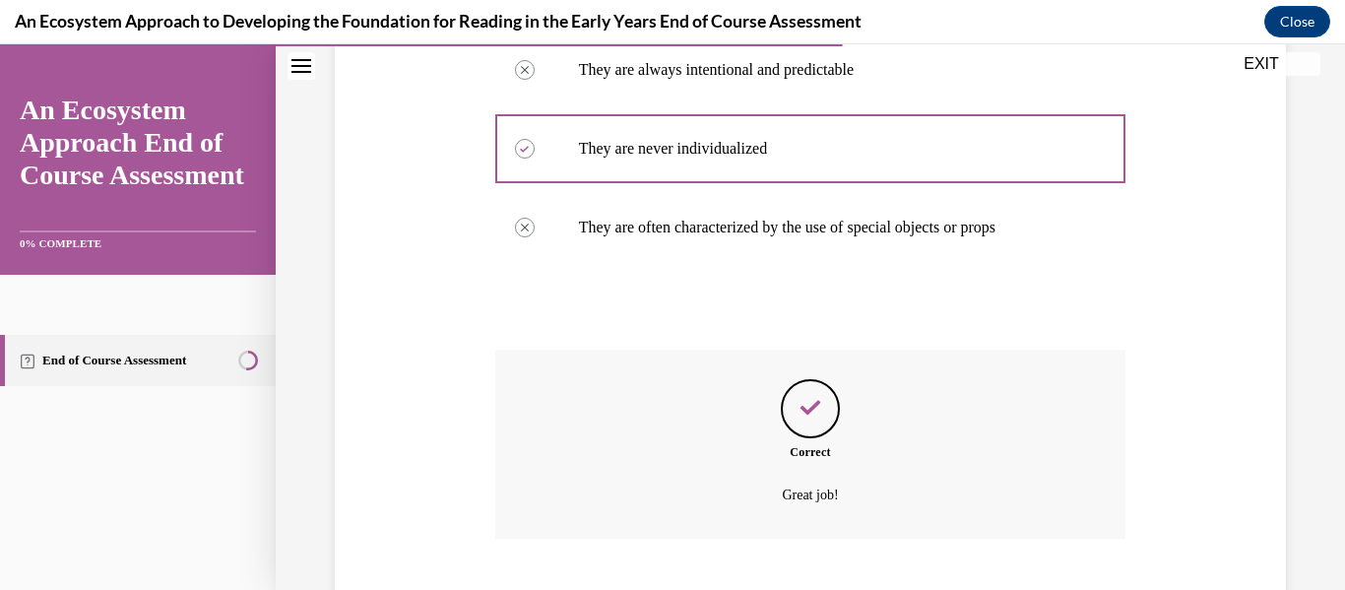
scroll to position [529, 0]
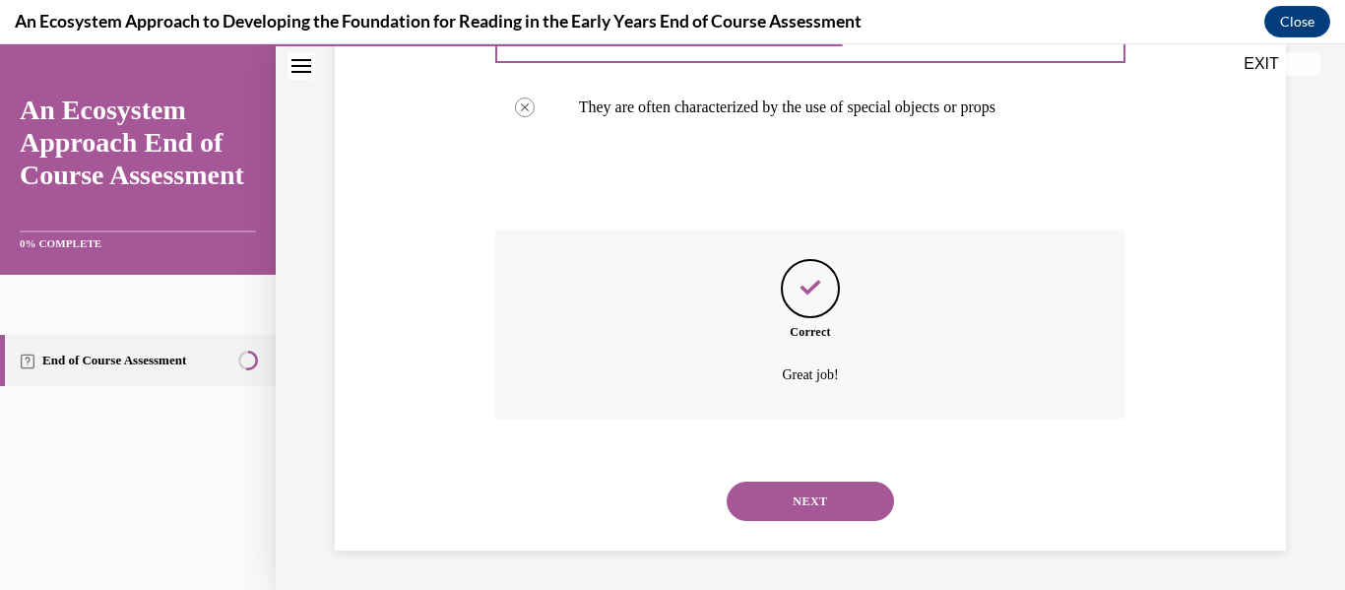
click at [796, 504] on button "NEXT" at bounding box center [810, 501] width 167 height 39
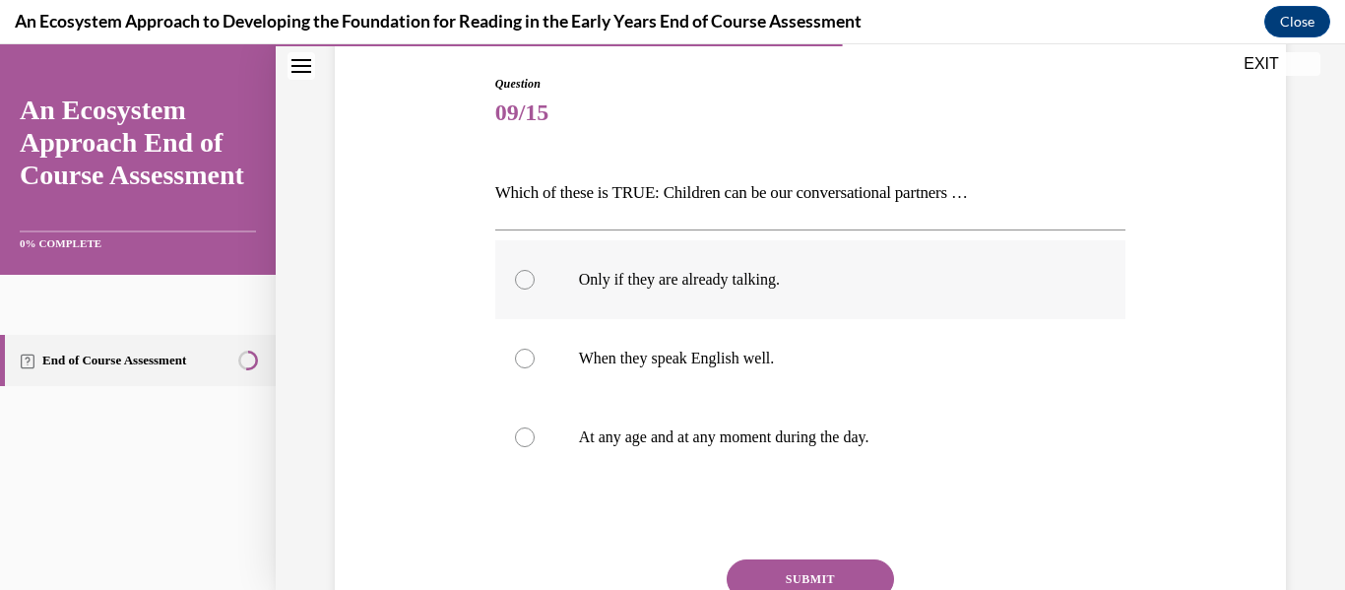
scroll to position [205, 0]
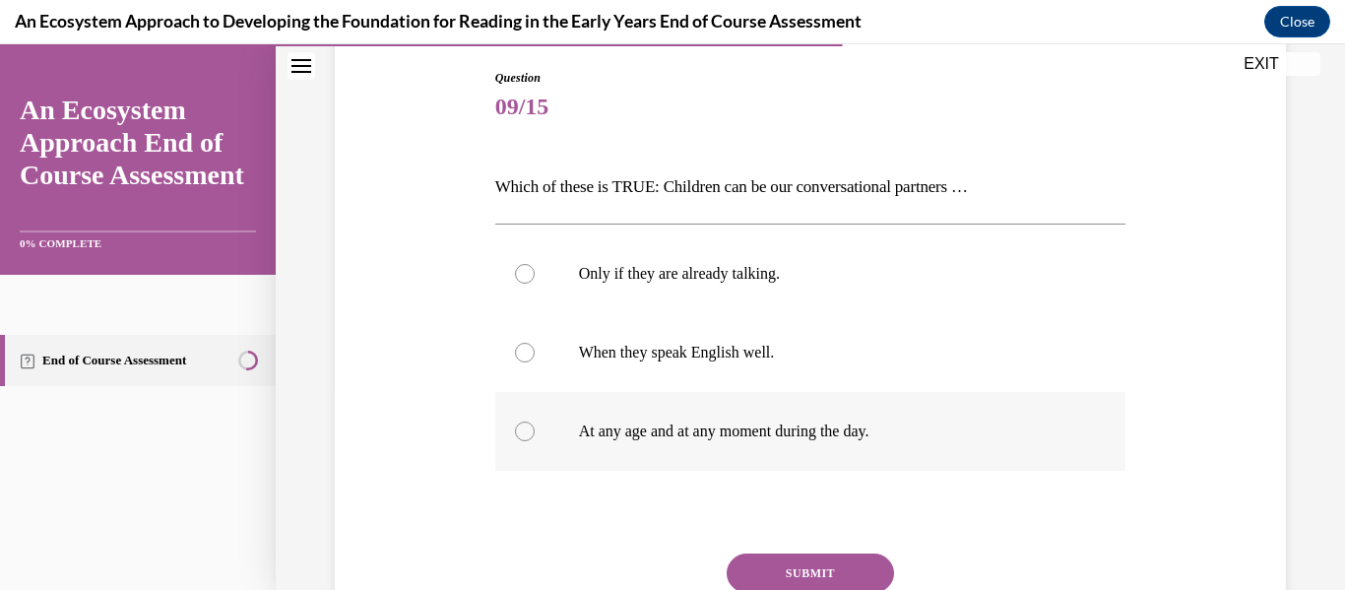
click at [788, 427] on p "At any age and at any moment during the day." at bounding box center [828, 432] width 498 height 20
click at [535, 427] on input "At any age and at any moment during the day." at bounding box center [525, 432] width 20 height 20
radio input "true"
click at [805, 557] on button "SUBMIT" at bounding box center [810, 573] width 167 height 39
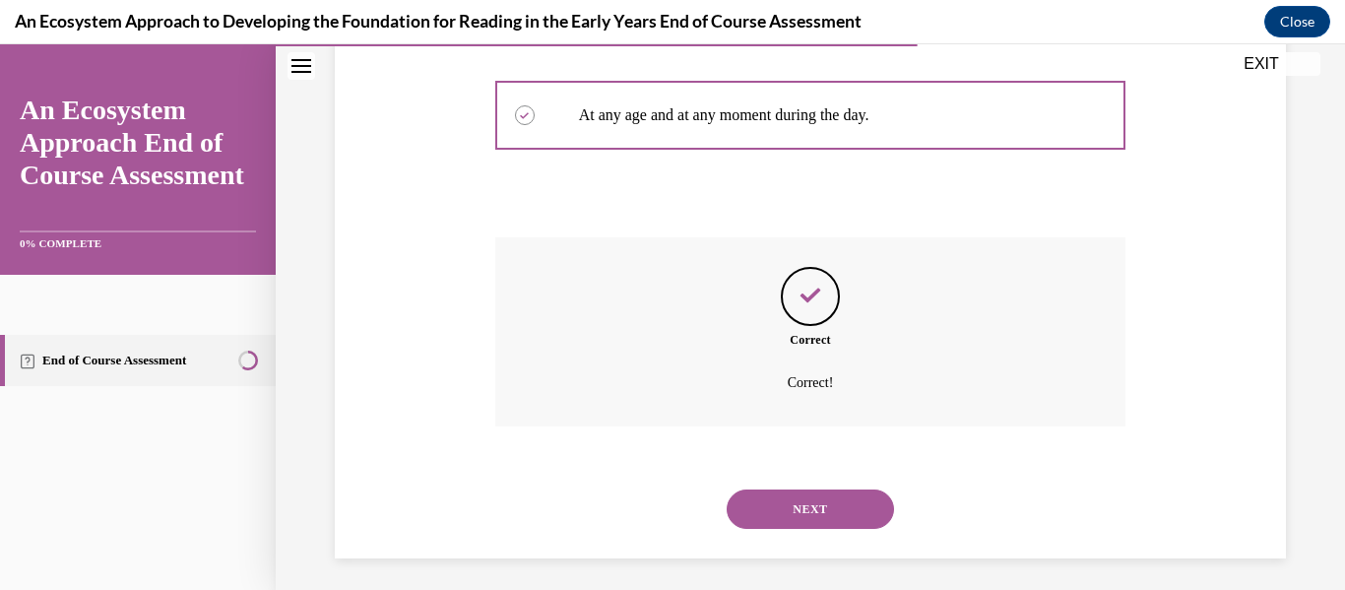
scroll to position [529, 0]
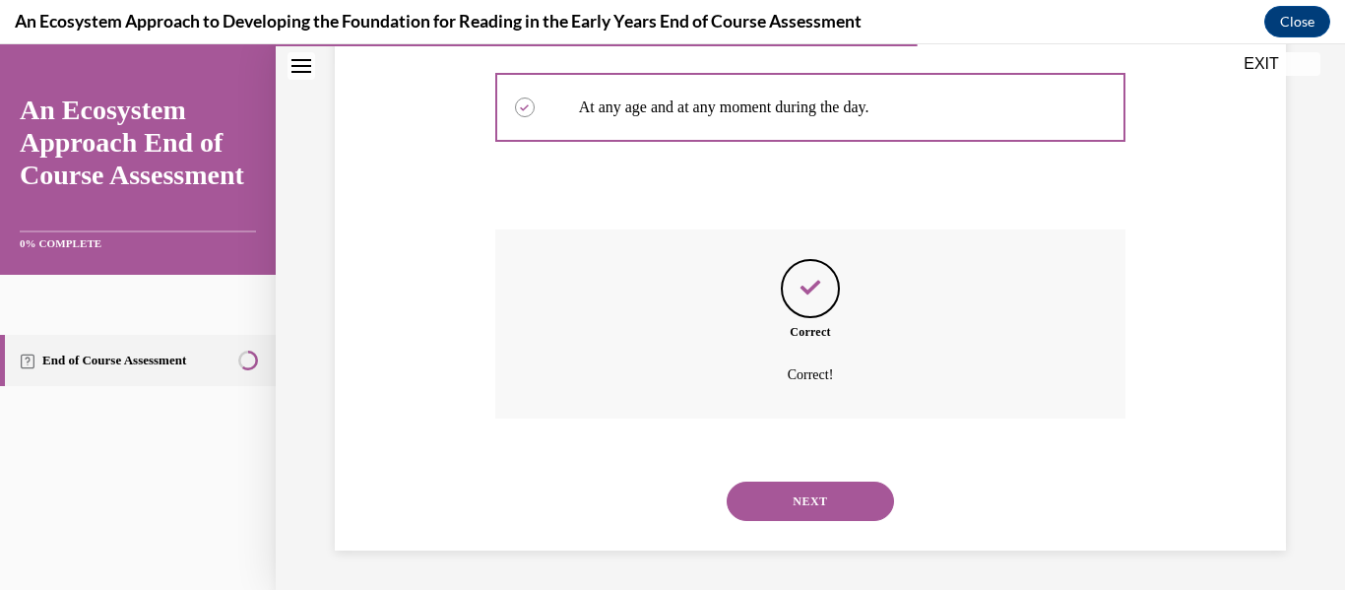
click at [808, 519] on button "NEXT" at bounding box center [810, 501] width 167 height 39
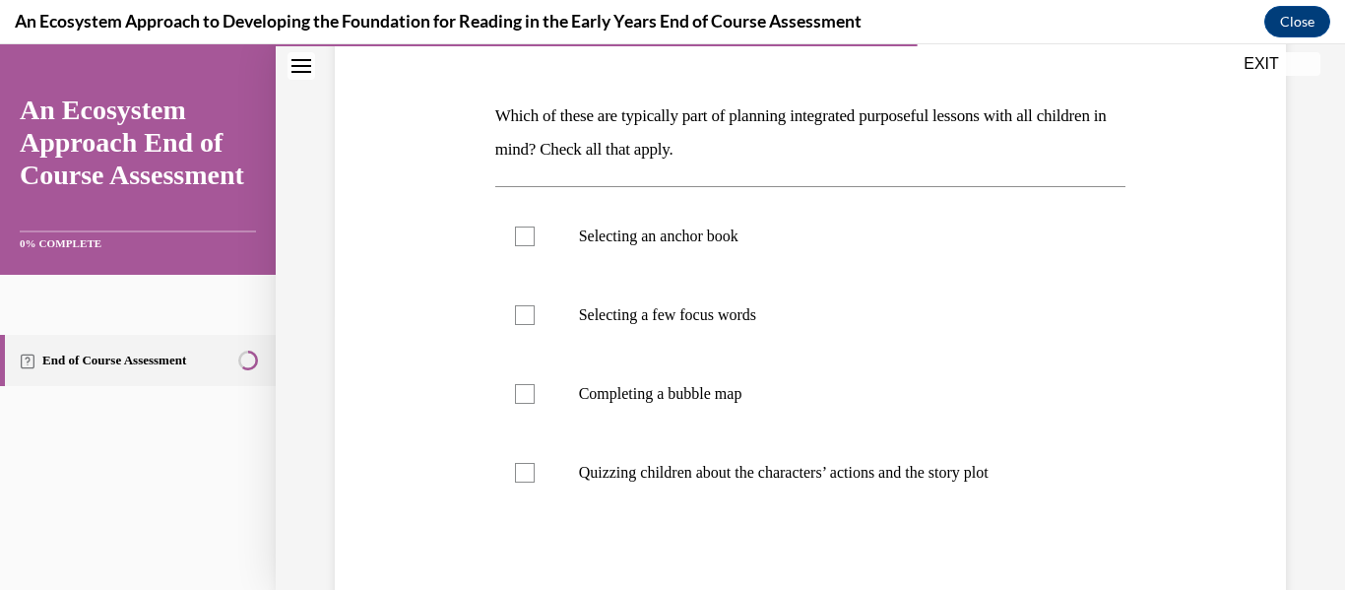
scroll to position [277, 0]
click at [734, 266] on label "Selecting an anchor book" at bounding box center [810, 235] width 631 height 79
click at [535, 245] on input "Selecting an anchor book" at bounding box center [525, 236] width 20 height 20
checkbox input "true"
click at [747, 307] on p "Selecting a few focus words" at bounding box center [828, 314] width 498 height 20
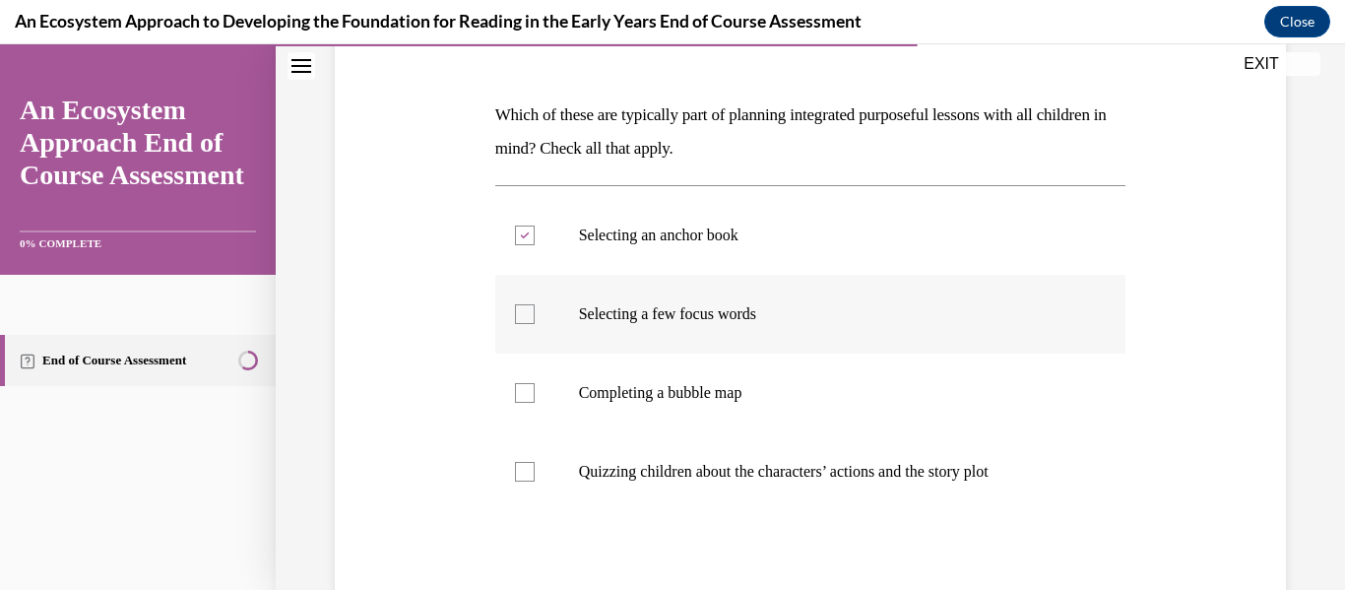
click at [535, 307] on input "Selecting a few focus words" at bounding box center [525, 314] width 20 height 20
checkbox input "true"
click at [762, 391] on p "Completing a bubble map" at bounding box center [828, 393] width 498 height 20
click at [535, 391] on input "Completing a bubble map" at bounding box center [525, 393] width 20 height 20
checkbox input "true"
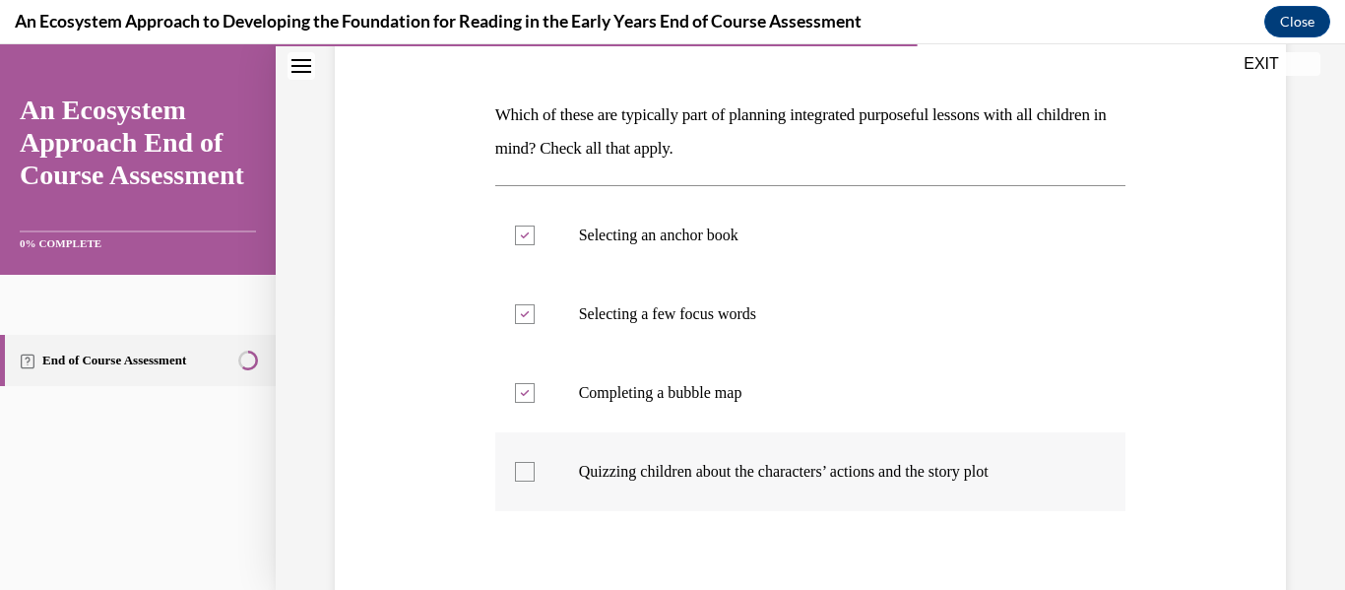
click at [774, 465] on p "Quizzing children about the characters’ actions and the story plot" at bounding box center [828, 472] width 498 height 20
click at [535, 465] on input "Quizzing children about the characters’ actions and the story plot" at bounding box center [525, 472] width 20 height 20
checkbox input "true"
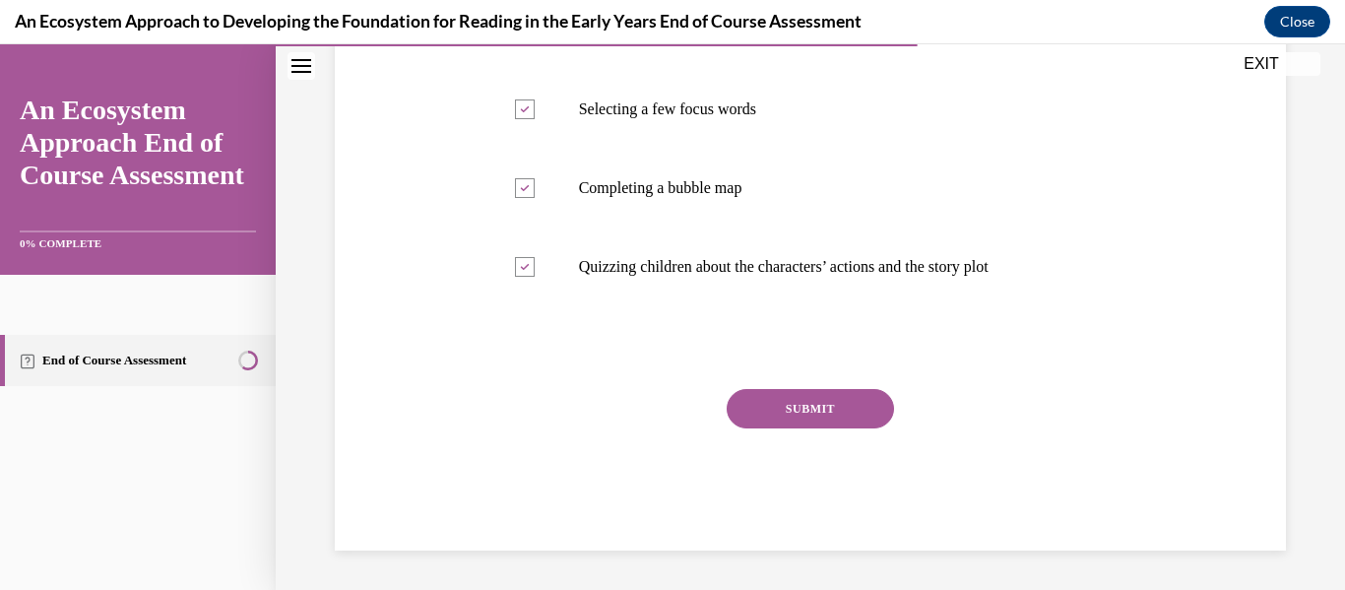
click at [792, 419] on button "SUBMIT" at bounding box center [810, 408] width 167 height 39
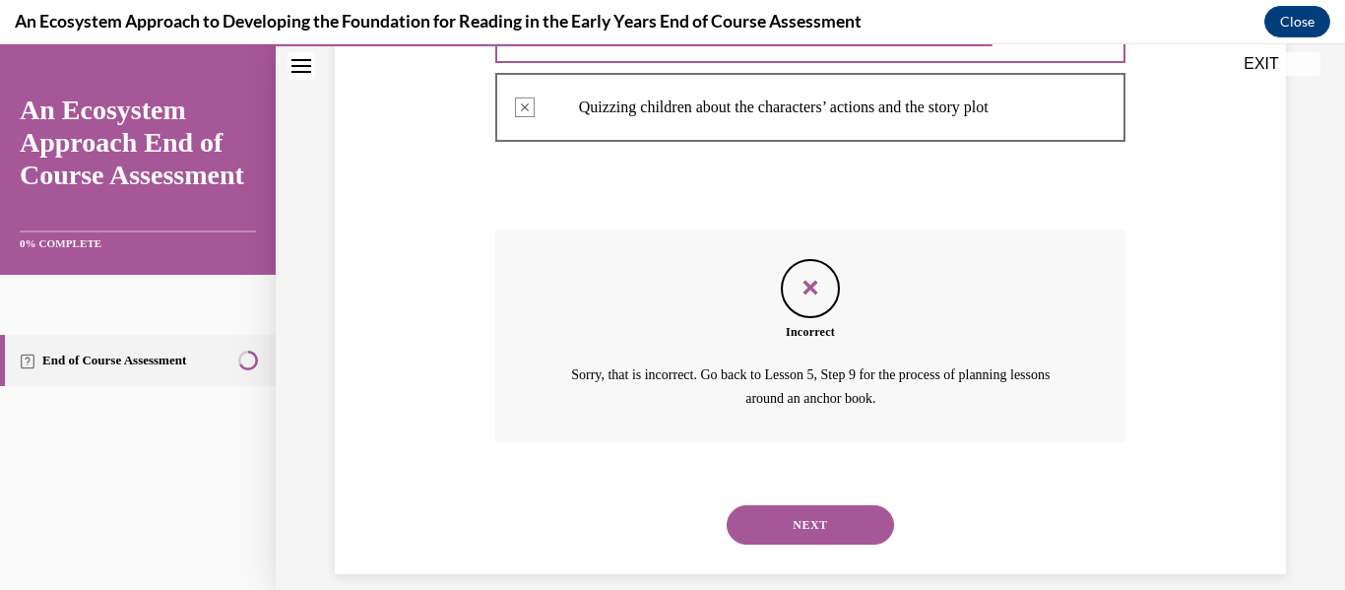
scroll to position [665, 0]
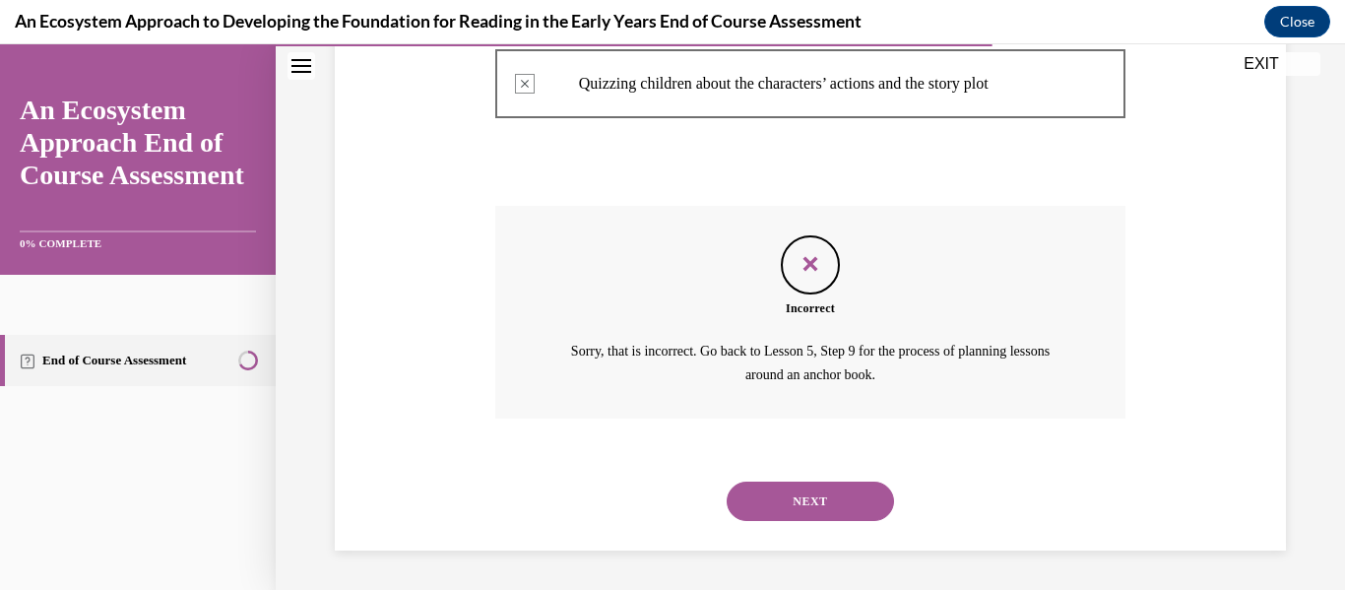
click at [834, 510] on button "NEXT" at bounding box center [810, 501] width 167 height 39
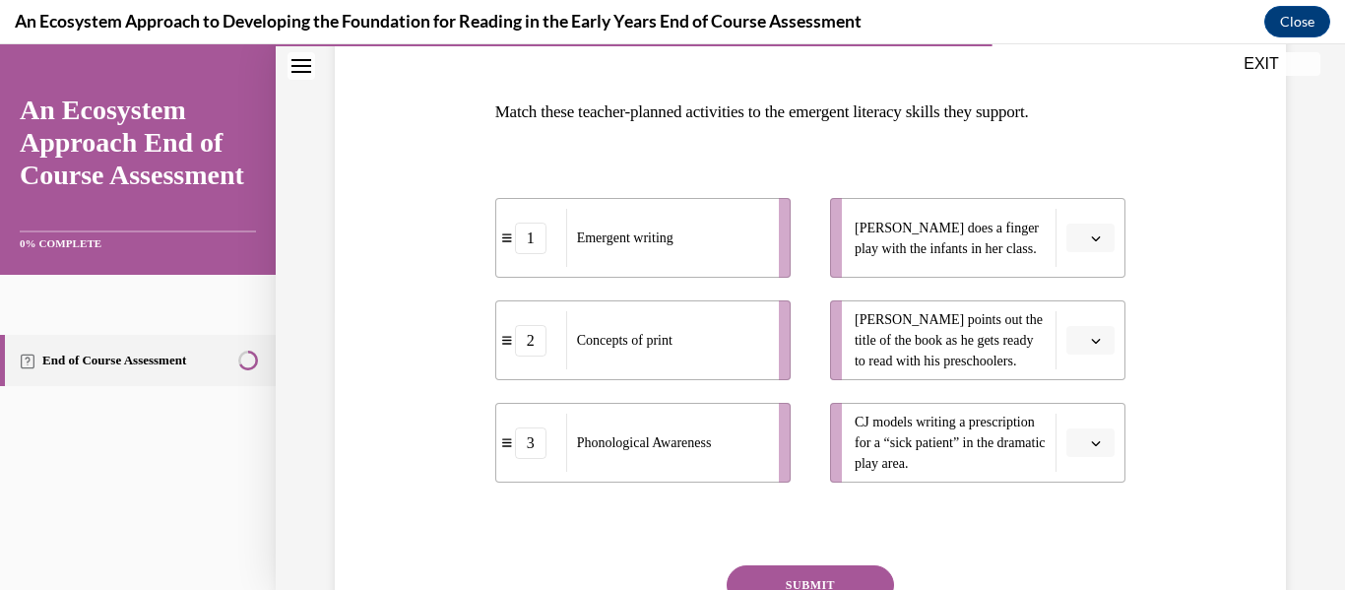
scroll to position [283, 0]
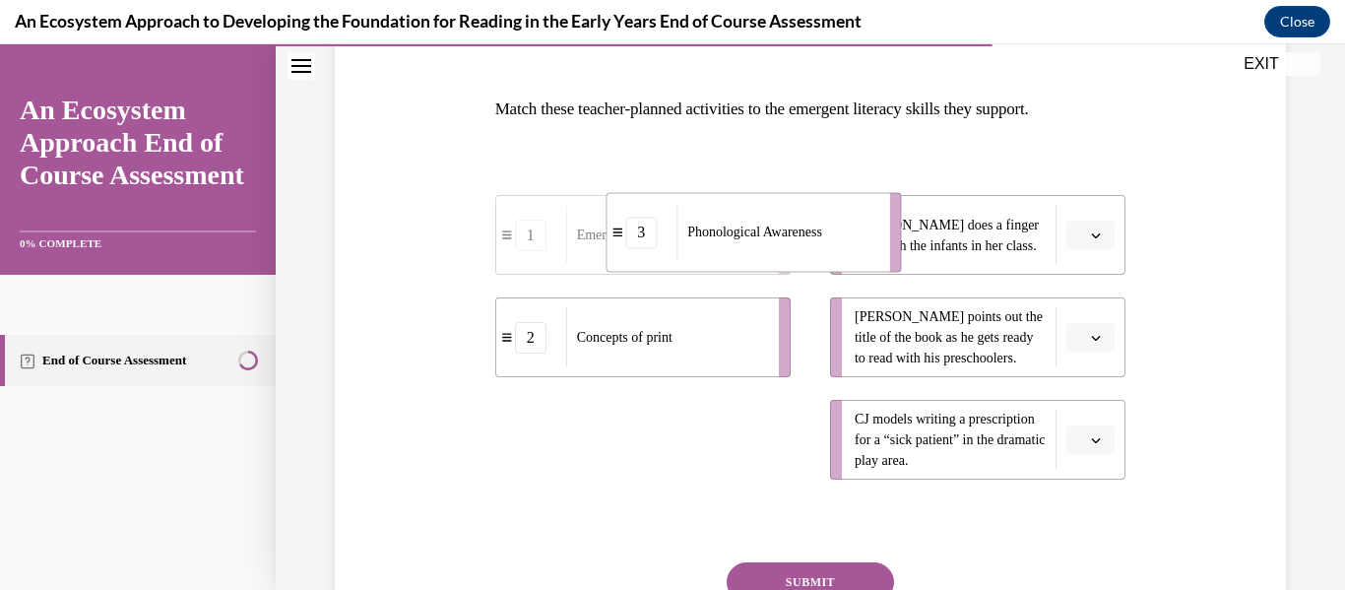
drag, startPoint x: 748, startPoint y: 433, endPoint x: 859, endPoint y: 226, distance: 235.7
click at [859, 226] on div "Phonological Awareness" at bounding box center [777, 232] width 200 height 58
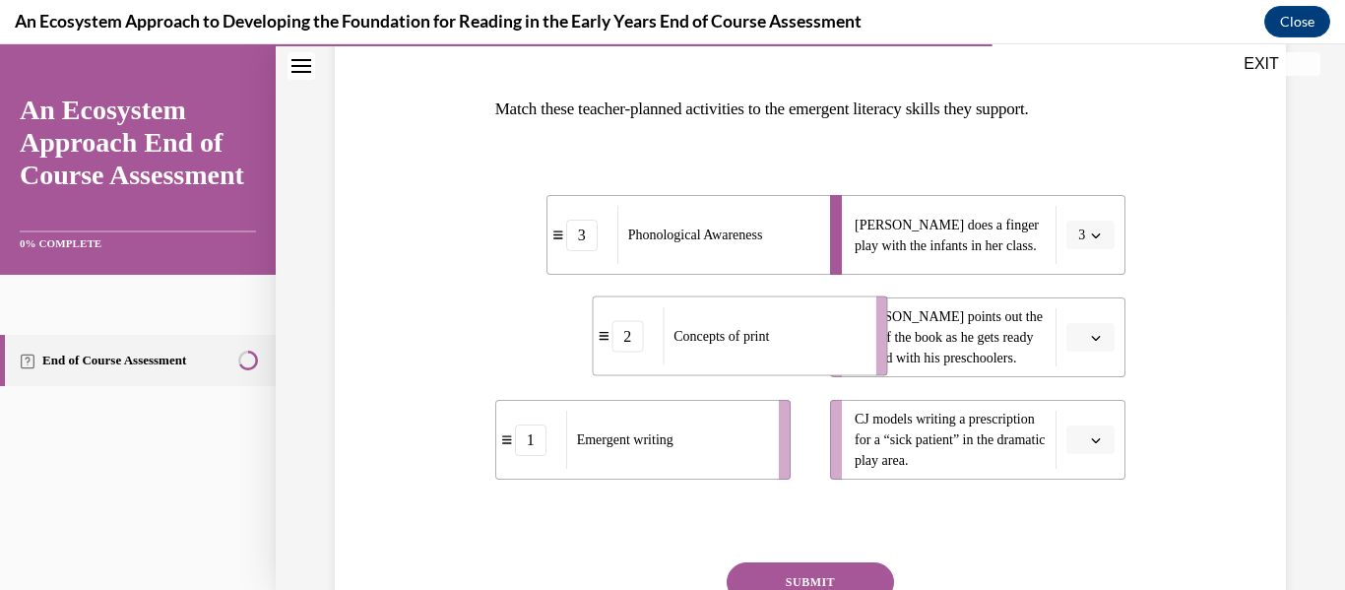
drag, startPoint x: 758, startPoint y: 359, endPoint x: 855, endPoint y: 357, distance: 96.5
click at [855, 357] on div "Concepts of print" at bounding box center [763, 336] width 200 height 58
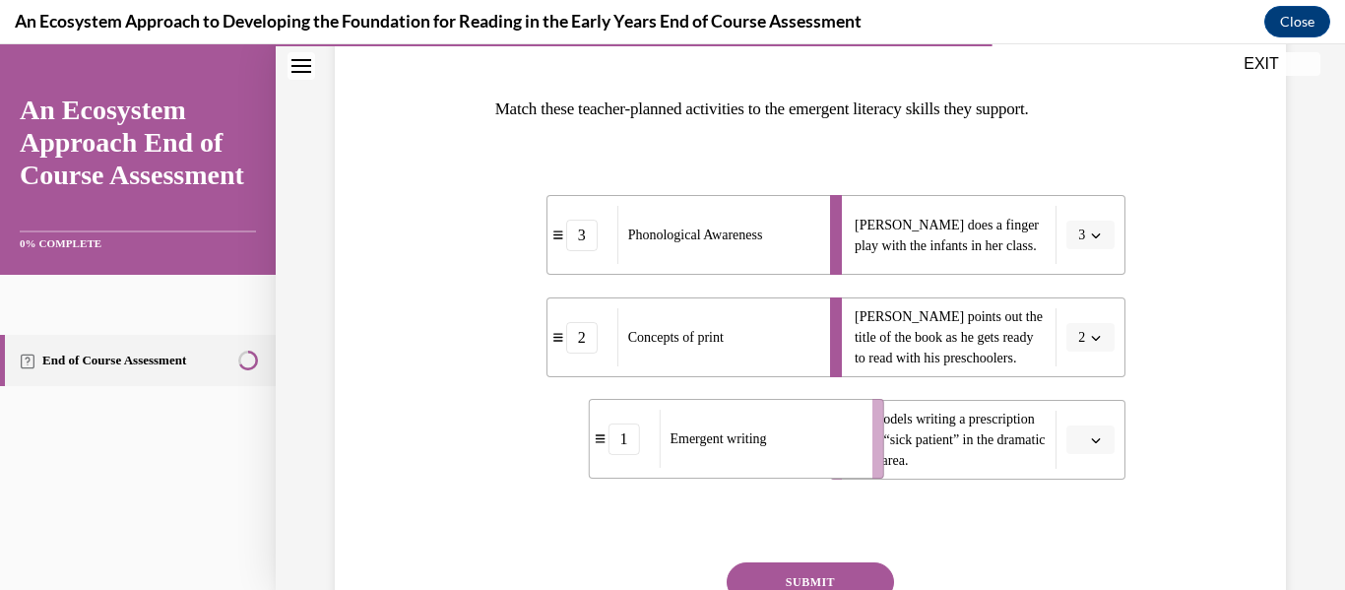
drag, startPoint x: 754, startPoint y: 437, endPoint x: 851, endPoint y: 439, distance: 96.5
click at [851, 439] on div "Emergent writing" at bounding box center [759, 439] width 200 height 58
click at [830, 576] on button "SUBMIT" at bounding box center [810, 581] width 167 height 39
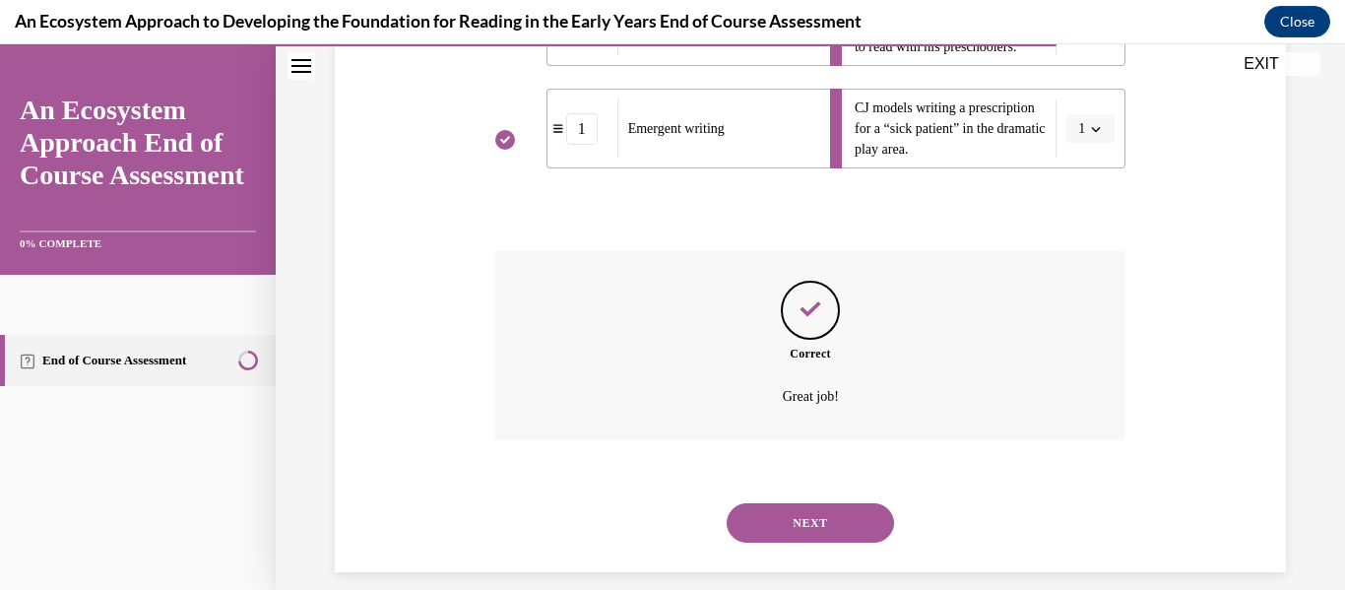
scroll to position [616, 0]
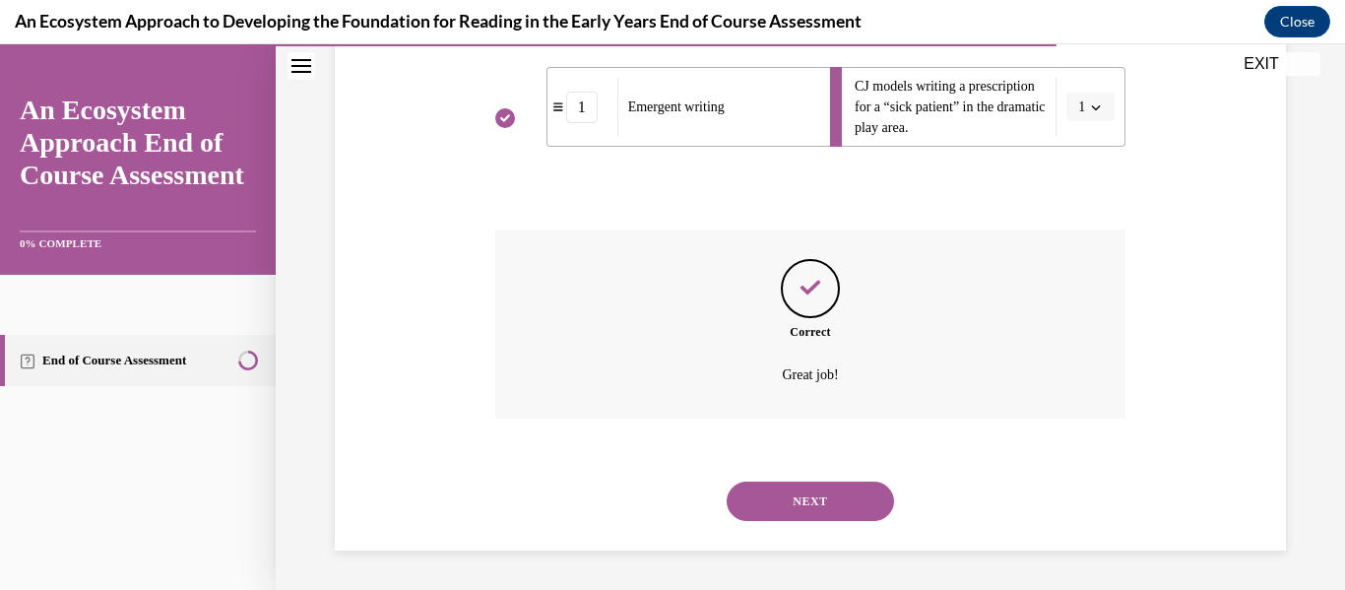
click at [814, 507] on button "NEXT" at bounding box center [810, 501] width 167 height 39
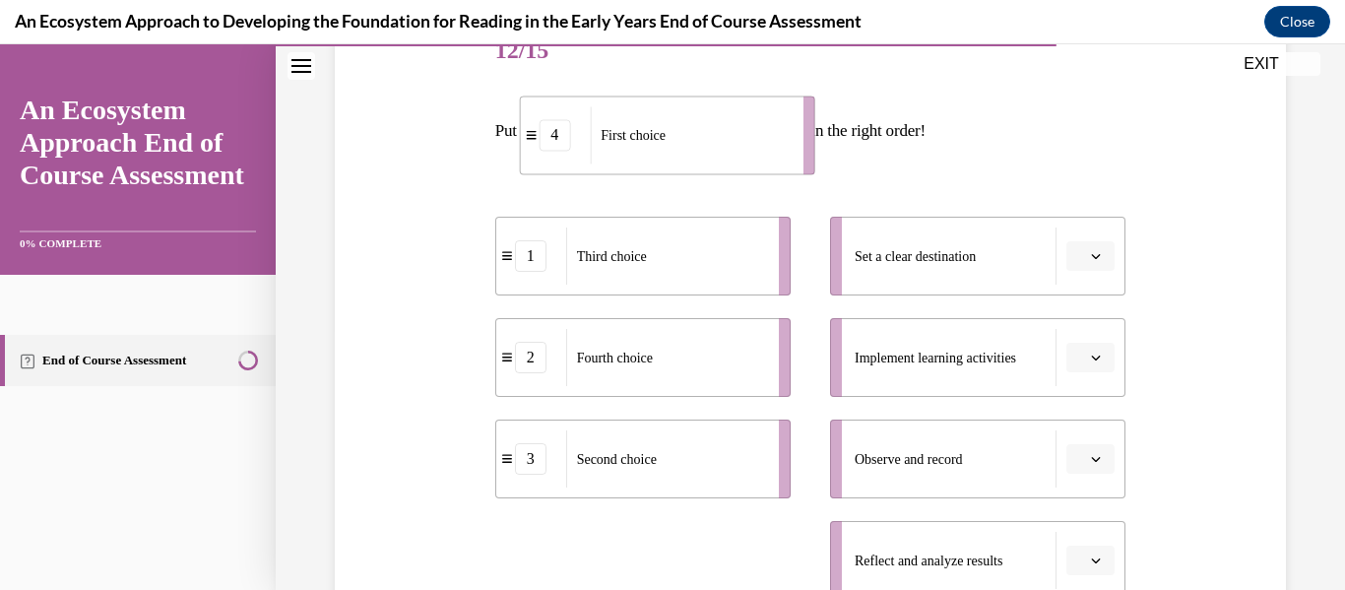
scroll to position [246, 0]
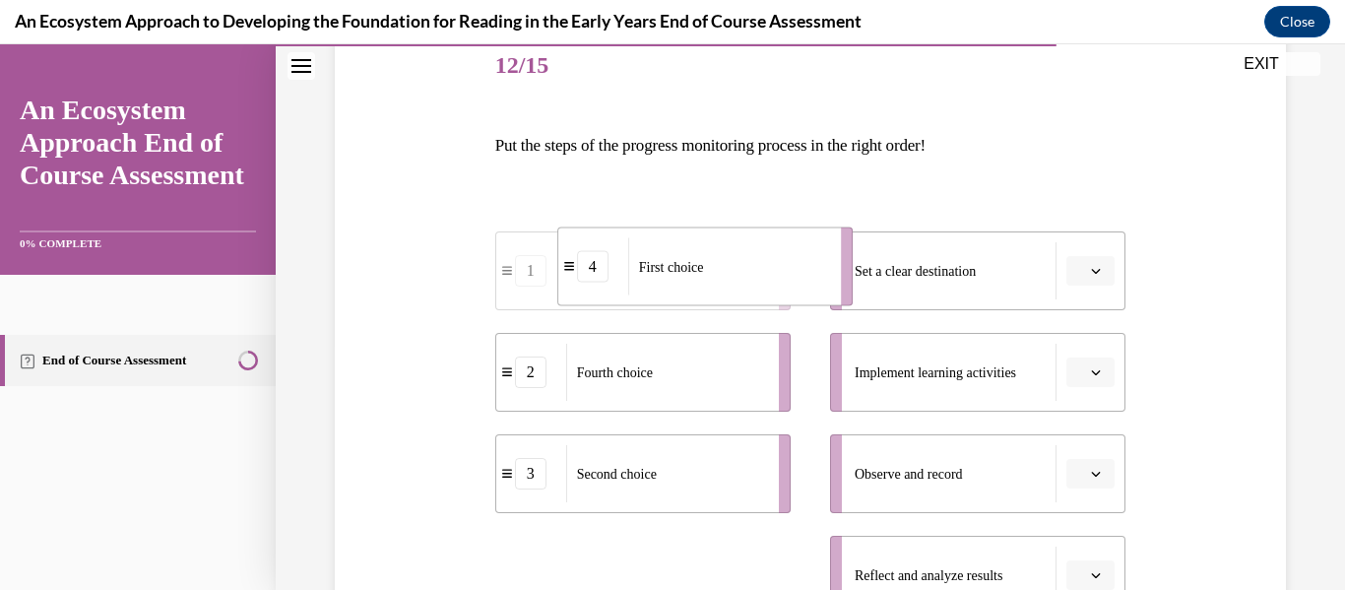
drag, startPoint x: 709, startPoint y: 368, endPoint x: 778, endPoint y: 281, distance: 111.5
click at [778, 281] on li "4 First choice" at bounding box center [704, 267] width 295 height 79
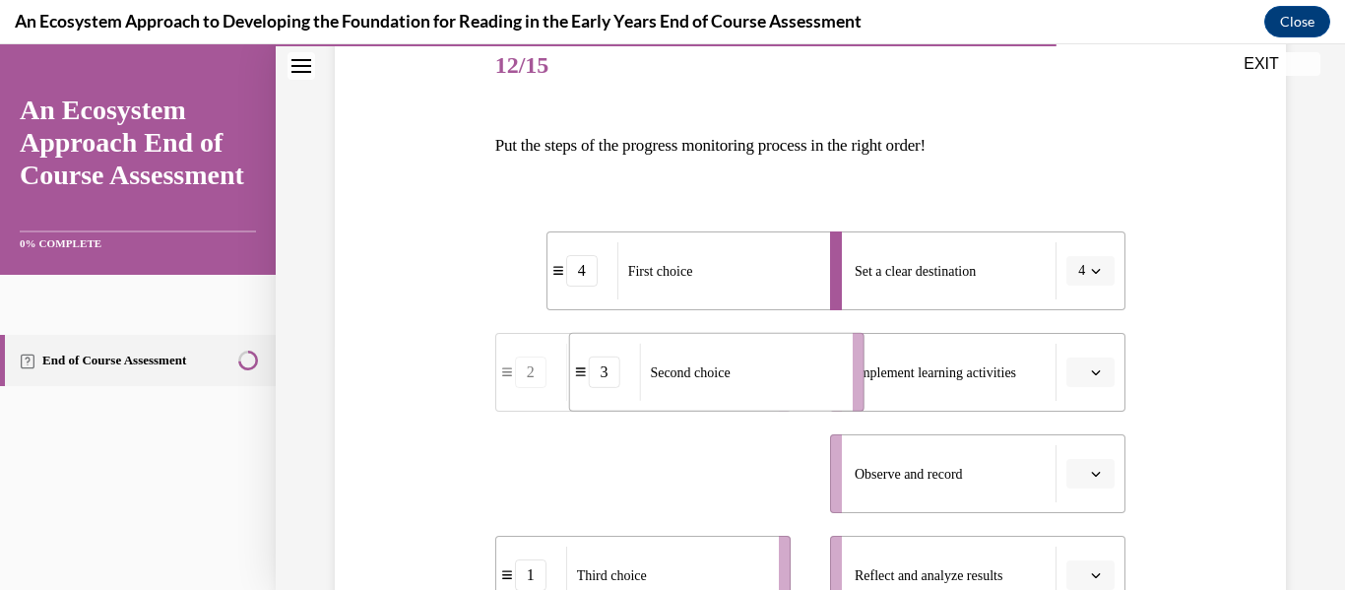
drag, startPoint x: 686, startPoint y: 489, endPoint x: 759, endPoint y: 388, distance: 124.9
click at [759, 388] on div "Second choice" at bounding box center [739, 372] width 200 height 57
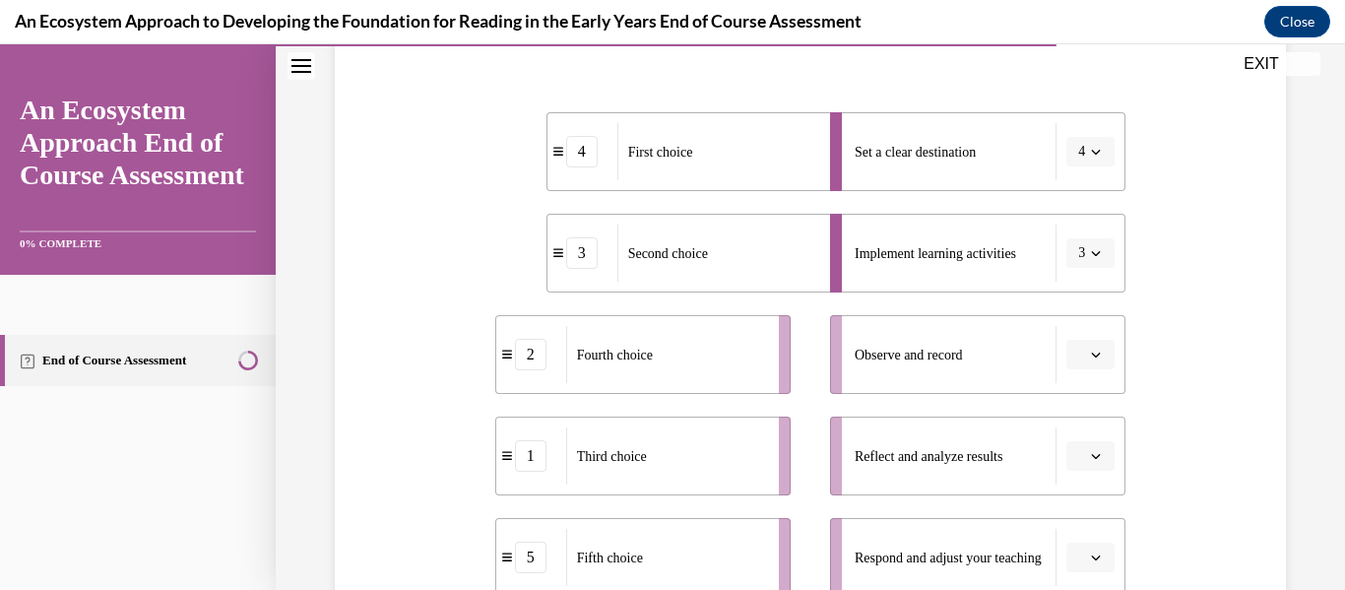
scroll to position [367, 0]
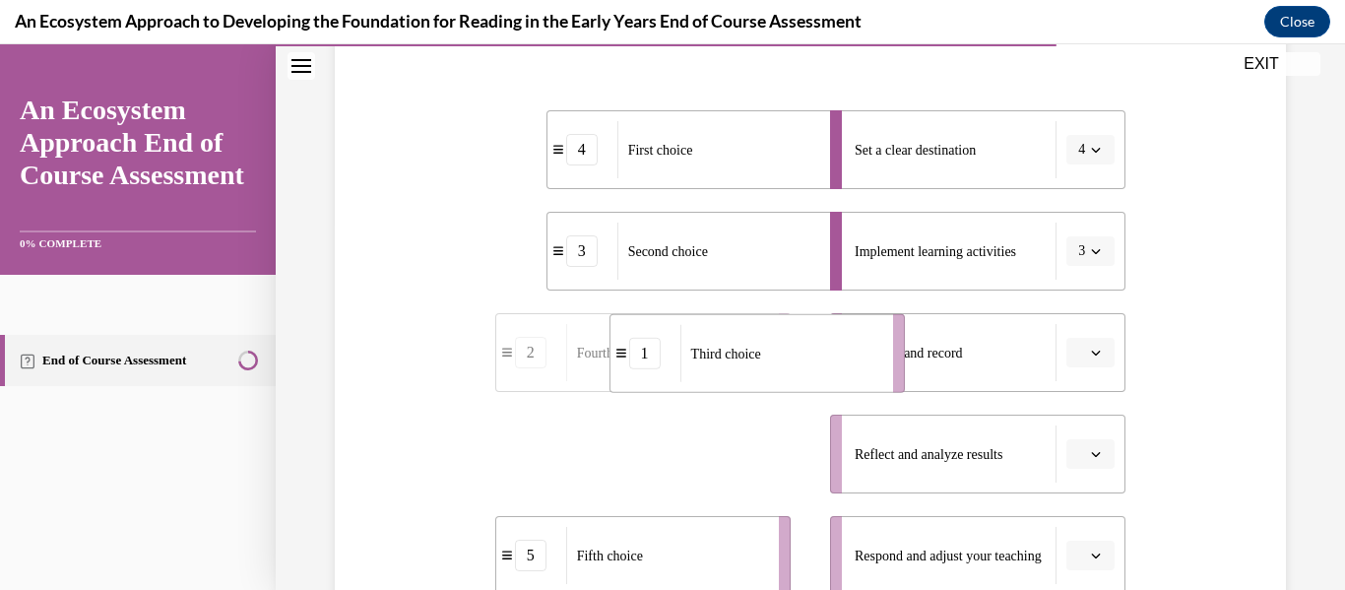
drag, startPoint x: 734, startPoint y: 439, endPoint x: 848, endPoint y: 342, distance: 150.2
click at [848, 342] on div "Third choice" at bounding box center [781, 353] width 200 height 57
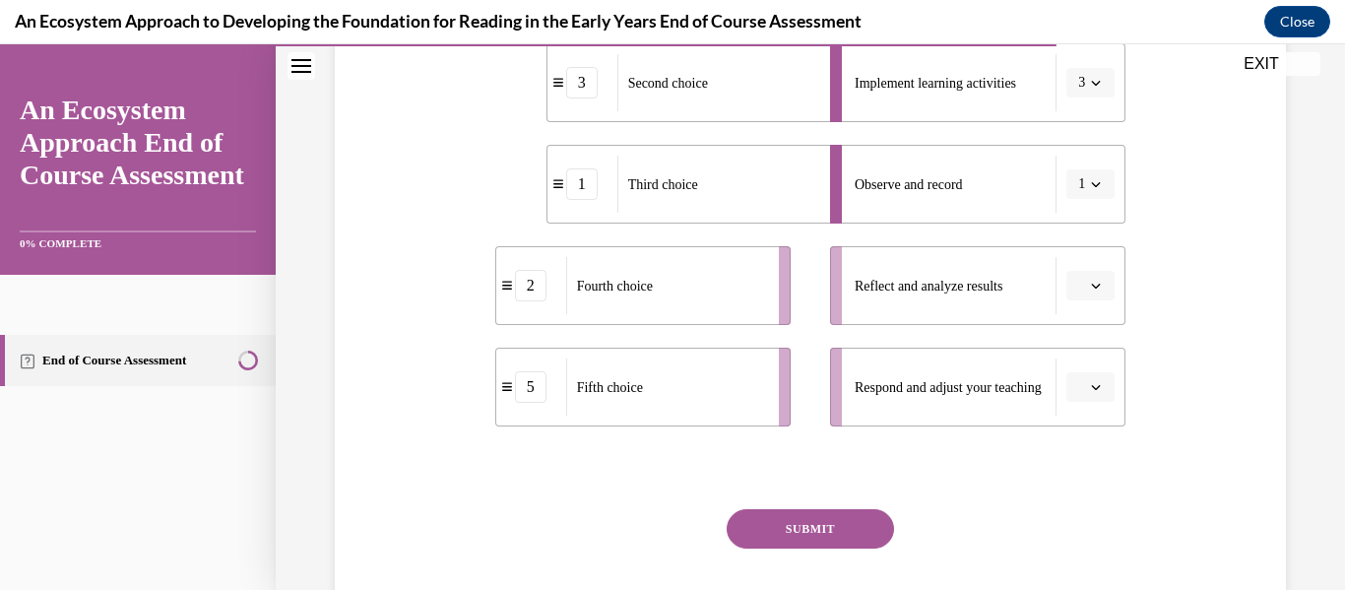
scroll to position [545, 0]
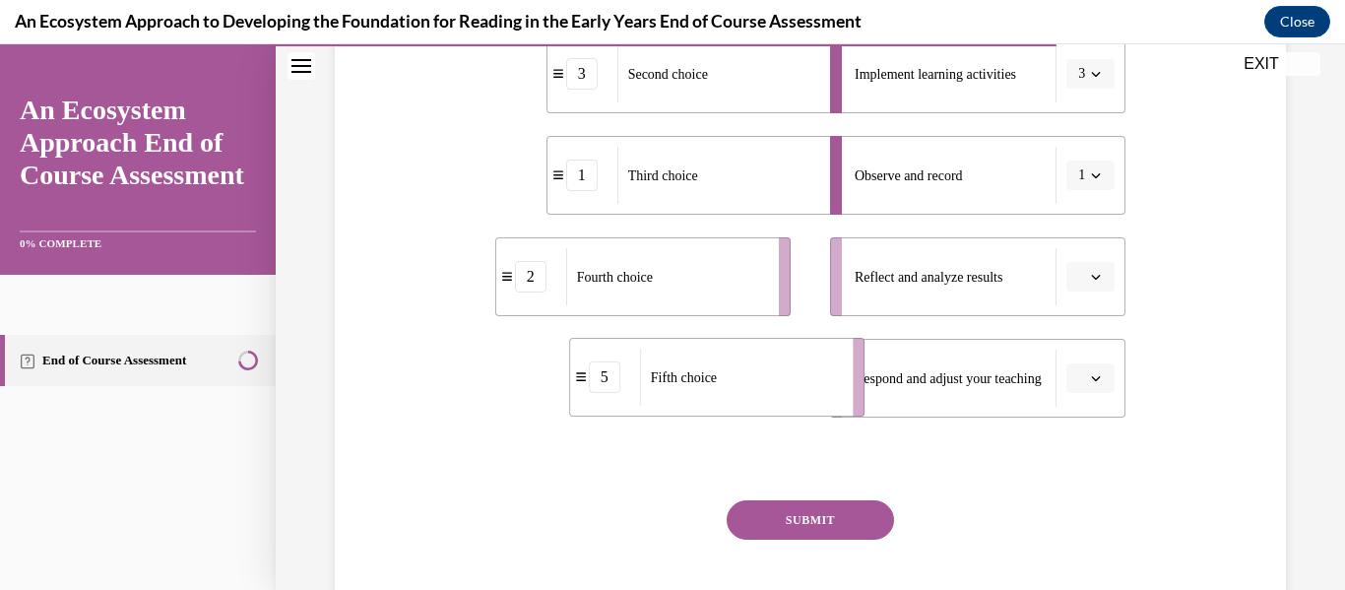
drag, startPoint x: 722, startPoint y: 361, endPoint x: 801, endPoint y: 360, distance: 78.8
click at [801, 360] on div "Fifth choice" at bounding box center [740, 377] width 200 height 57
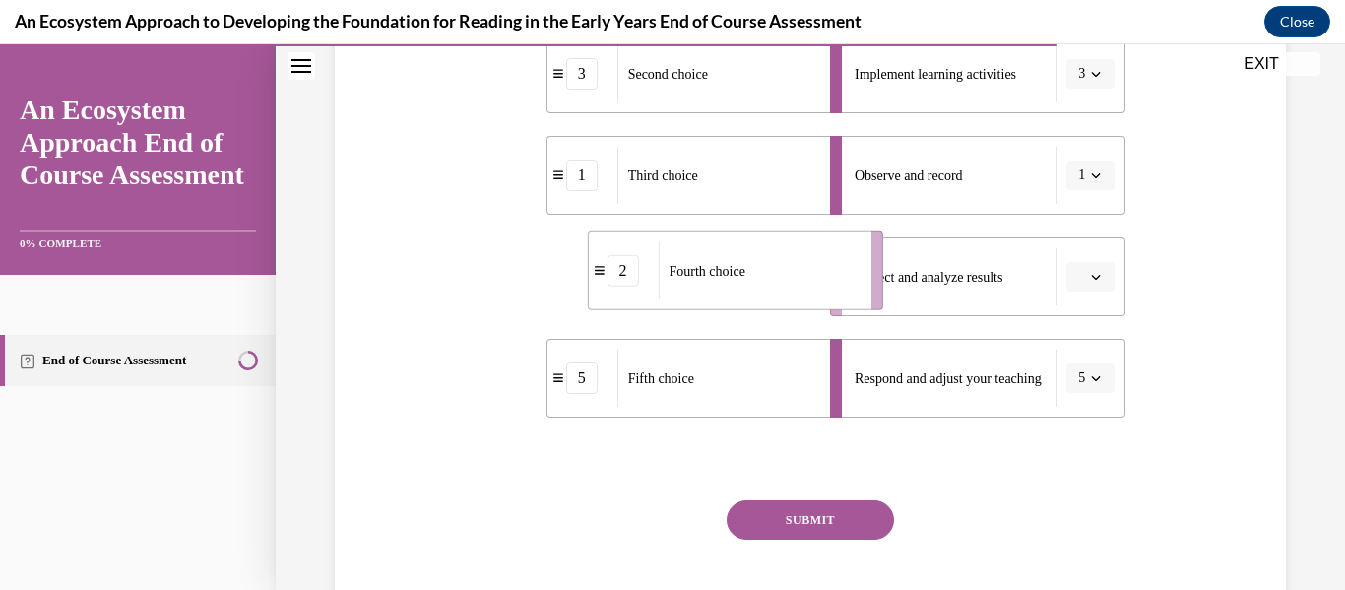
drag, startPoint x: 748, startPoint y: 309, endPoint x: 840, endPoint y: 303, distance: 92.8
click at [840, 303] on li "2 Fourth choice" at bounding box center [735, 270] width 295 height 79
click at [851, 505] on button "SUBMIT" at bounding box center [810, 519] width 167 height 39
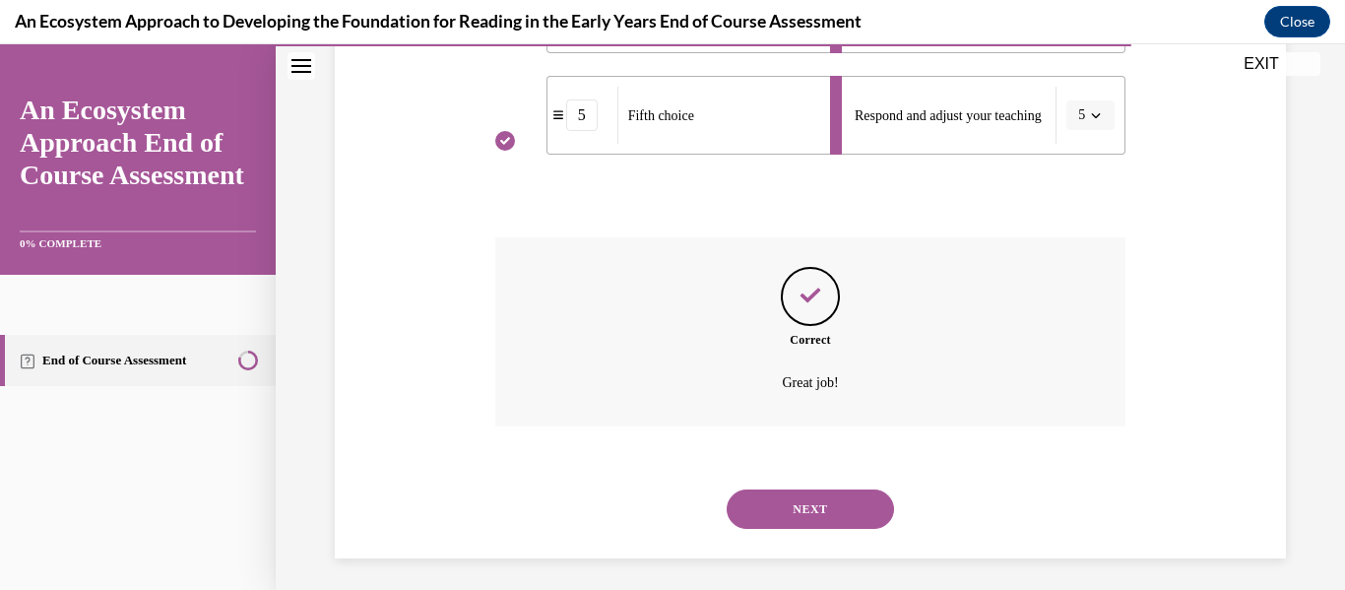
scroll to position [815, 0]
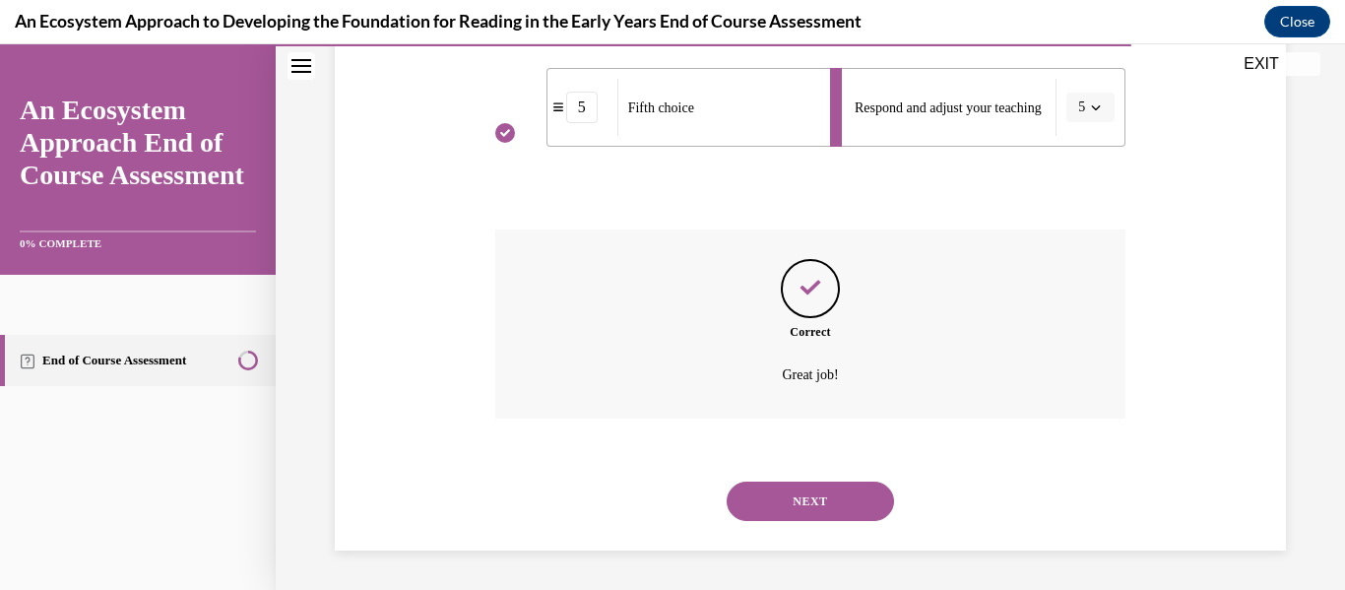
click at [851, 505] on button "NEXT" at bounding box center [810, 501] width 167 height 39
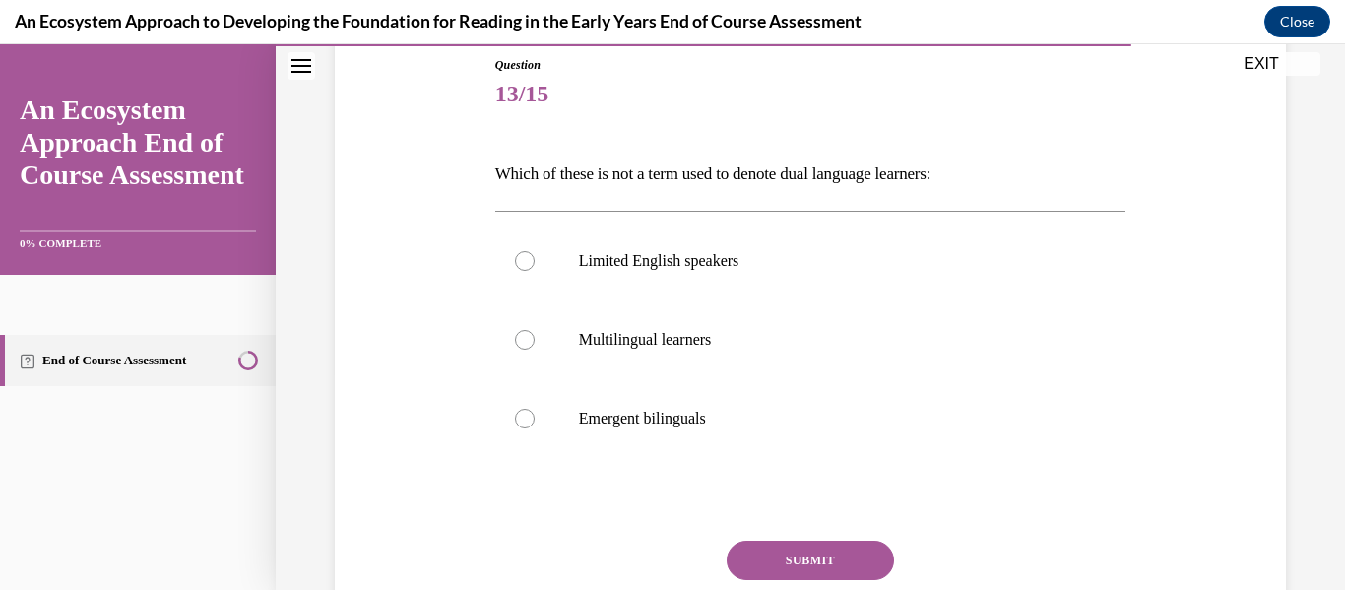
scroll to position [219, 0]
click at [669, 446] on label "Emergent bilinguals" at bounding box center [810, 417] width 631 height 79
click at [535, 427] on input "Emergent bilinguals" at bounding box center [525, 418] width 20 height 20
radio input "true"
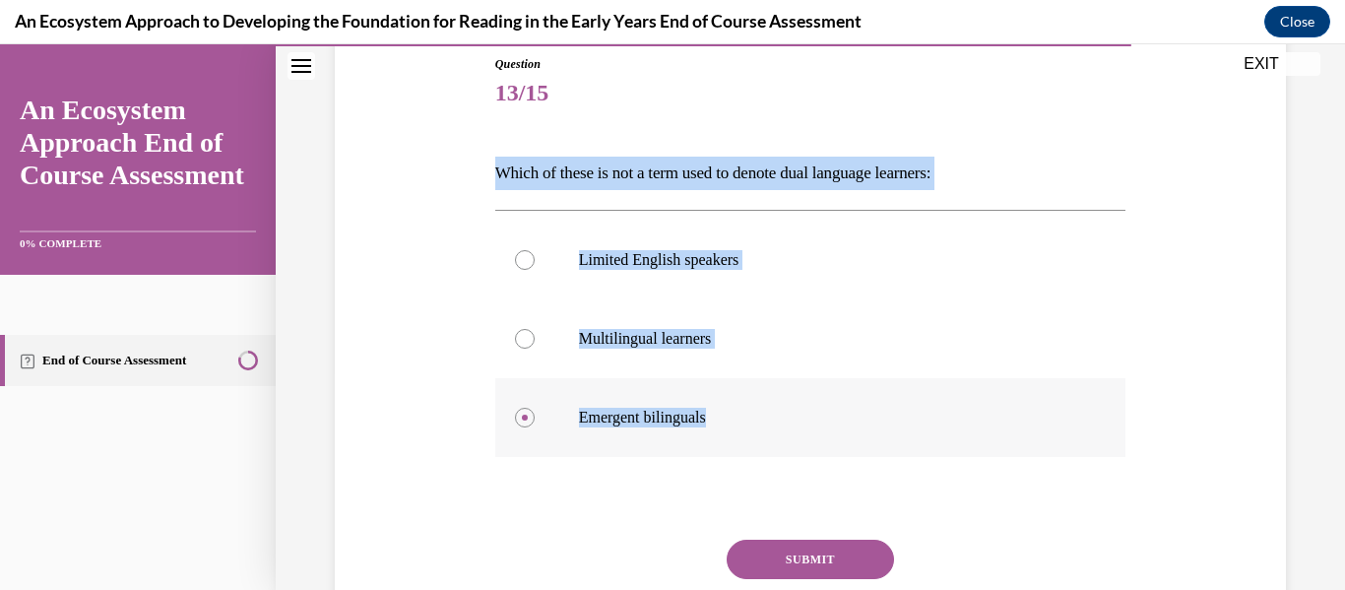
drag, startPoint x: 494, startPoint y: 175, endPoint x: 754, endPoint y: 440, distance: 371.2
click at [754, 440] on div "Question 13/15 Which of these is not a term used to denote dual language learne…" at bounding box center [810, 378] width 631 height 646
copy div "Which of these is not a term used to denote dual language learners: Limited Eng…"
click at [722, 279] on label "Limited English speakers" at bounding box center [810, 260] width 631 height 79
click at [535, 270] on input "Limited English speakers" at bounding box center [525, 260] width 20 height 20
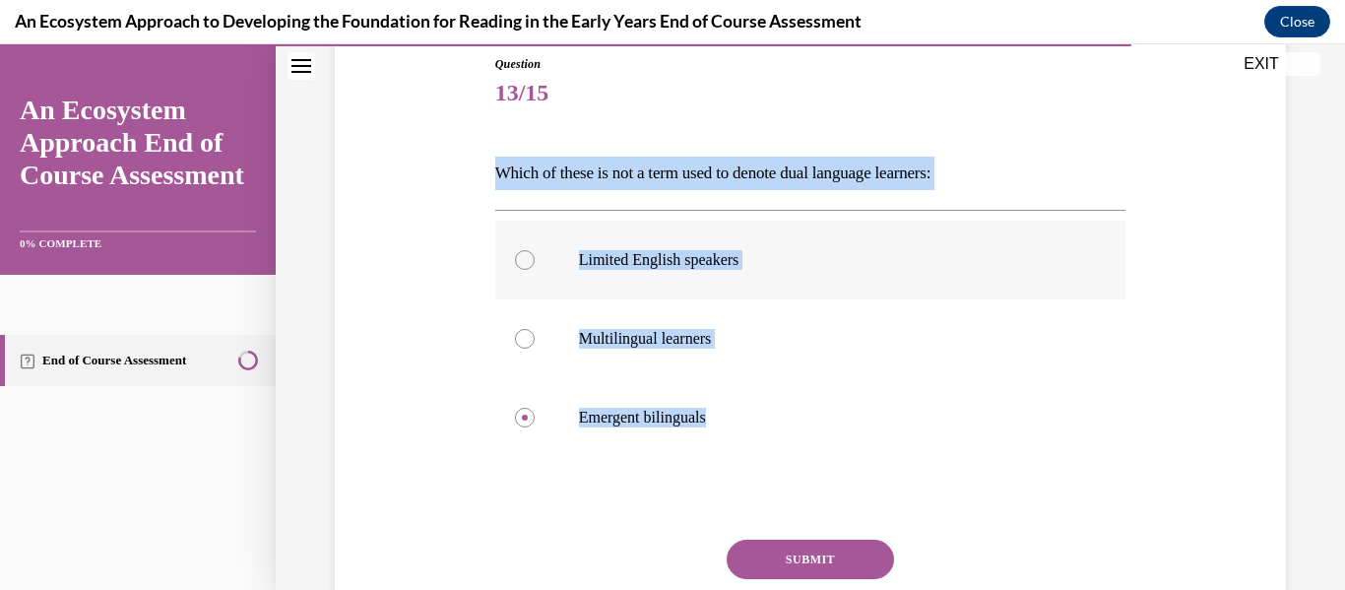
radio input "true"
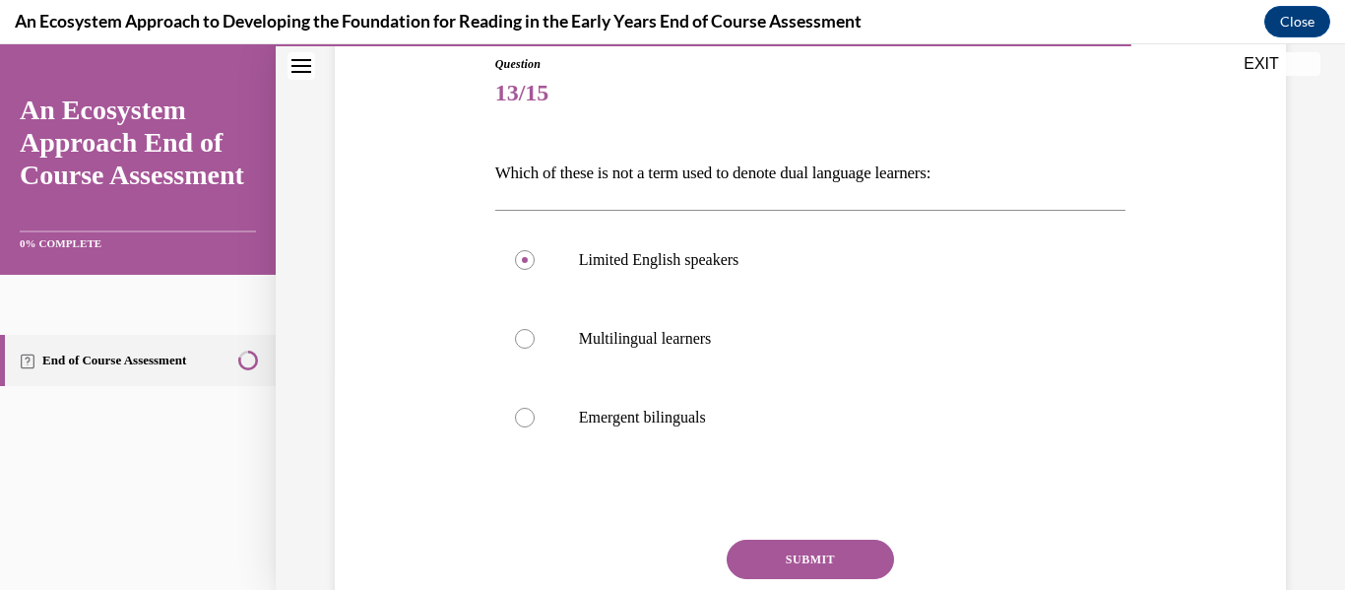
click at [823, 545] on button "SUBMIT" at bounding box center [810, 559] width 167 height 39
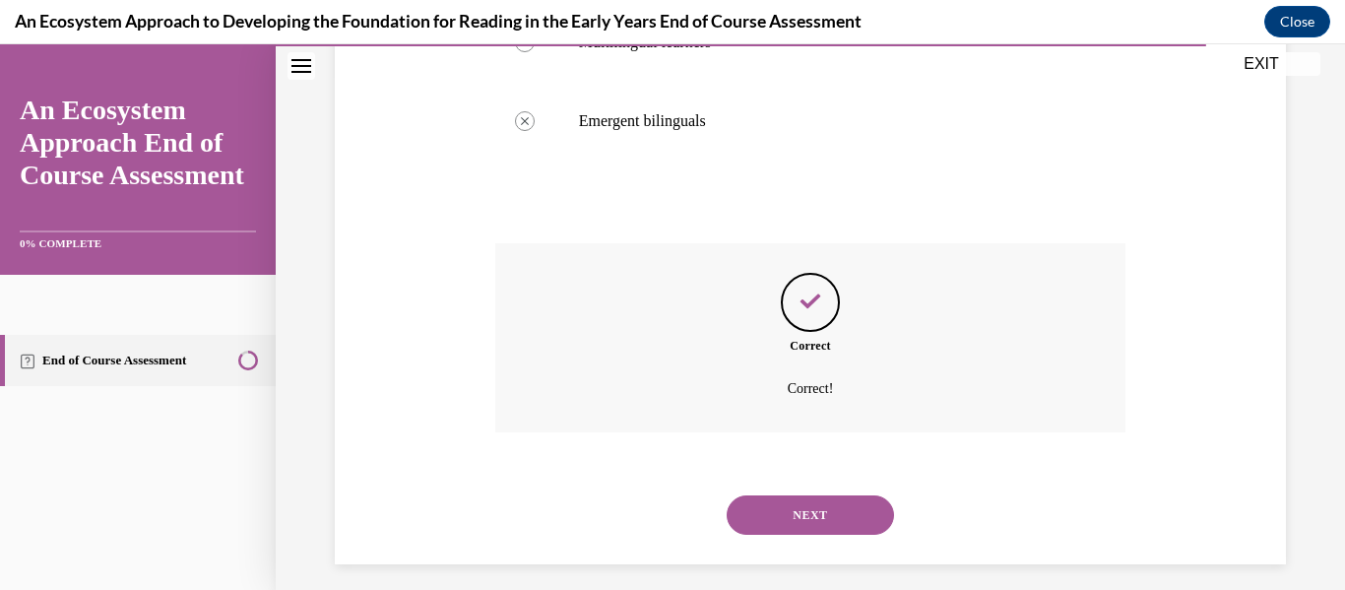
scroll to position [529, 0]
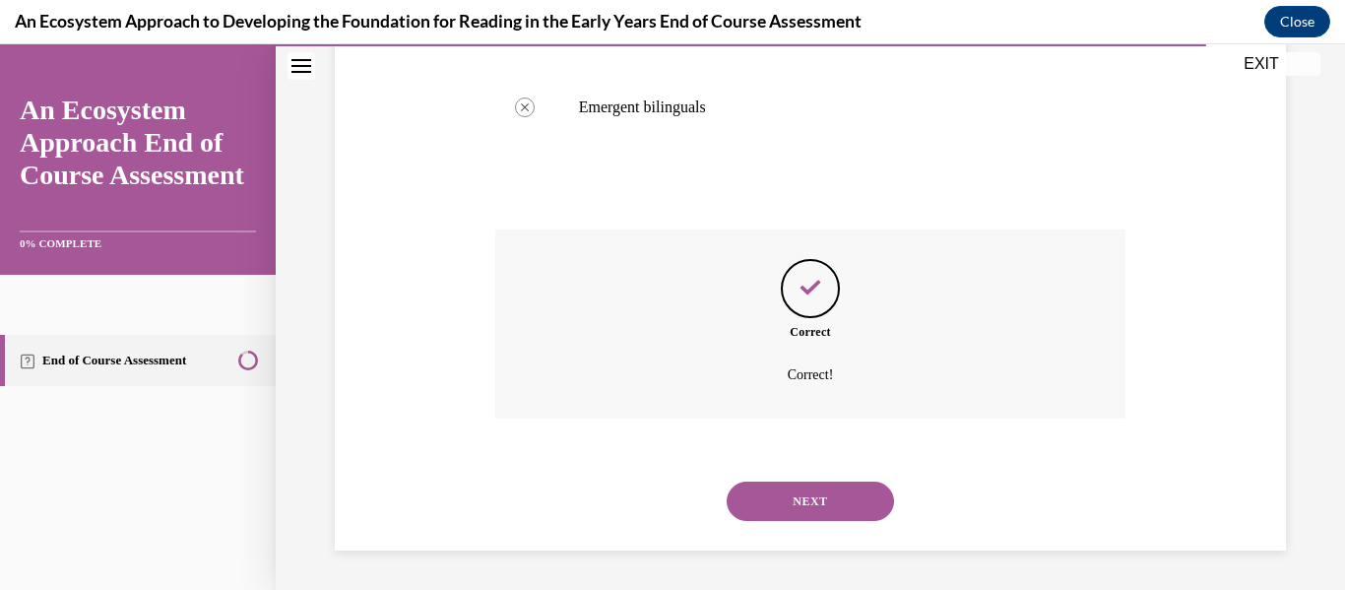
click at [820, 502] on button "NEXT" at bounding box center [810, 501] width 167 height 39
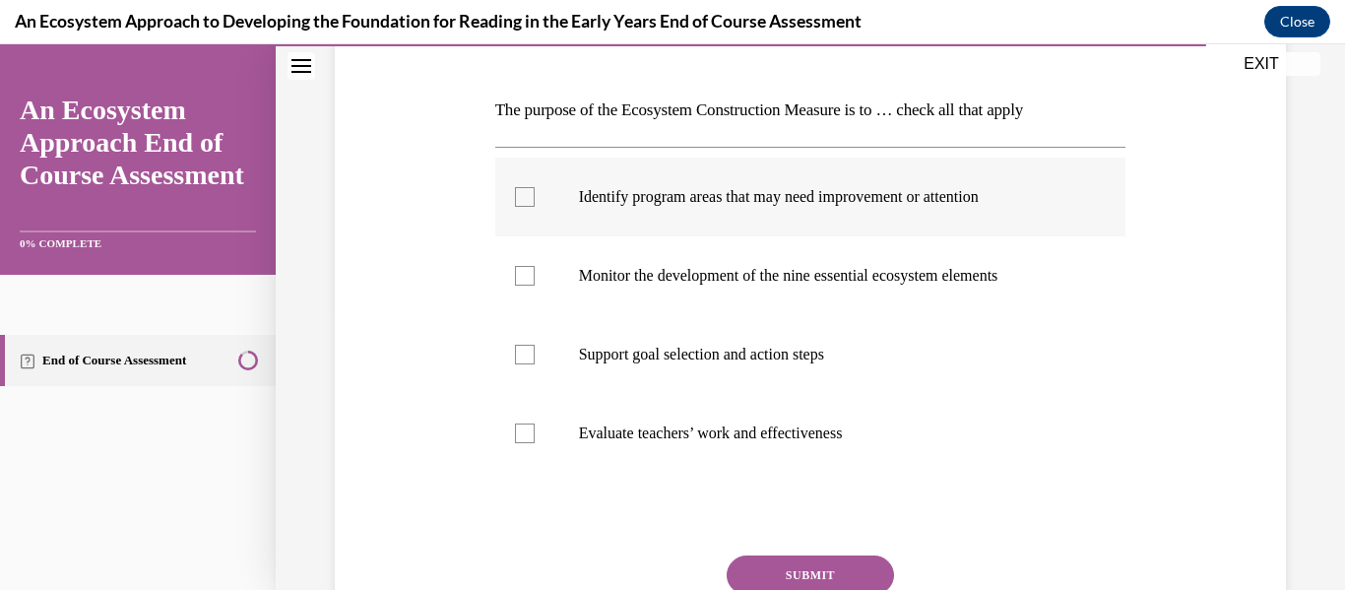
scroll to position [283, 0]
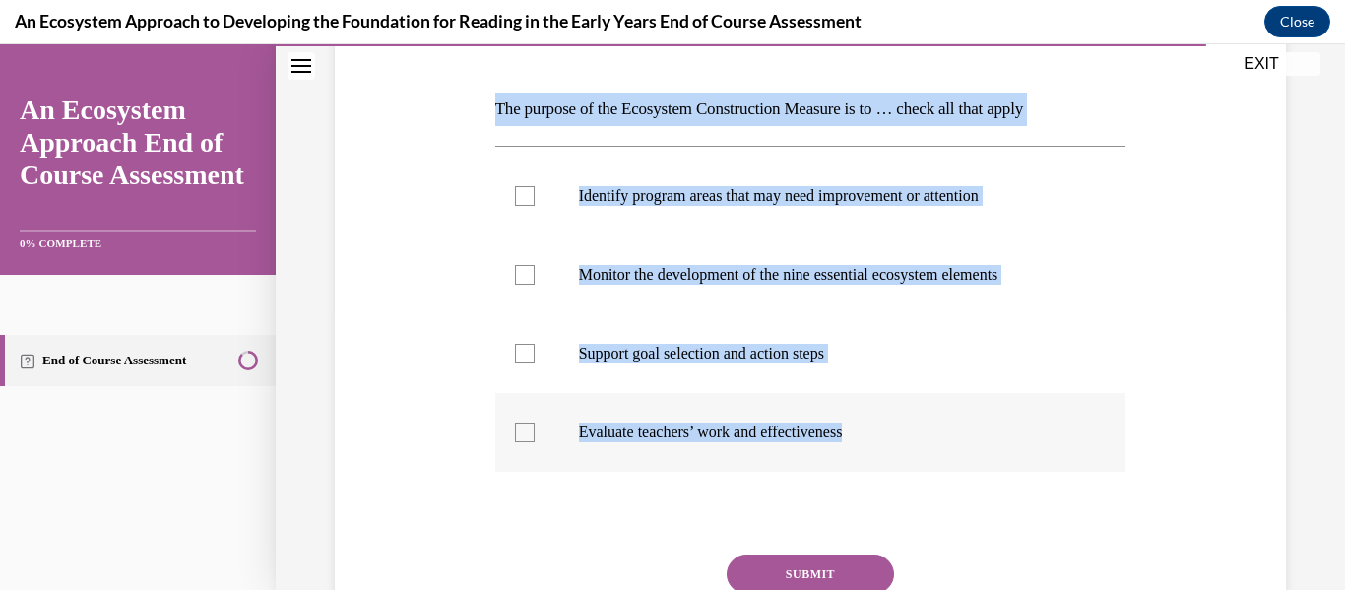
drag, startPoint x: 496, startPoint y: 103, endPoint x: 879, endPoint y: 432, distance: 504.2
click at [879, 432] on div "Question 14/15 The purpose of the Ecosystem Construction Measure is to … check …" at bounding box center [810, 353] width 631 height 725
copy div "The purpose of the Ecosystem Construction Measure is to … check all that apply …"
click at [689, 301] on label "Monitor the development of the nine essential ecosystem elements" at bounding box center [810, 274] width 631 height 79
click at [535, 285] on input "Monitor the development of the nine essential ecosystem elements" at bounding box center [525, 275] width 20 height 20
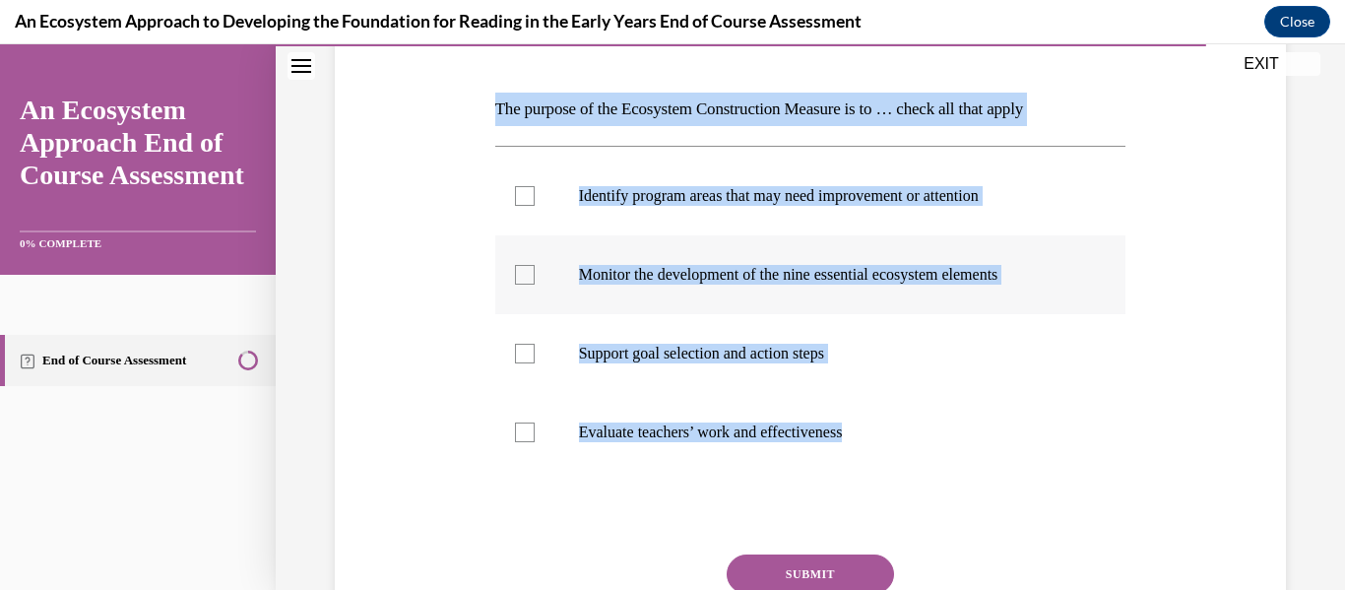
checkbox input "true"
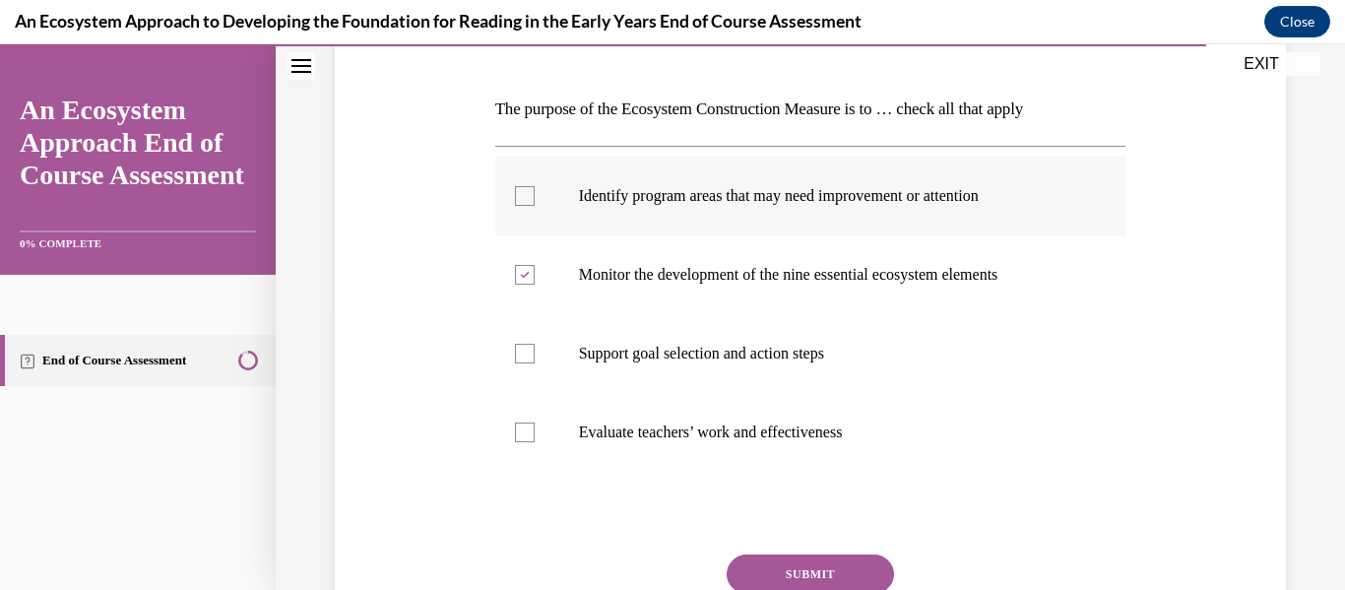
click at [707, 199] on p "Identify program areas that may need improvement or attention" at bounding box center [828, 196] width 498 height 20
click at [535, 199] on input "Identify program areas that may need improvement or attention" at bounding box center [525, 196] width 20 height 20
checkbox input "true"
click at [704, 329] on label "Support goal selection and action steps" at bounding box center [810, 353] width 631 height 79
click at [535, 344] on input "Support goal selection and action steps" at bounding box center [525, 354] width 20 height 20
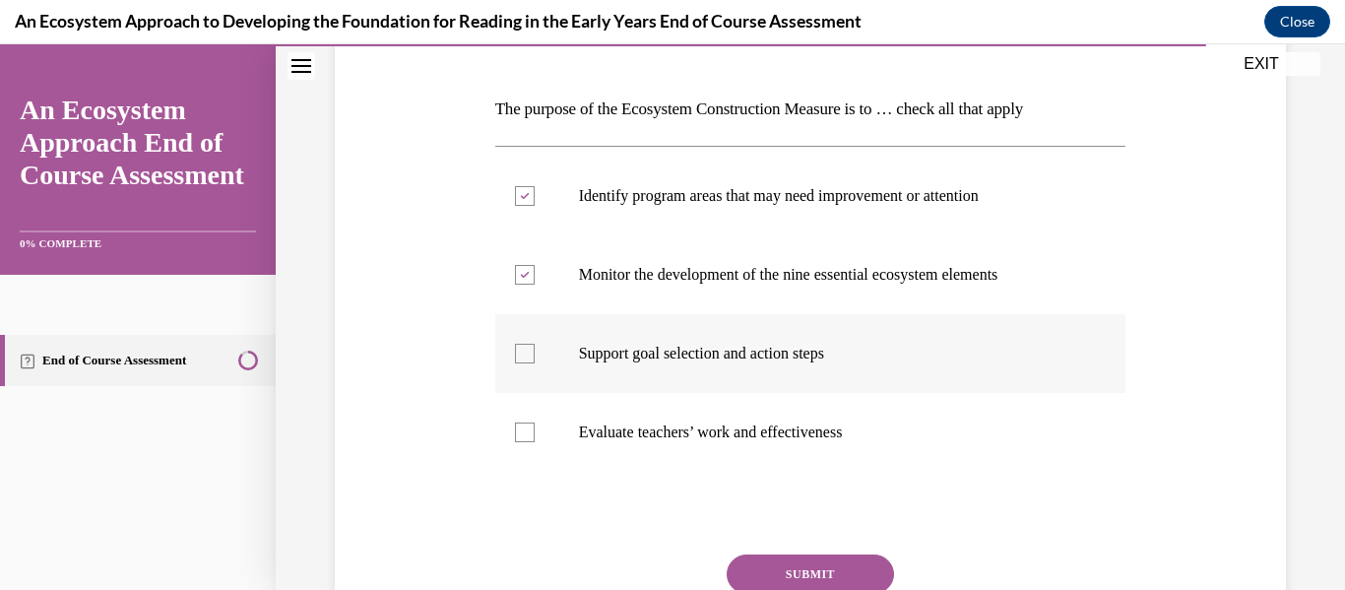
checkbox input "true"
click at [784, 560] on button "SUBMIT" at bounding box center [810, 573] width 167 height 39
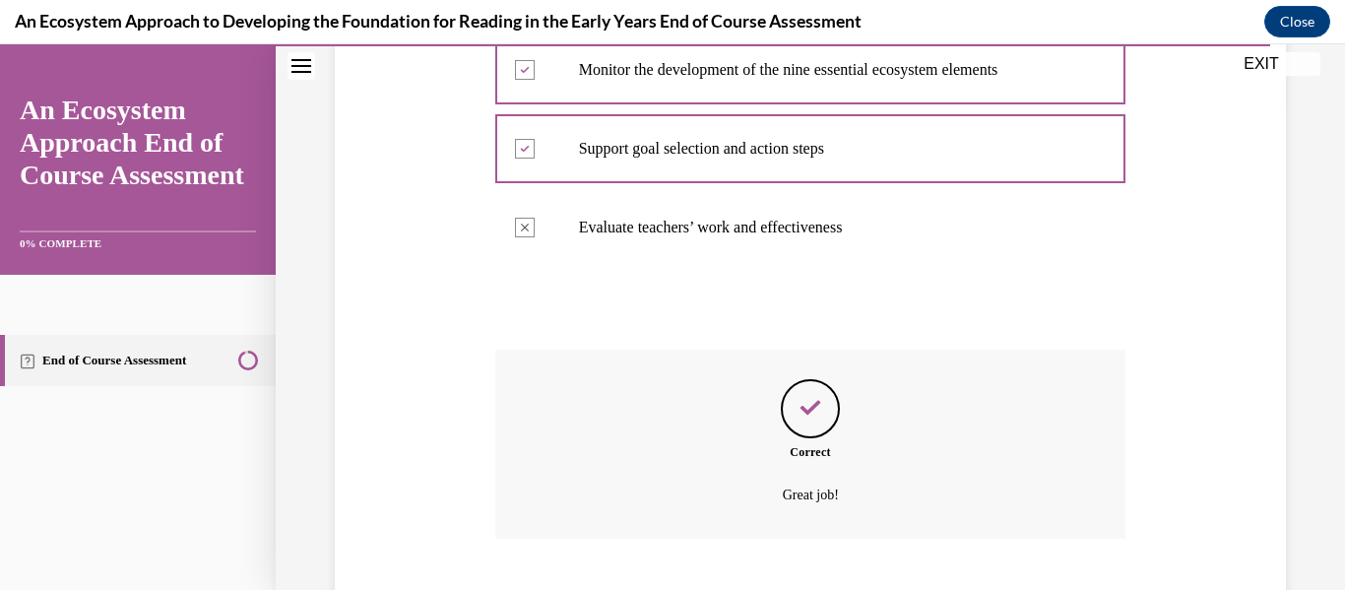
scroll to position [608, 0]
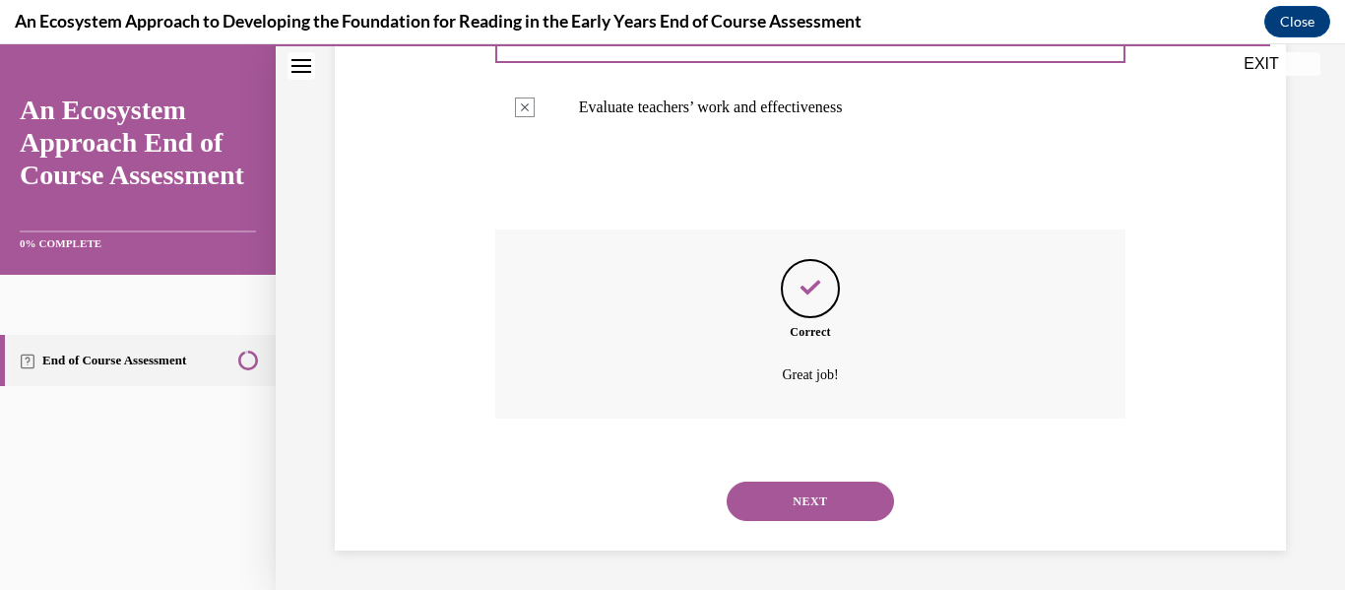
click at [805, 491] on button "NEXT" at bounding box center [810, 501] width 167 height 39
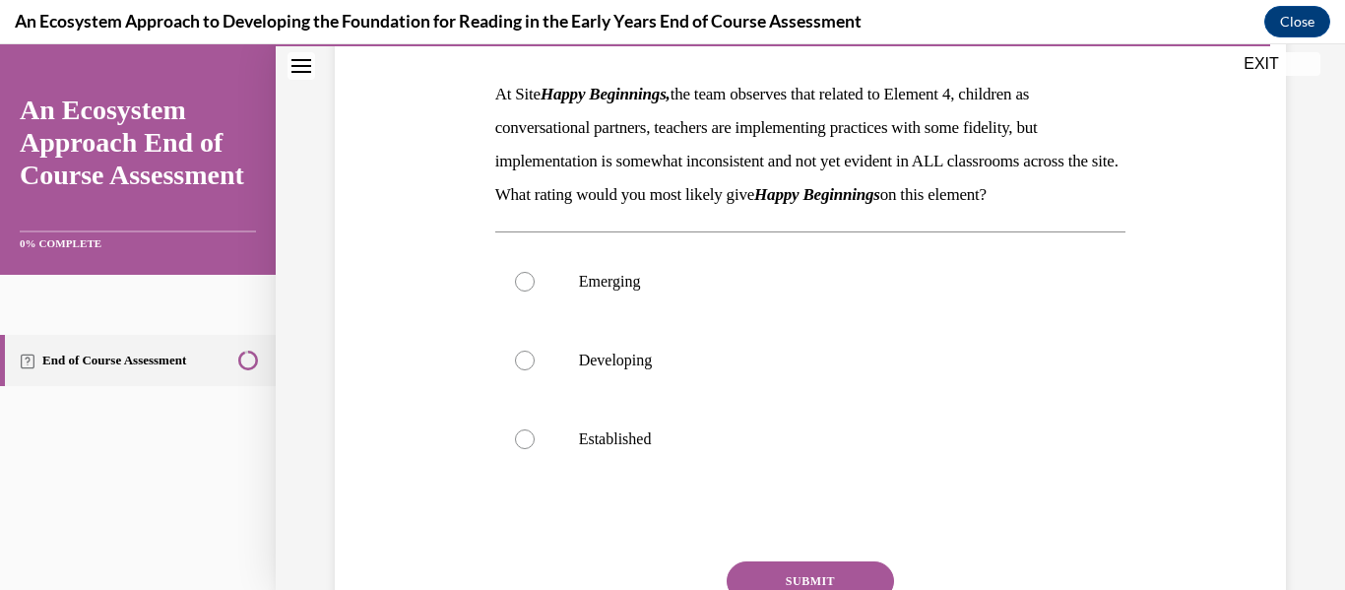
scroll to position [299, 0]
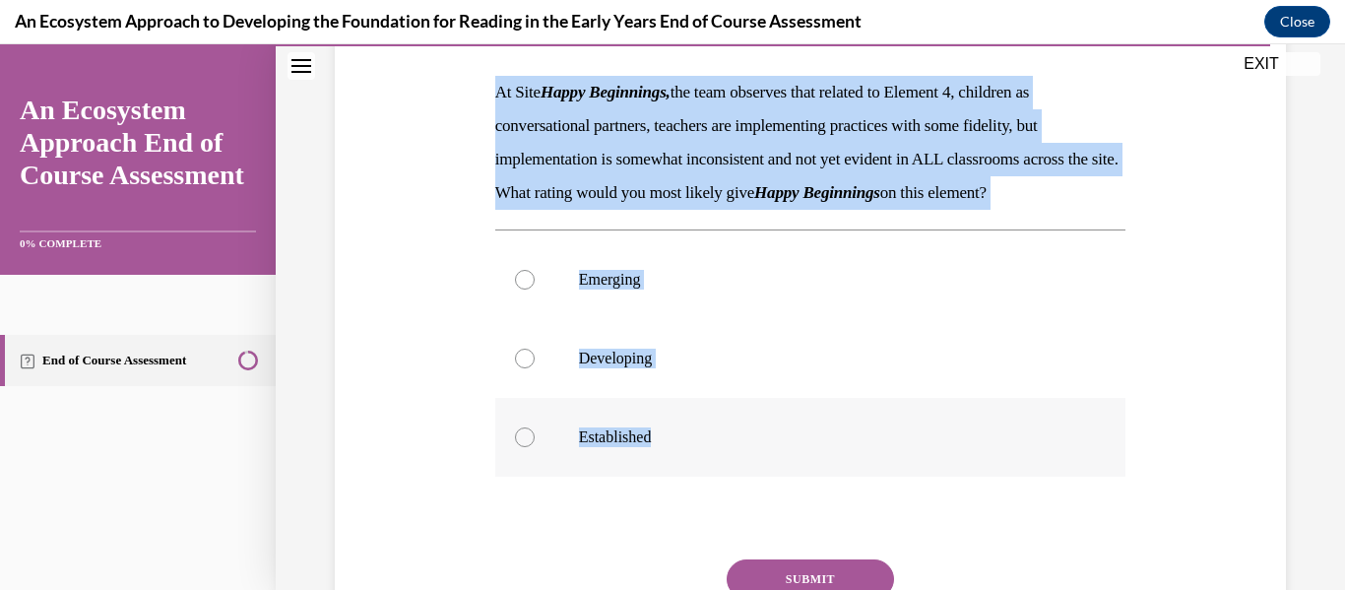
drag, startPoint x: 496, startPoint y: 90, endPoint x: 746, endPoint y: 457, distance: 443.9
click at [746, 457] on div "Question 15/15 At Site Happy Beginnings, the team observes that related to Elem…" at bounding box center [810, 347] width 631 height 747
copy div "At Site Happy Beginnings, the team observes that related to Element 4, children…"
click at [746, 398] on label "Developing" at bounding box center [810, 358] width 631 height 79
click at [535, 368] on input "Developing" at bounding box center [525, 359] width 20 height 20
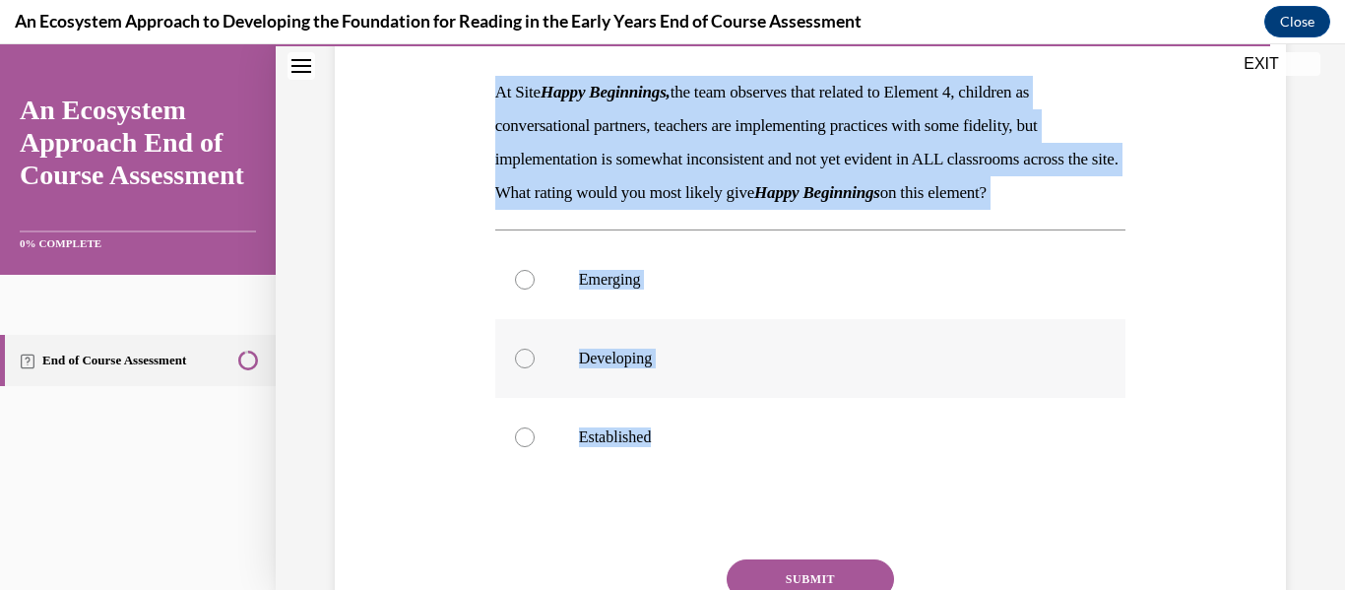
radio input "true"
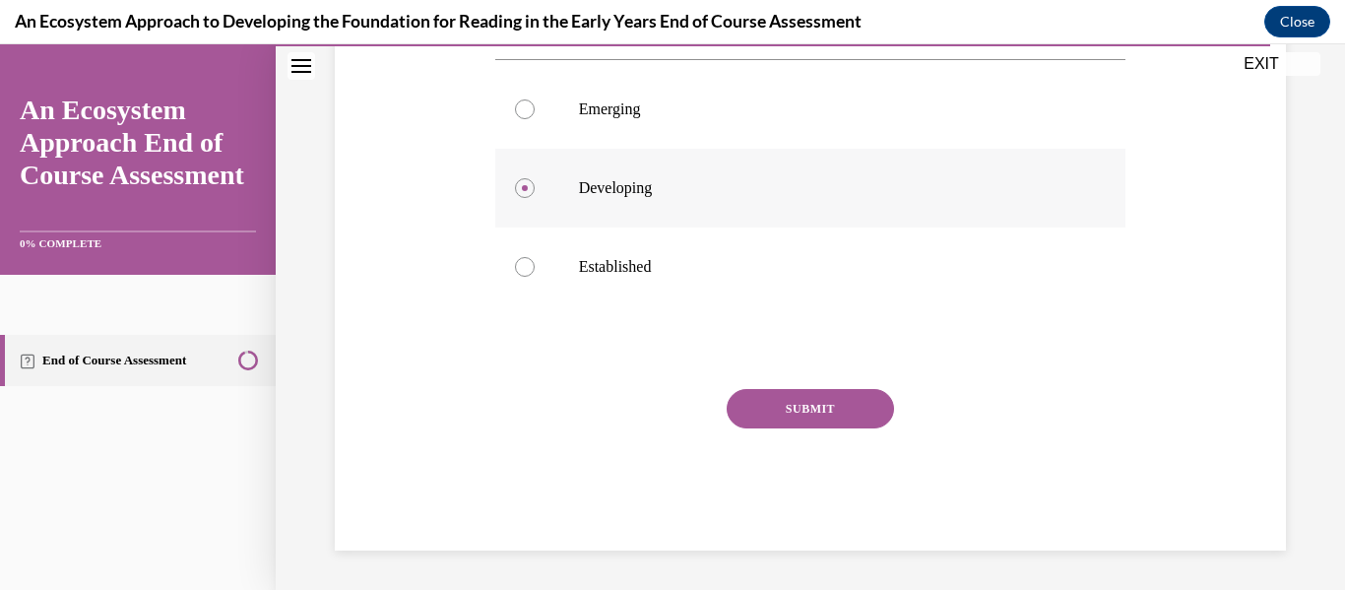
click at [746, 406] on button "SUBMIT" at bounding box center [810, 408] width 167 height 39
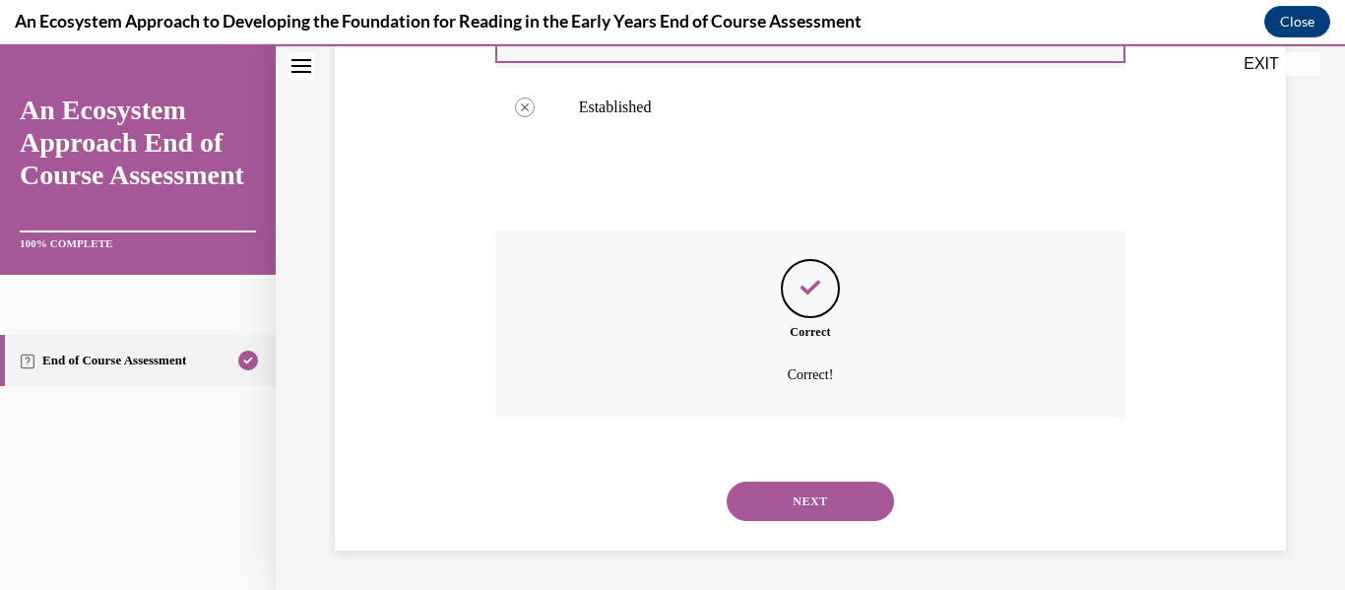
scroll to position [663, 0]
click at [799, 491] on button "NEXT" at bounding box center [810, 501] width 167 height 39
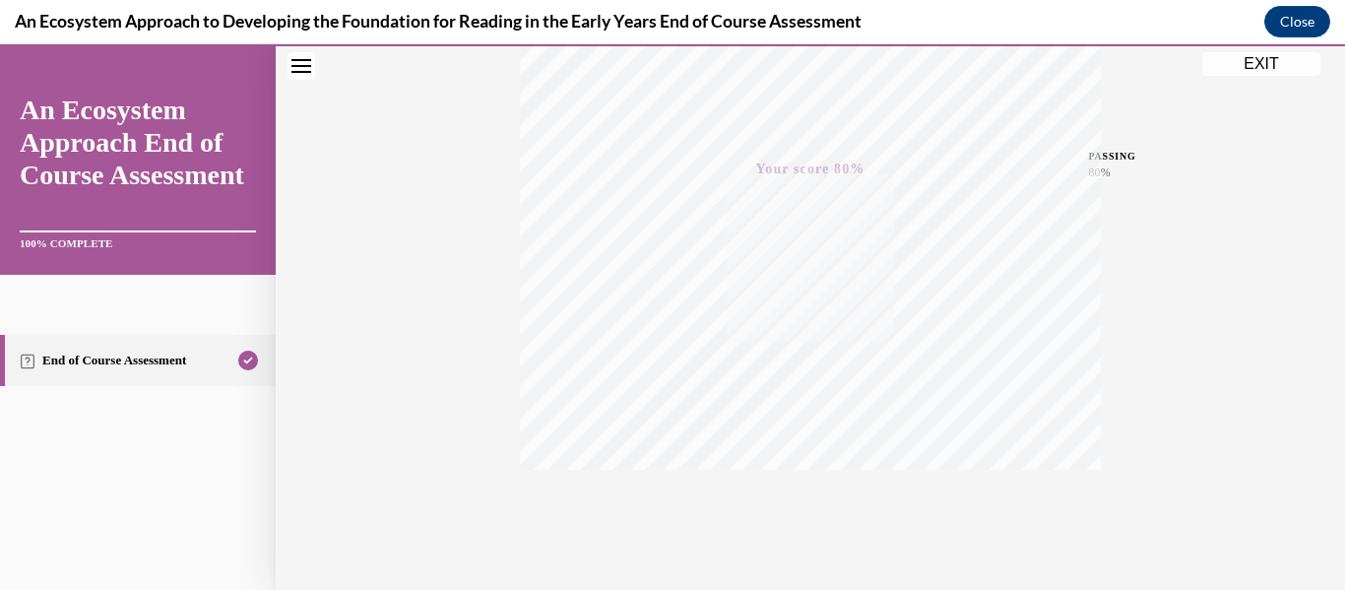
scroll to position [464, 0]
click at [1215, 66] on button "EXIT" at bounding box center [1262, 64] width 118 height 24
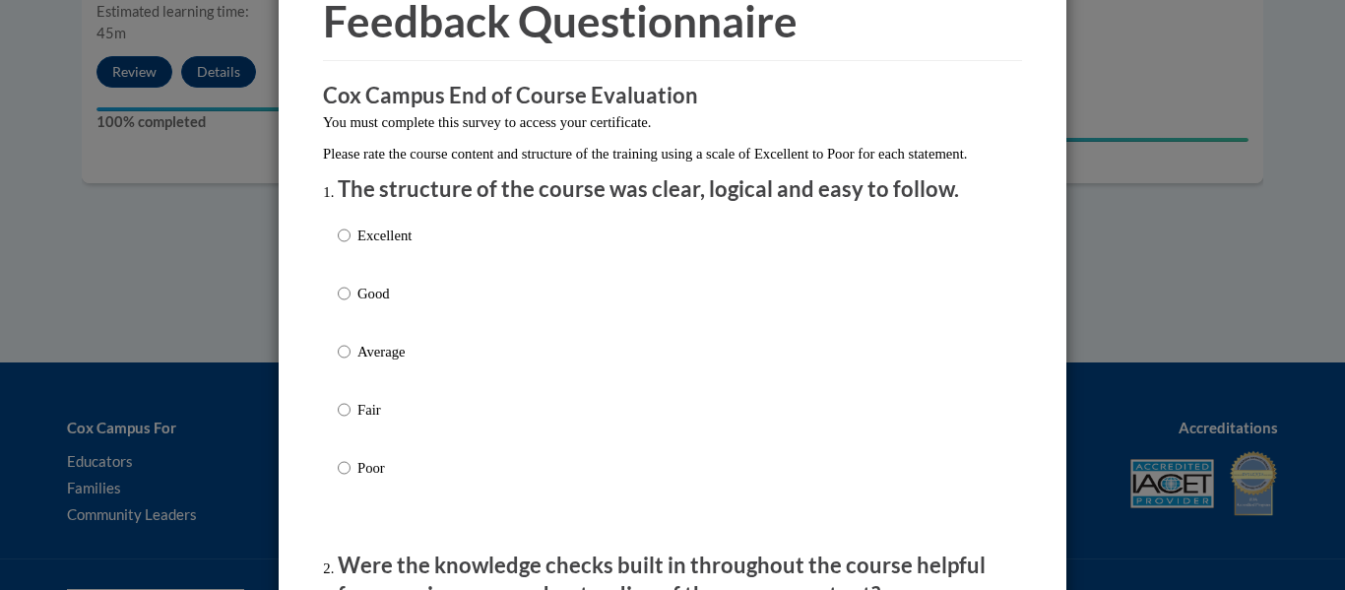
scroll to position [111, 0]
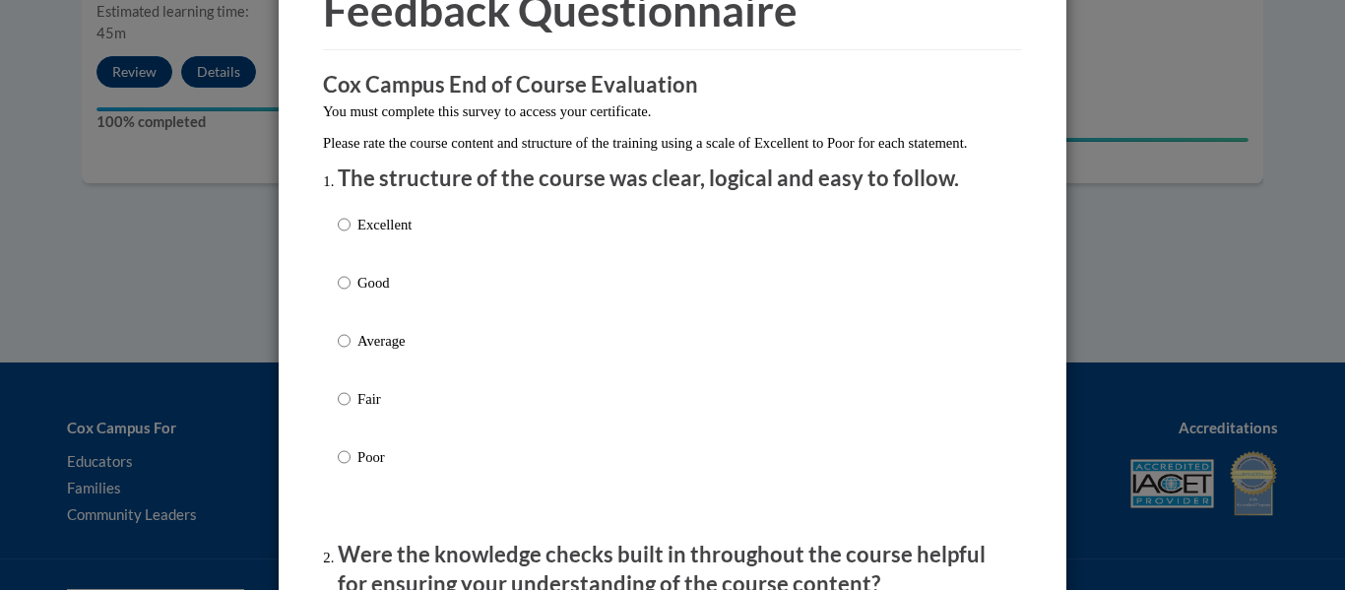
click at [351, 245] on label "Excellent" at bounding box center [375, 240] width 74 height 53
click at [351, 235] on input "Excellent" at bounding box center [344, 225] width 13 height 22
radio input "true"
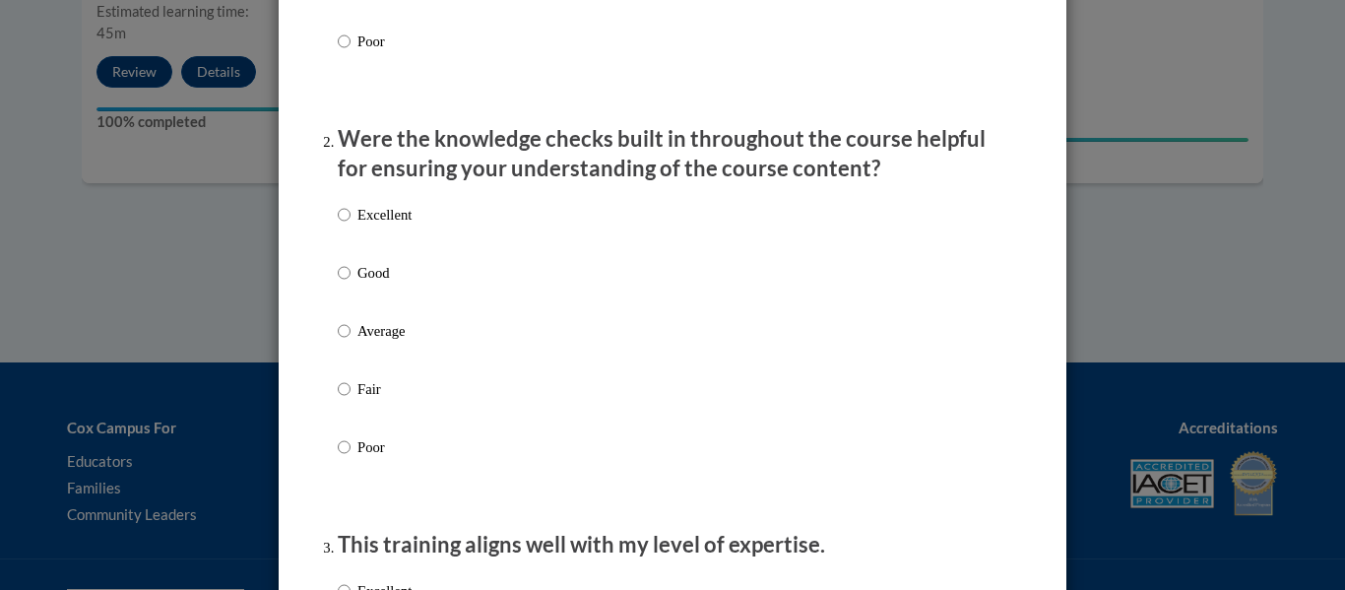
click at [351, 245] on label "Excellent" at bounding box center [375, 230] width 74 height 53
click at [351, 226] on input "Excellent" at bounding box center [344, 215] width 13 height 22
radio input "true"
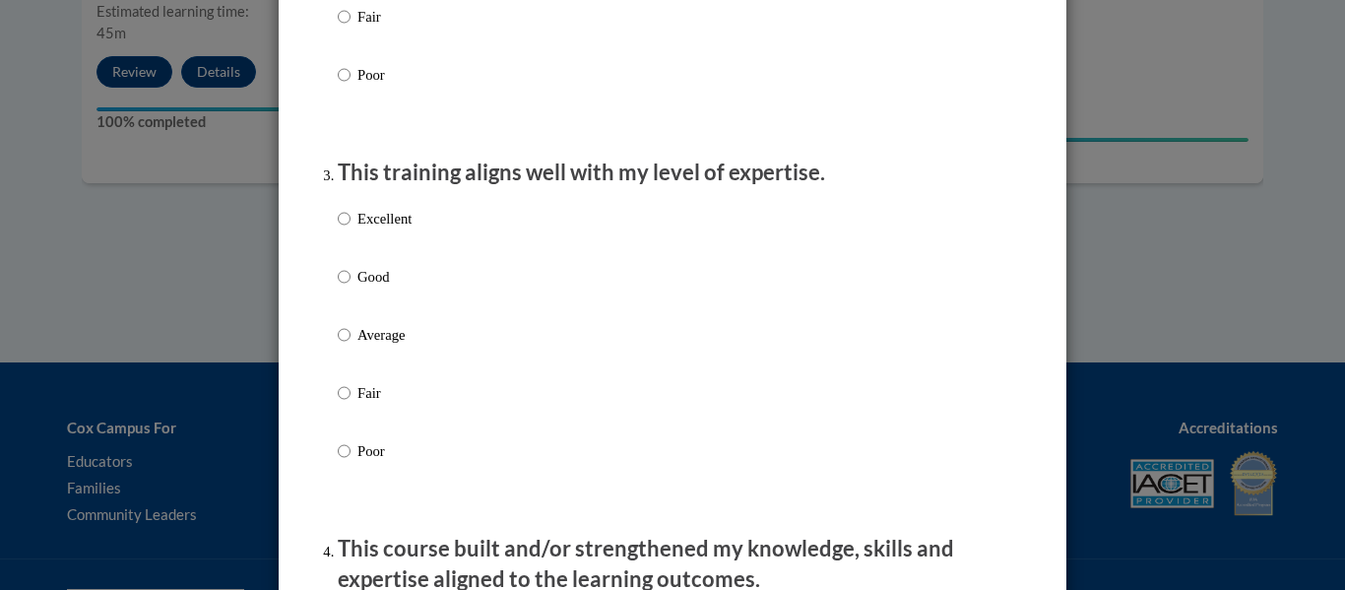
click at [351, 245] on label "Excellent" at bounding box center [375, 234] width 74 height 53
click at [351, 229] on input "Excellent" at bounding box center [344, 219] width 13 height 22
radio input "true"
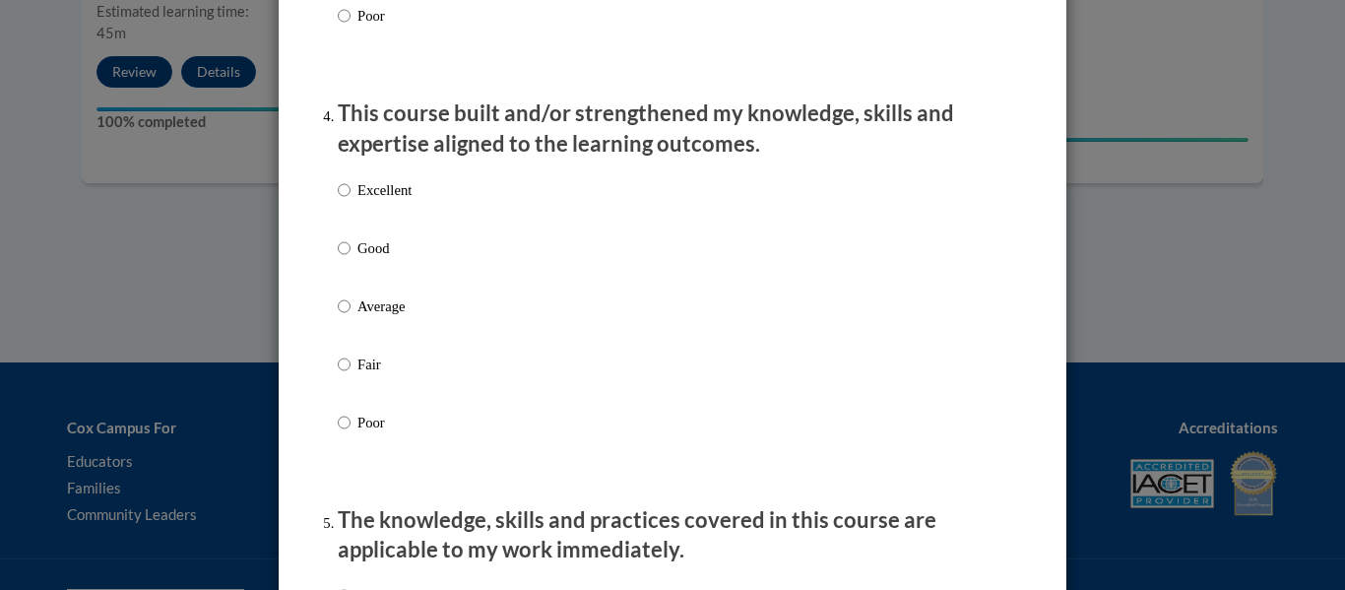
scroll to position [1363, 0]
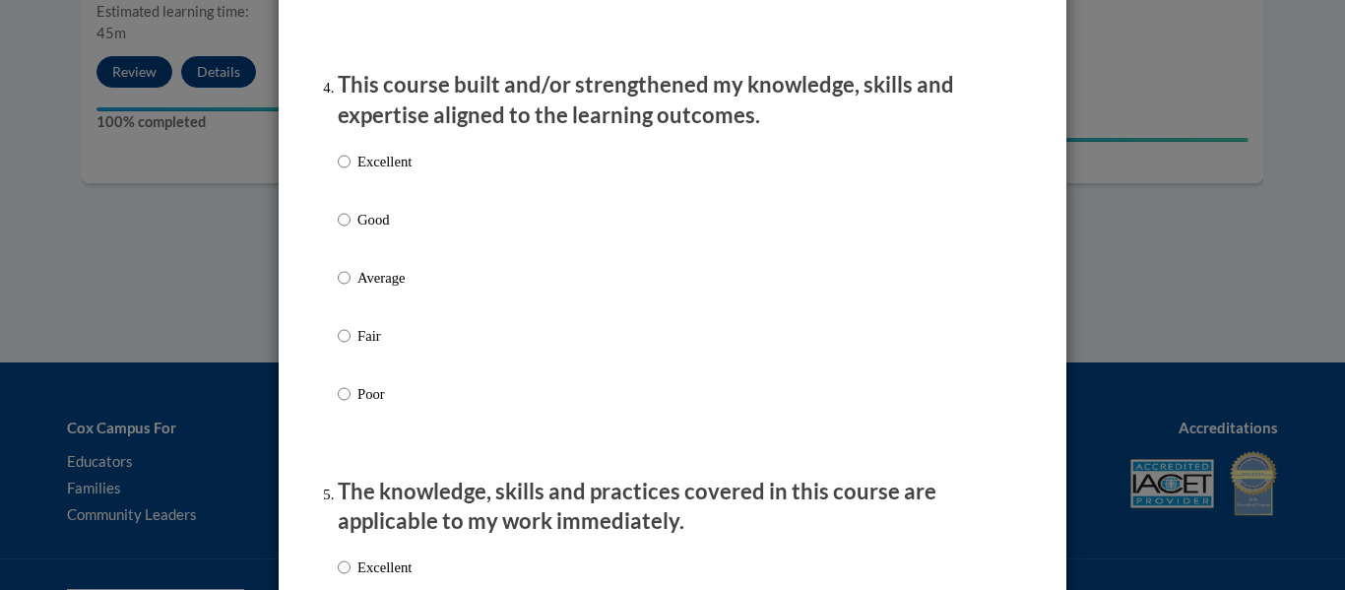
click at [359, 172] on p "Excellent" at bounding box center [385, 162] width 54 height 22
click at [351, 172] on input "Excellent" at bounding box center [344, 162] width 13 height 22
radio input "true"
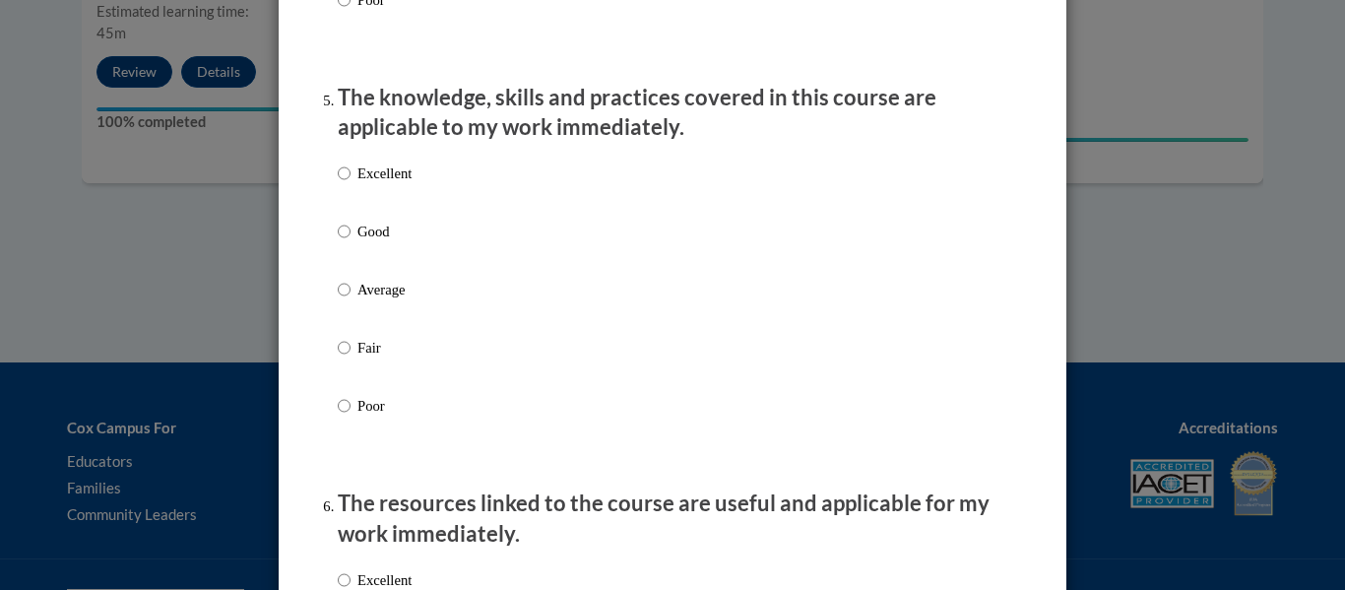
click at [359, 184] on p "Excellent" at bounding box center [385, 174] width 54 height 22
click at [351, 184] on input "Excellent" at bounding box center [344, 174] width 13 height 22
radio input "true"
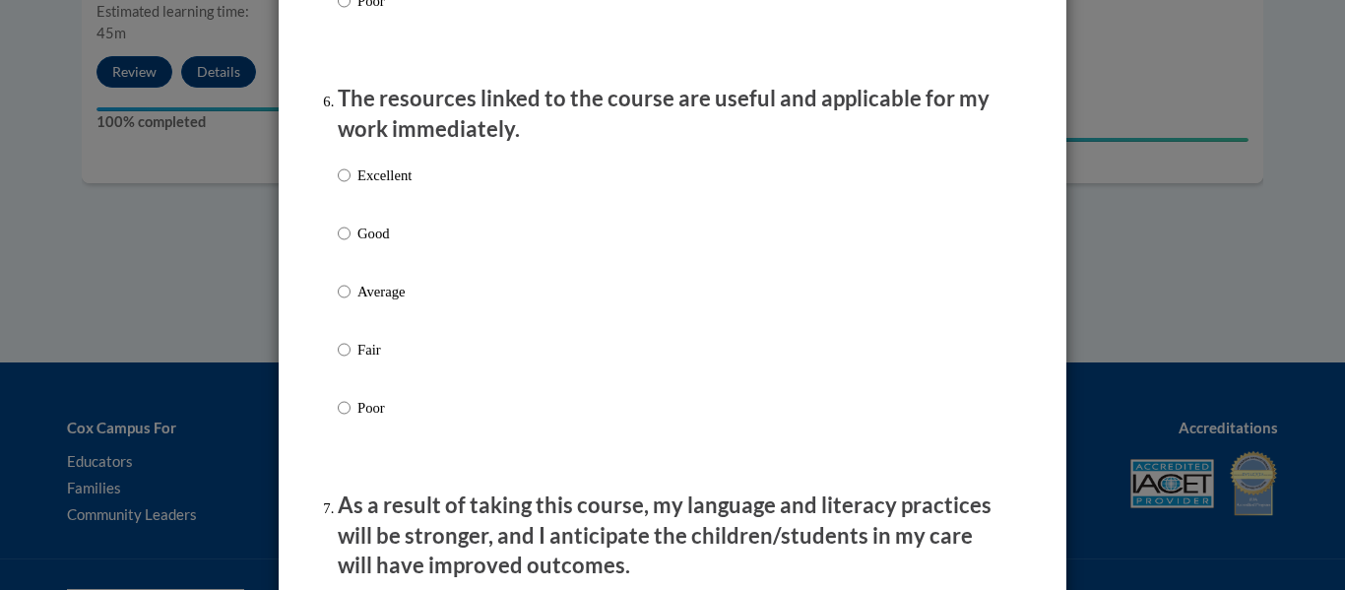
click at [359, 184] on p "Excellent" at bounding box center [385, 175] width 54 height 22
click at [351, 184] on input "Excellent" at bounding box center [344, 175] width 13 height 22
radio input "true"
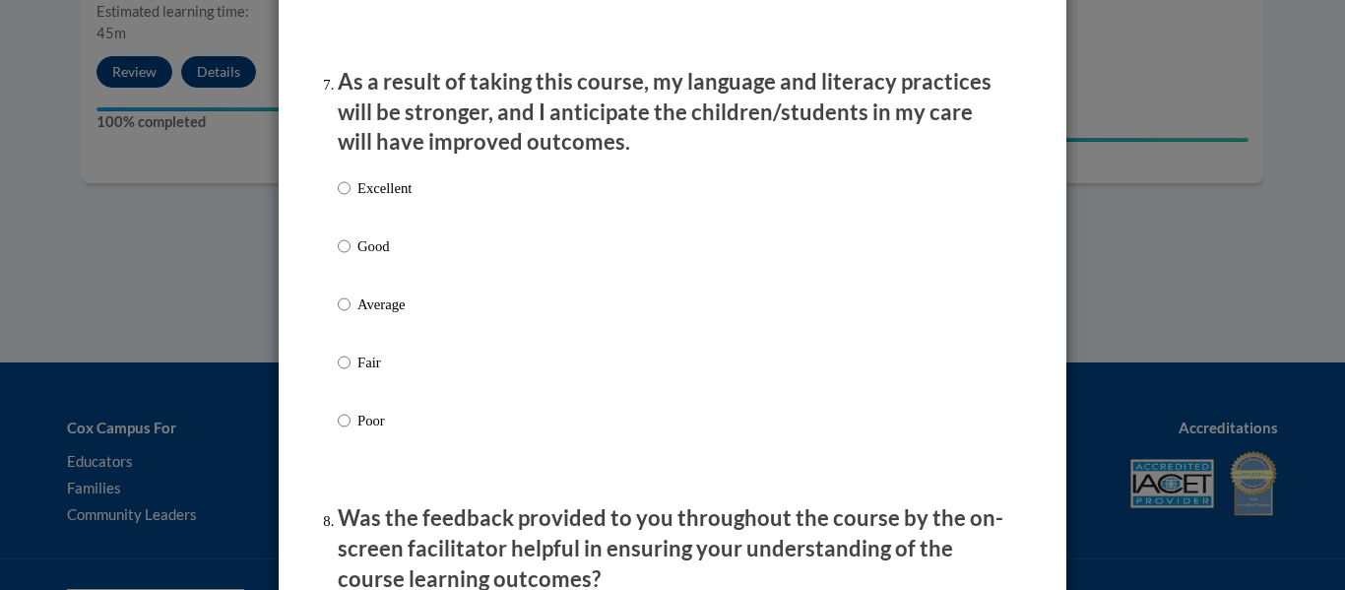
scroll to position [2622, 0]
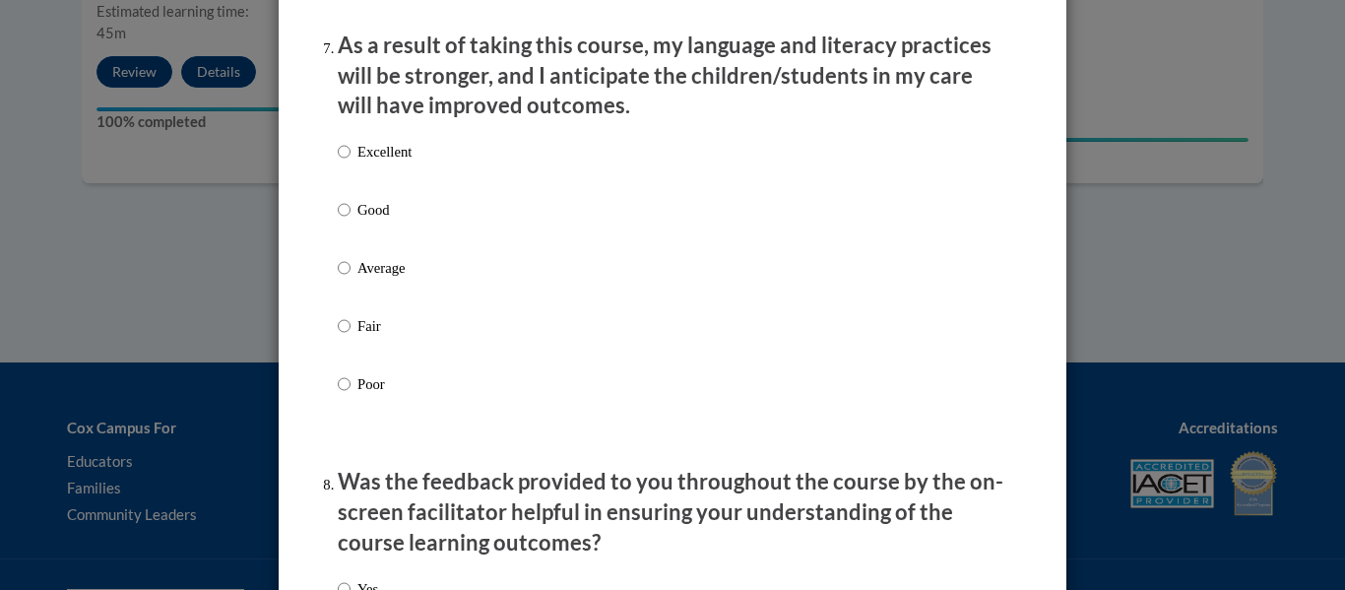
click at [361, 163] on p "Excellent" at bounding box center [385, 152] width 54 height 22
click at [351, 163] on input "Excellent" at bounding box center [344, 152] width 13 height 22
radio input "true"
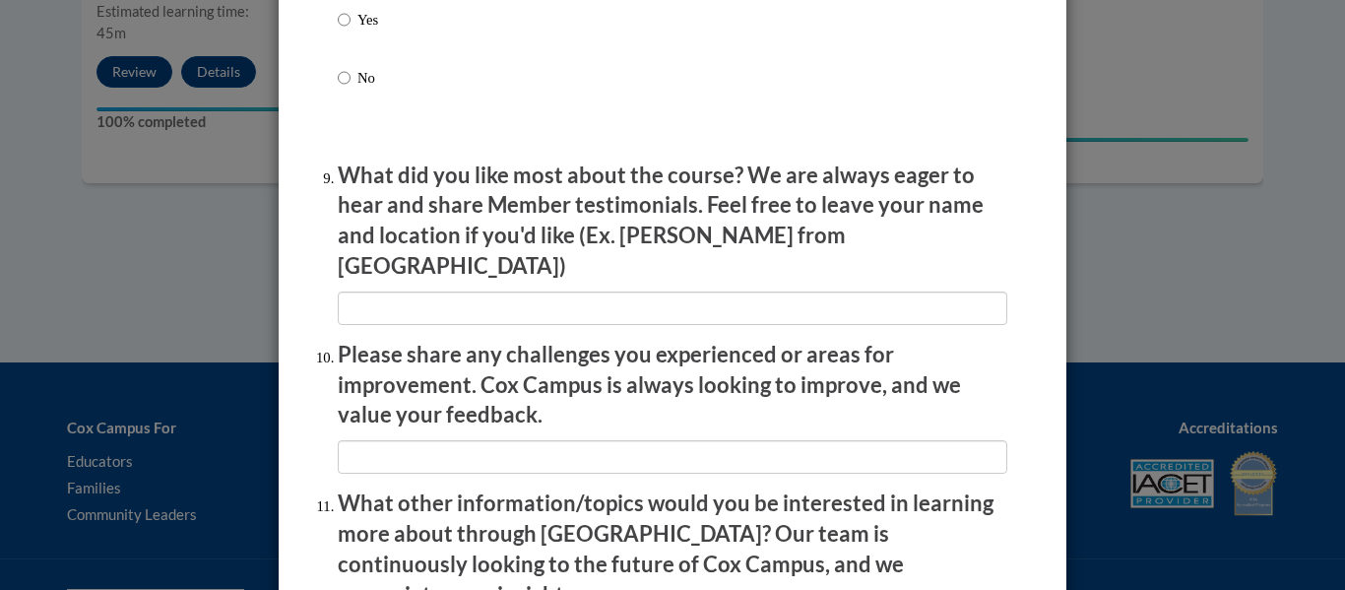
scroll to position [3193, 0]
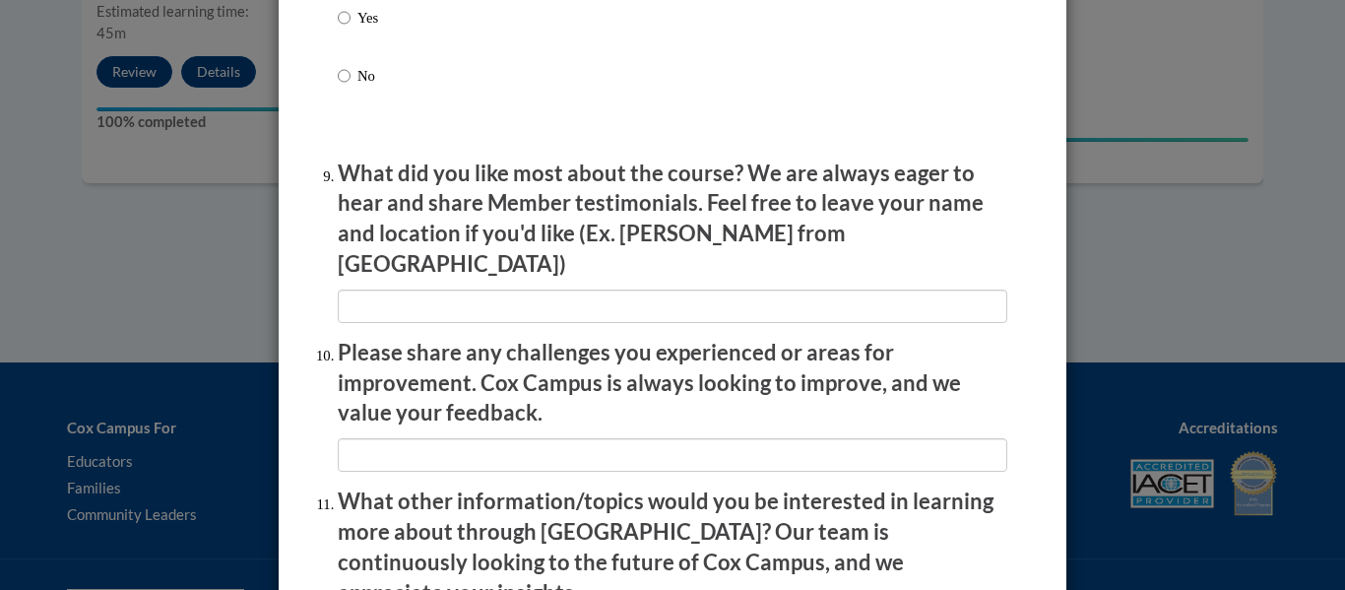
click at [359, 42] on label "Yes" at bounding box center [358, 33] width 40 height 53
click at [351, 29] on input "Yes" at bounding box center [344, 18] width 13 height 22
radio input "true"
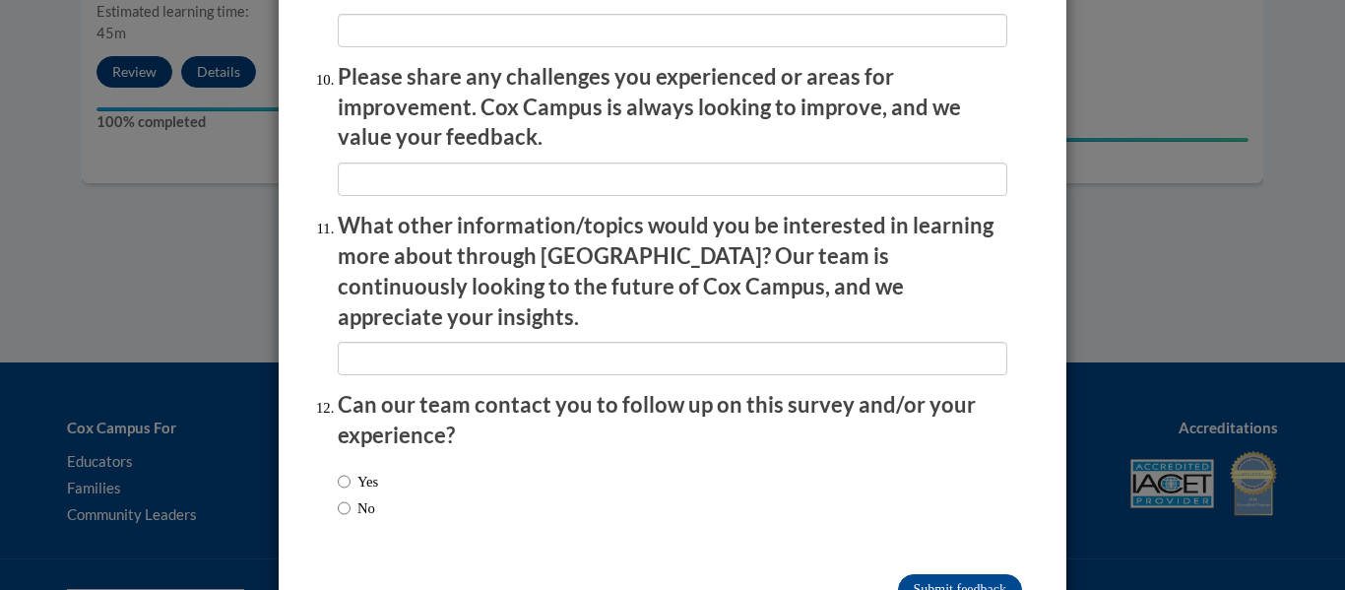
scroll to position [3464, 0]
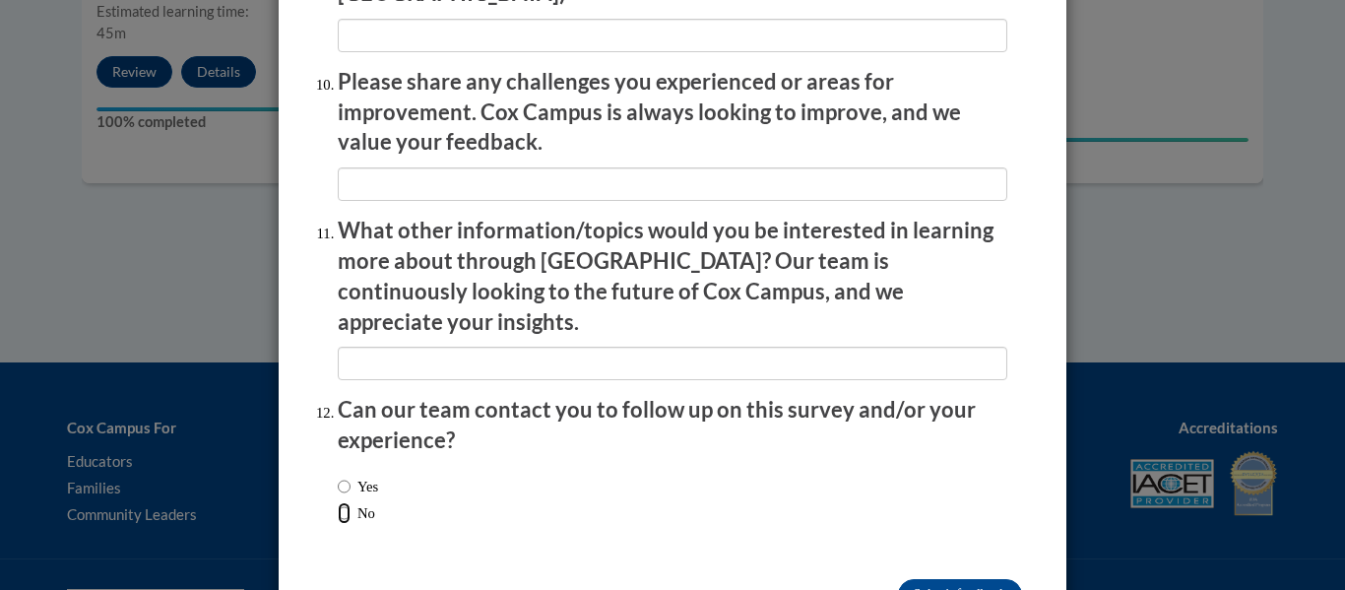
click at [341, 502] on input "No" at bounding box center [344, 513] width 13 height 22
radio input "true"
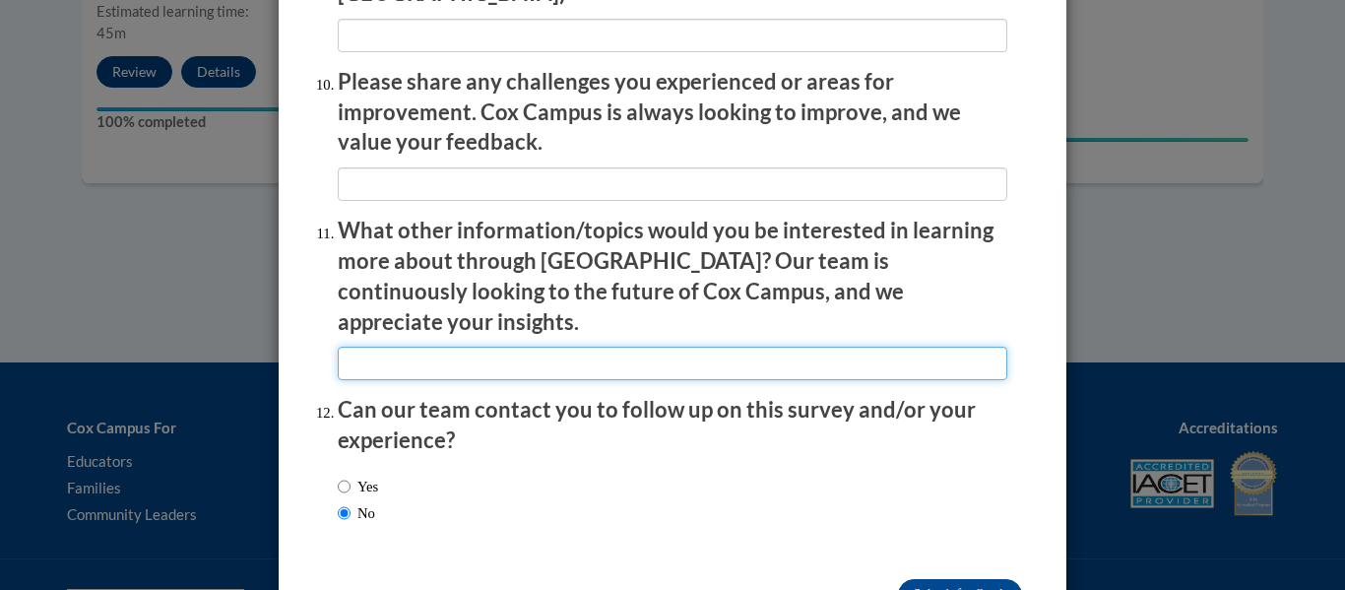
click at [368, 347] on input "textbox" at bounding box center [673, 363] width 670 height 33
type input "idk"
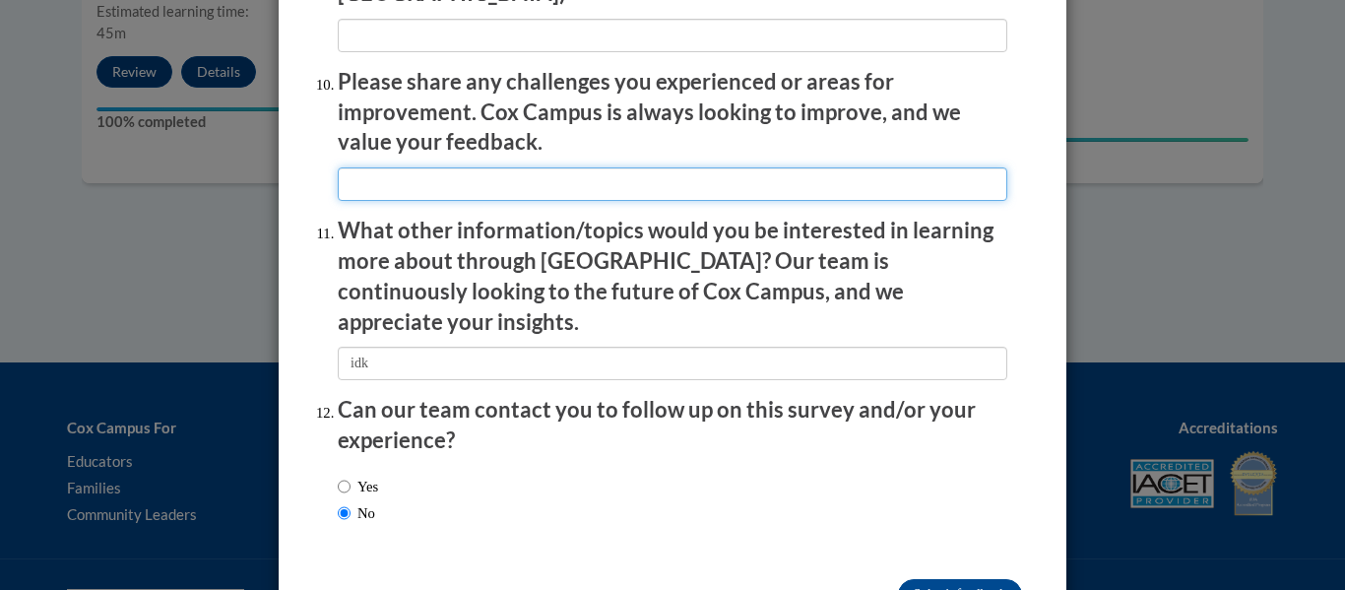
click at [424, 167] on input "textbox" at bounding box center [673, 183] width 670 height 33
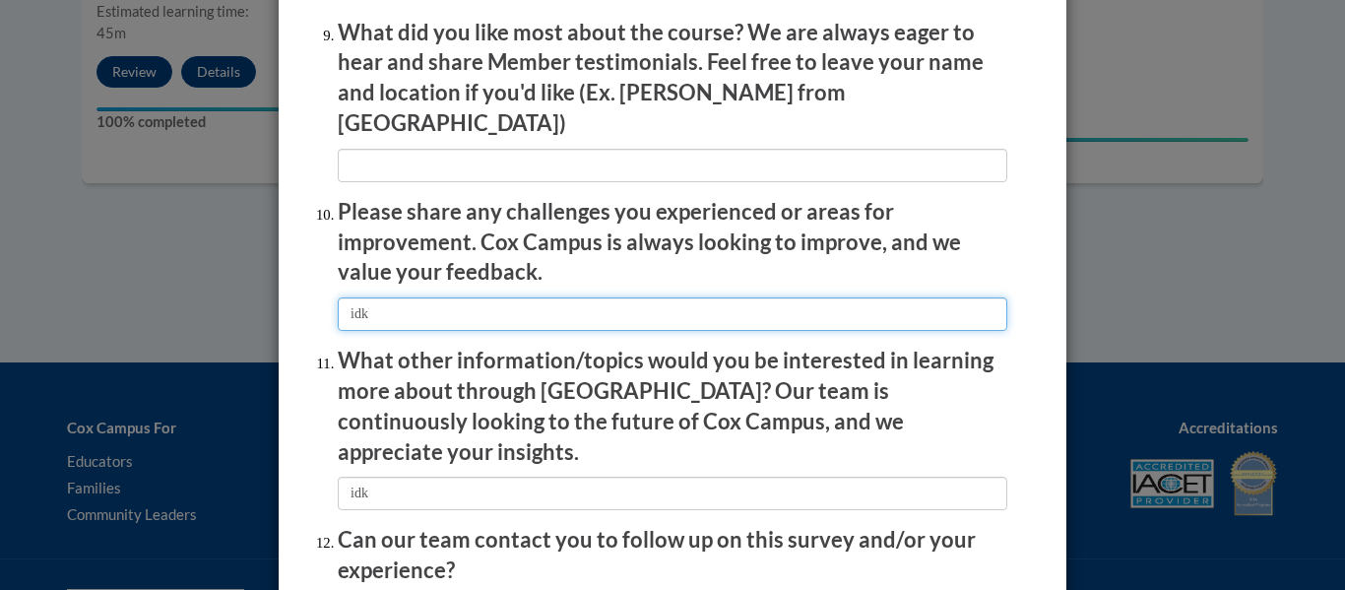
scroll to position [3324, 0]
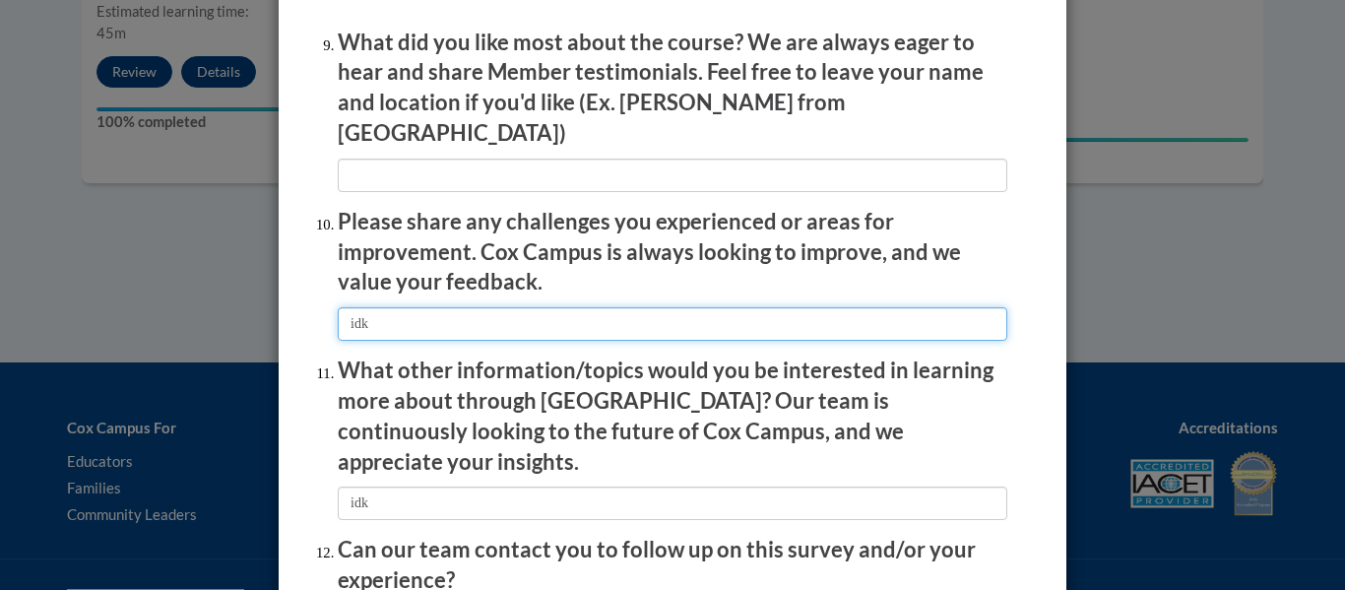
type input "idk"
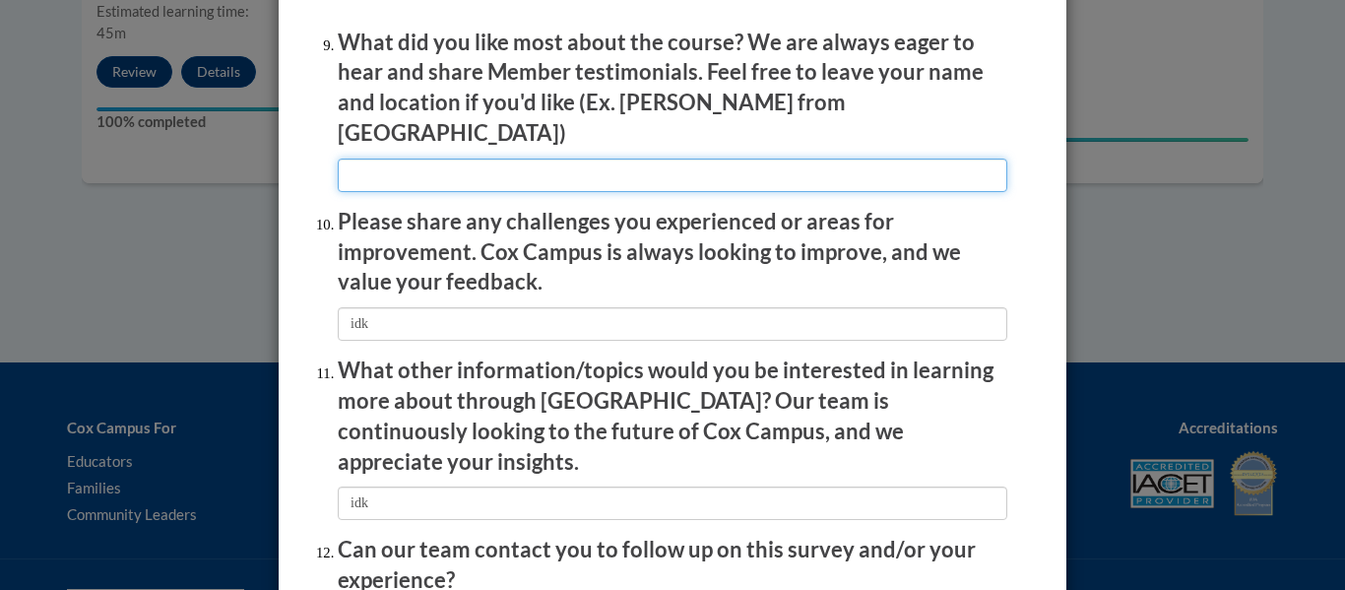
click at [456, 159] on input "textbox" at bounding box center [673, 175] width 670 height 33
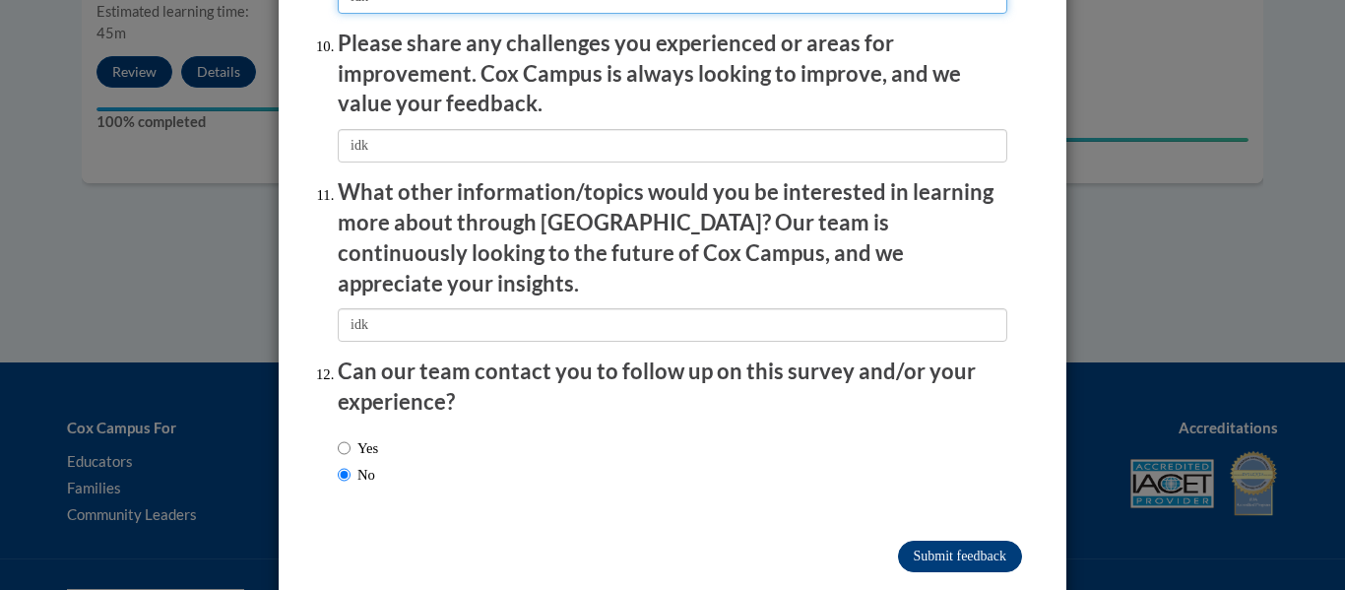
type input "idk"
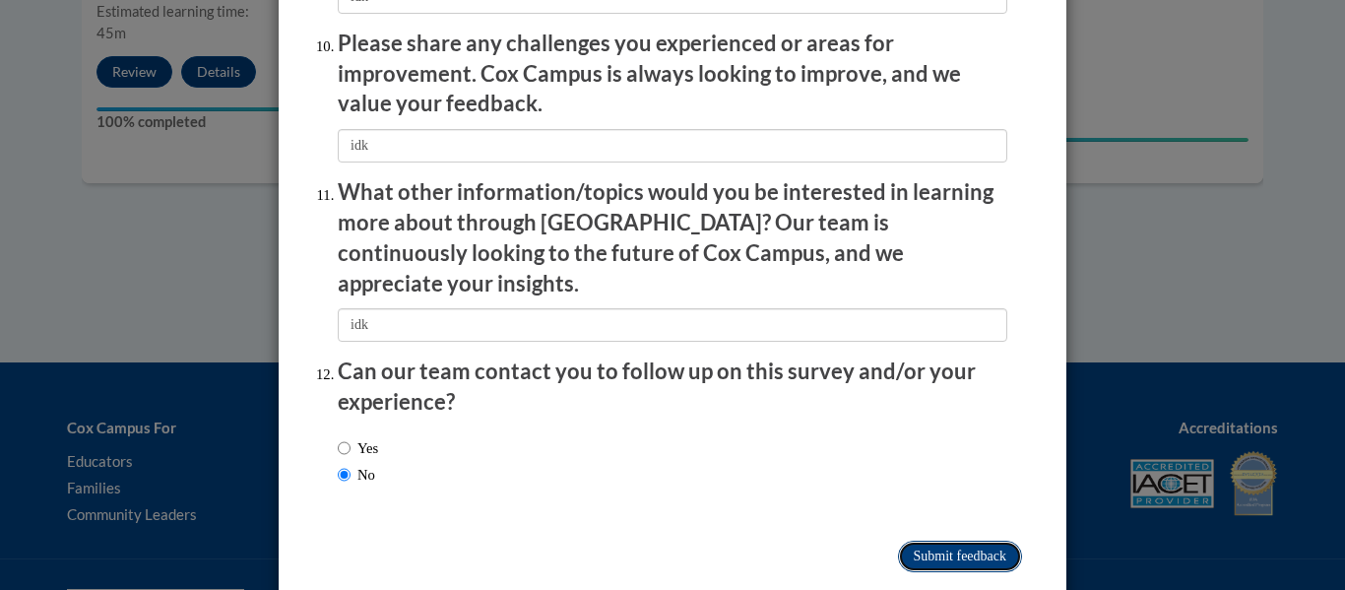
click at [912, 541] on input "Submit feedback" at bounding box center [960, 557] width 124 height 32
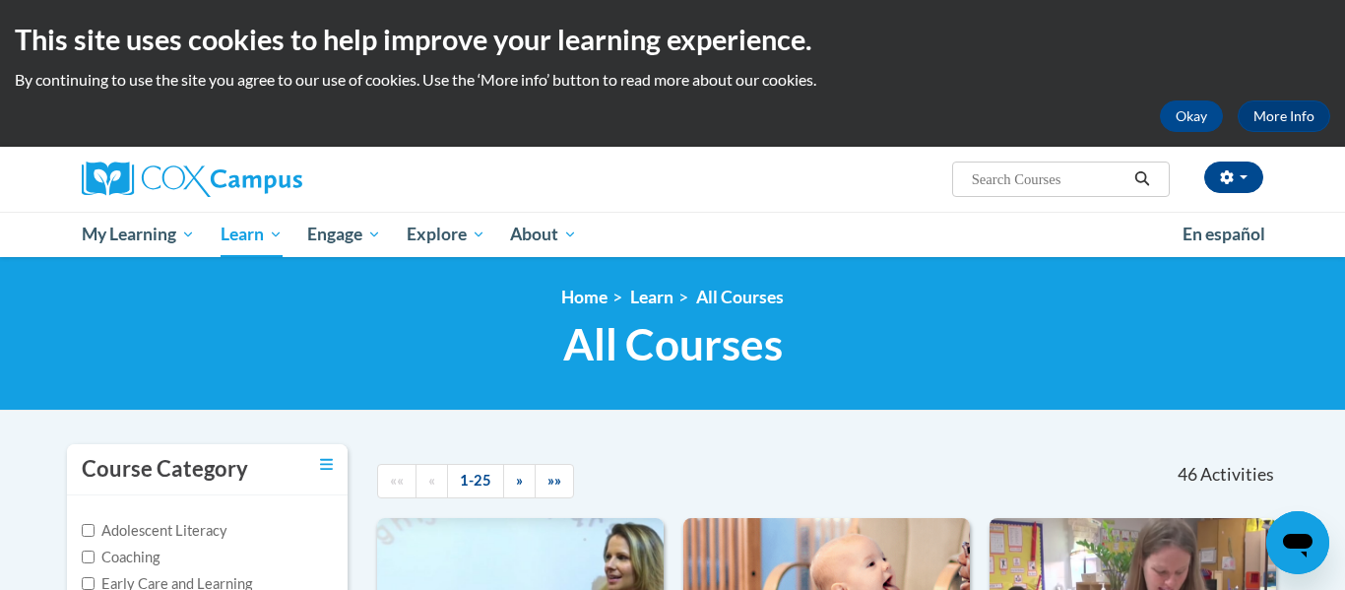
click at [1039, 179] on input "Search..." at bounding box center [1049, 179] width 158 height 24
type input "Transforming Story"
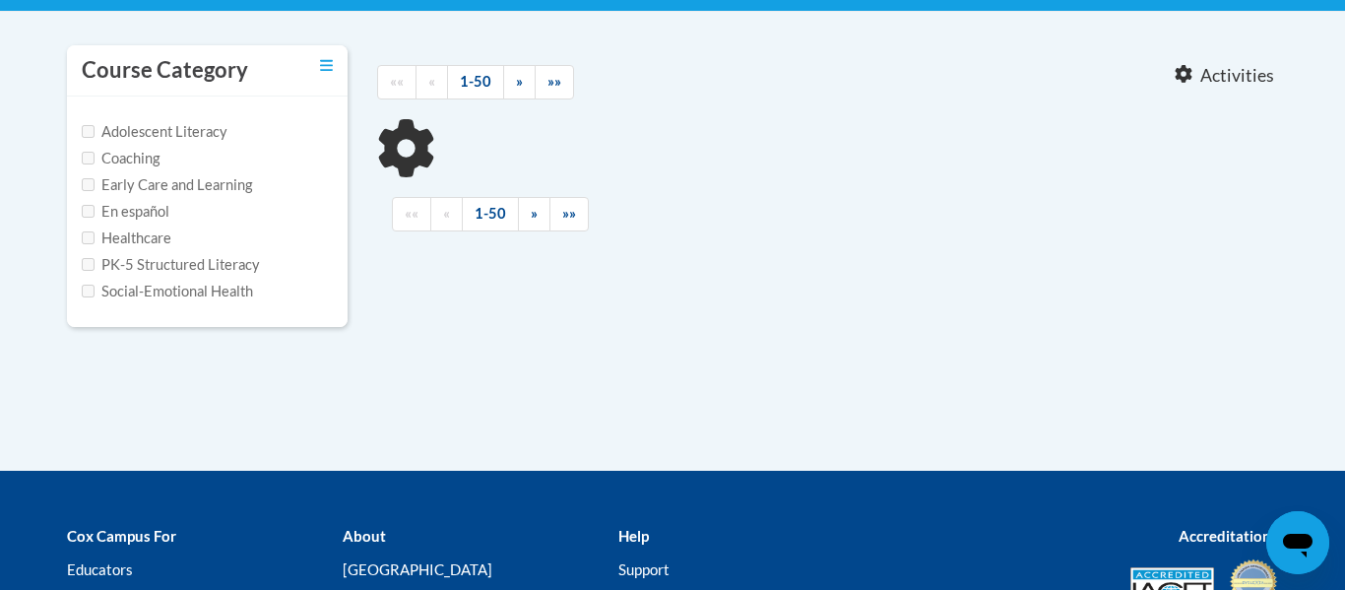
type input "Transforming Story"
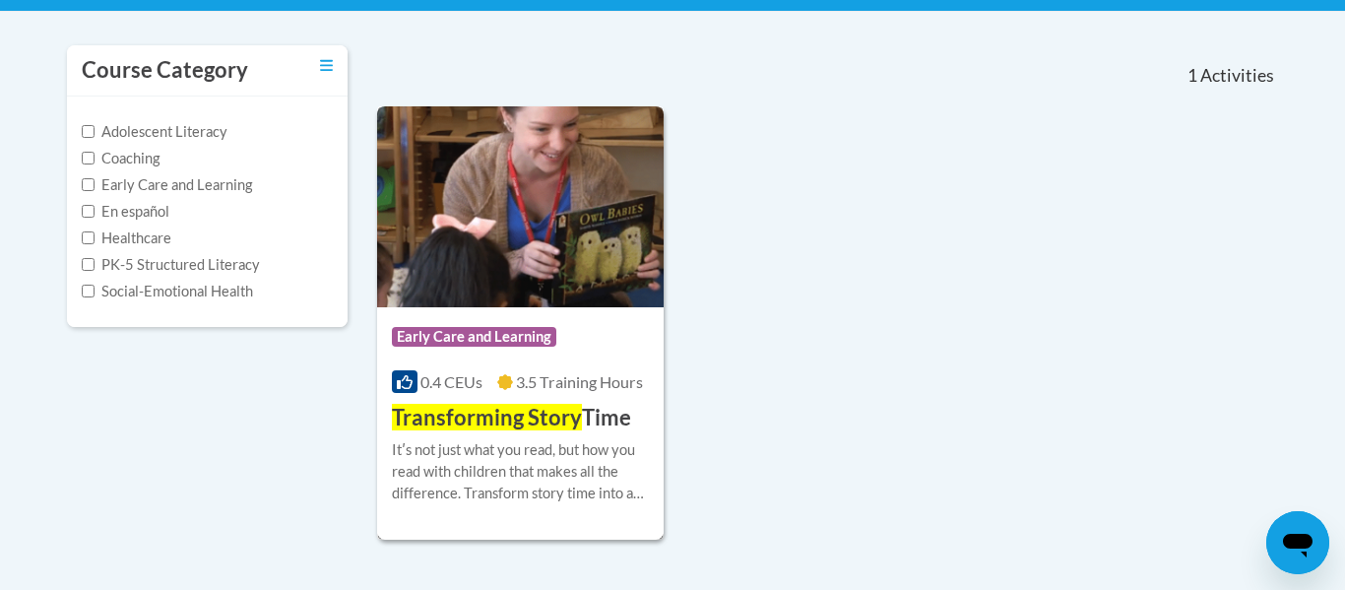
click at [580, 400] on div "Course Category: Early Care and Learning 0.4 CEUs 3.5 Training Hours COURSE Tra…" at bounding box center [520, 370] width 287 height 126
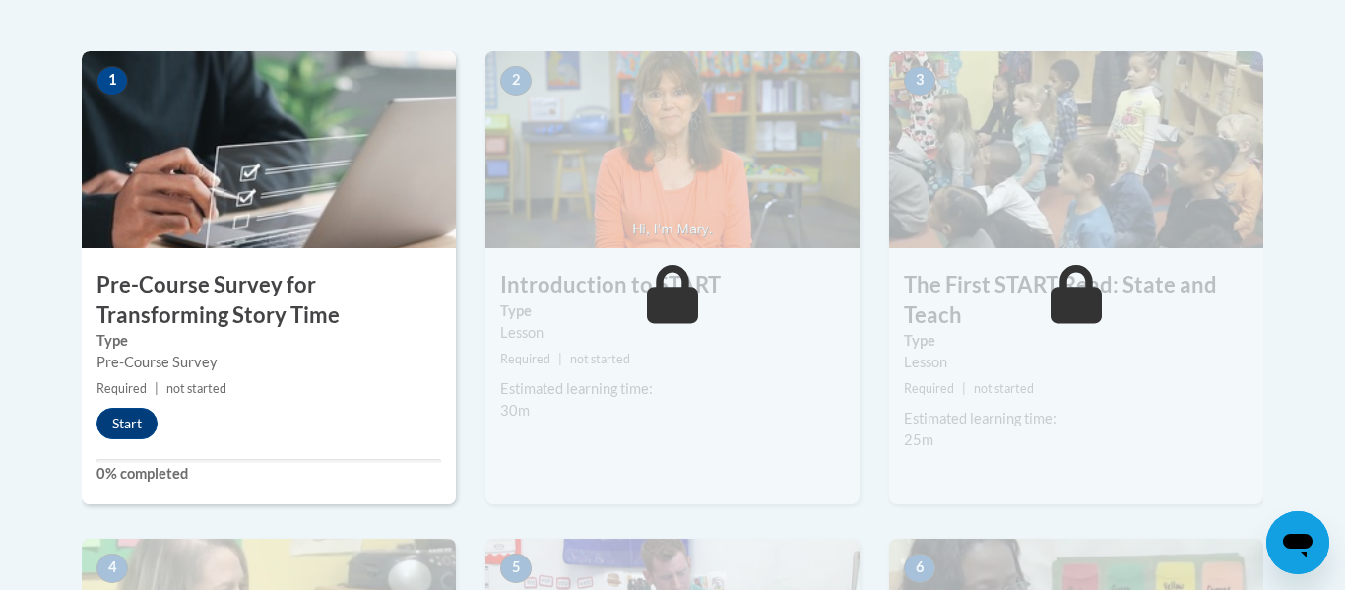
scroll to position [613, 0]
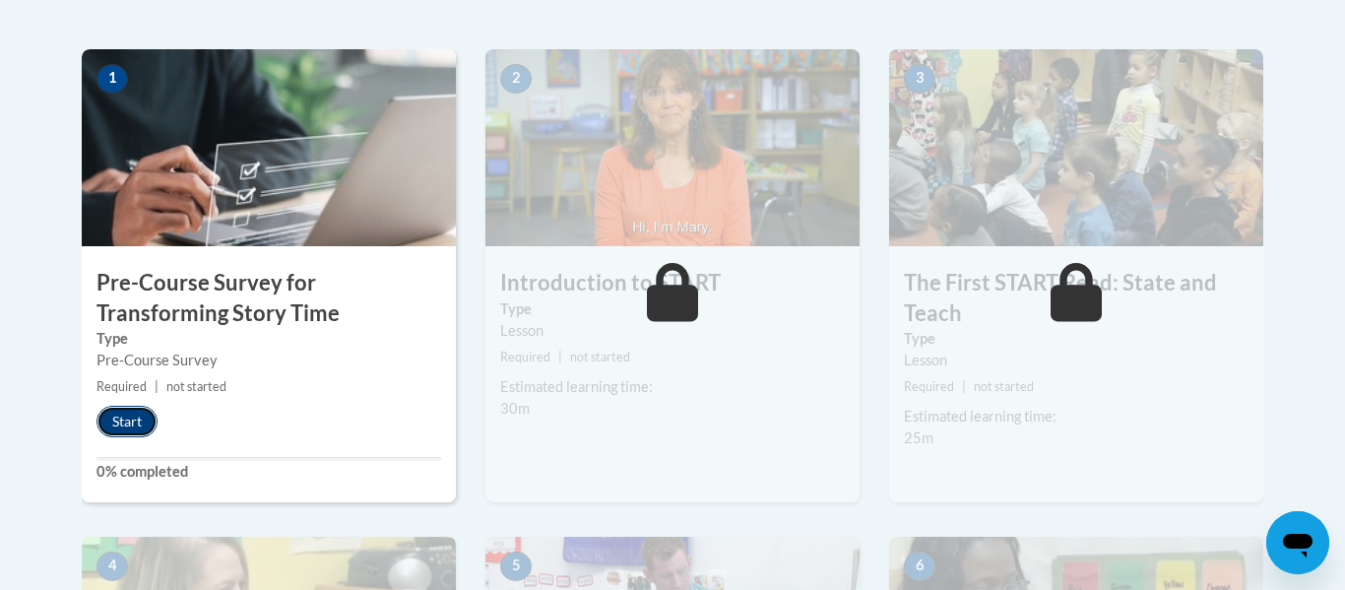
click at [156, 419] on button "Start" at bounding box center [127, 422] width 61 height 32
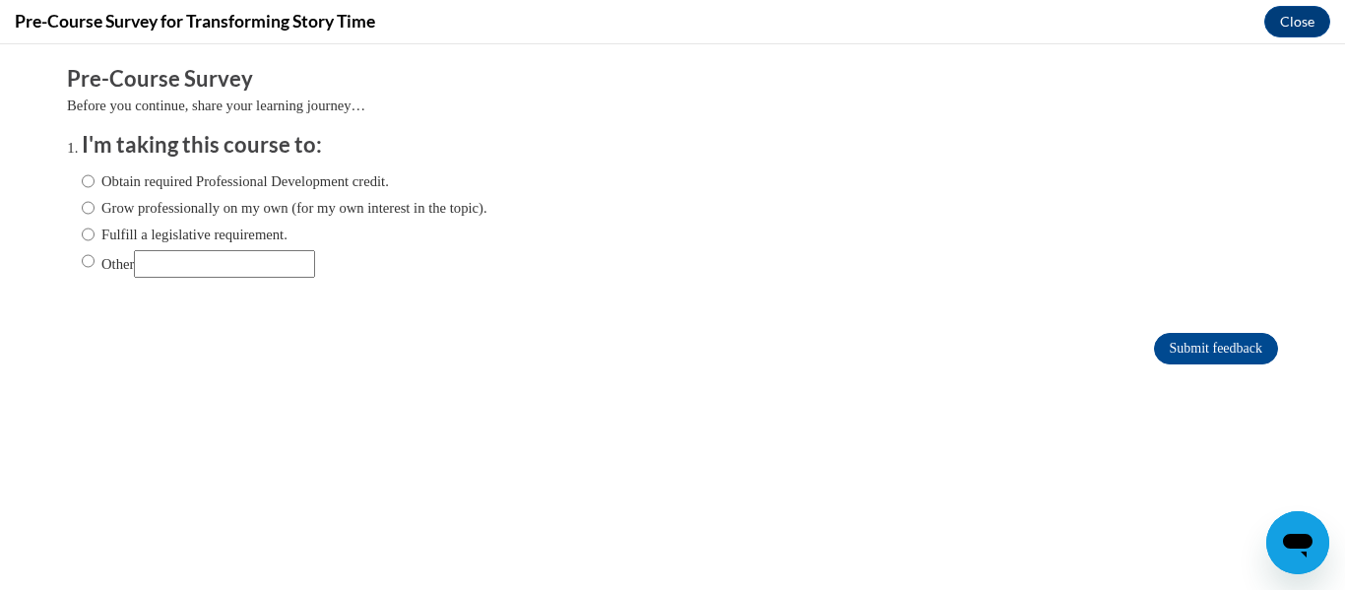
scroll to position [0, 0]
click at [79, 181] on ol "I'm taking this course to: Obtain required Professional Development credit. Gro…" at bounding box center [672, 219] width 1211 height 178
click at [84, 179] on input "Obtain required Professional Development credit." at bounding box center [88, 181] width 13 height 22
radio input "true"
click at [1240, 359] on input "Submit feedback" at bounding box center [1216, 349] width 124 height 32
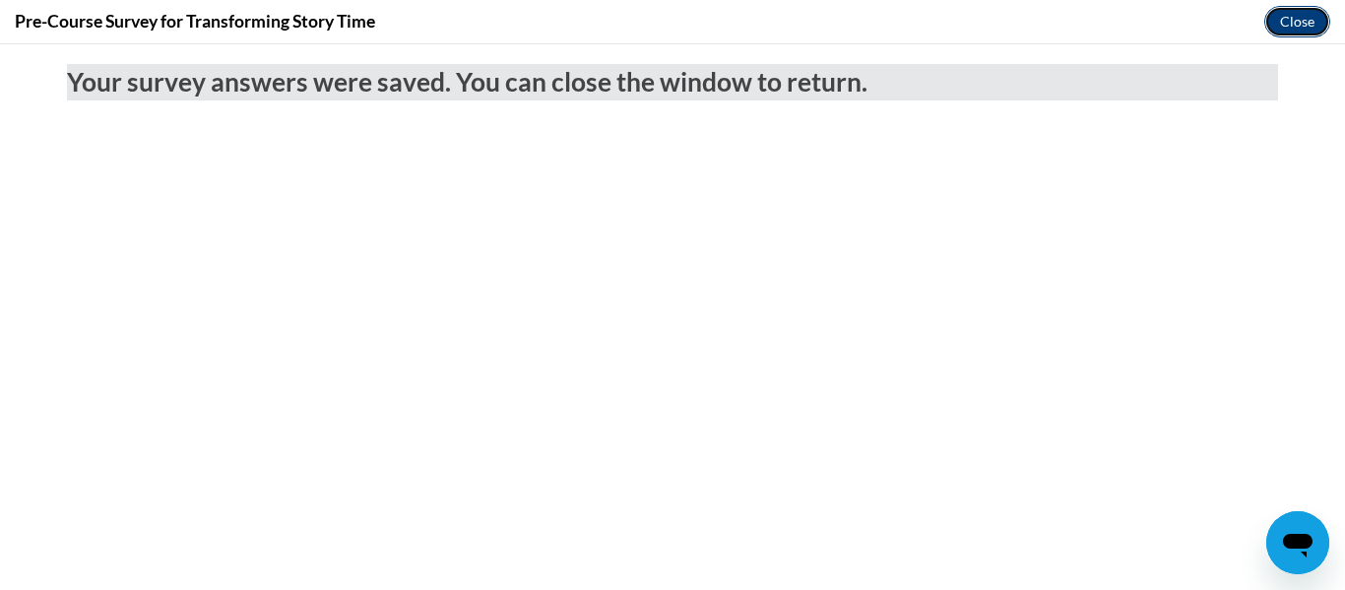
click at [1293, 29] on button "Close" at bounding box center [1298, 22] width 66 height 32
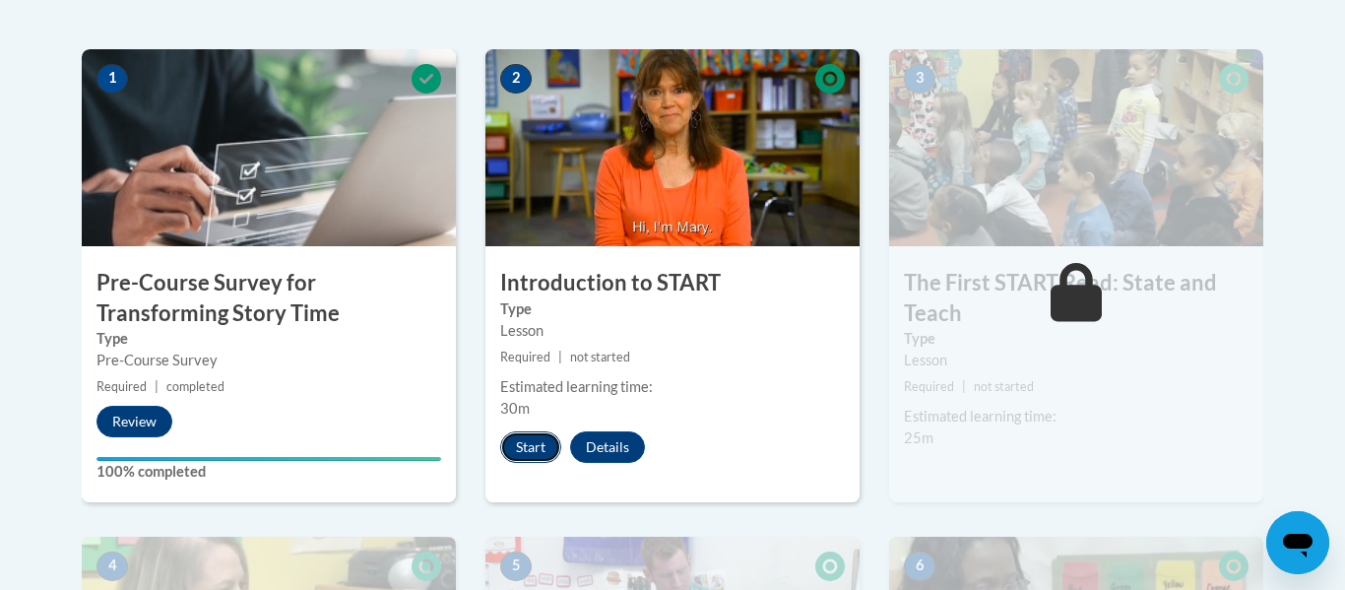
click at [513, 452] on button "Start" at bounding box center [530, 447] width 61 height 32
